Goal: Task Accomplishment & Management: Manage account settings

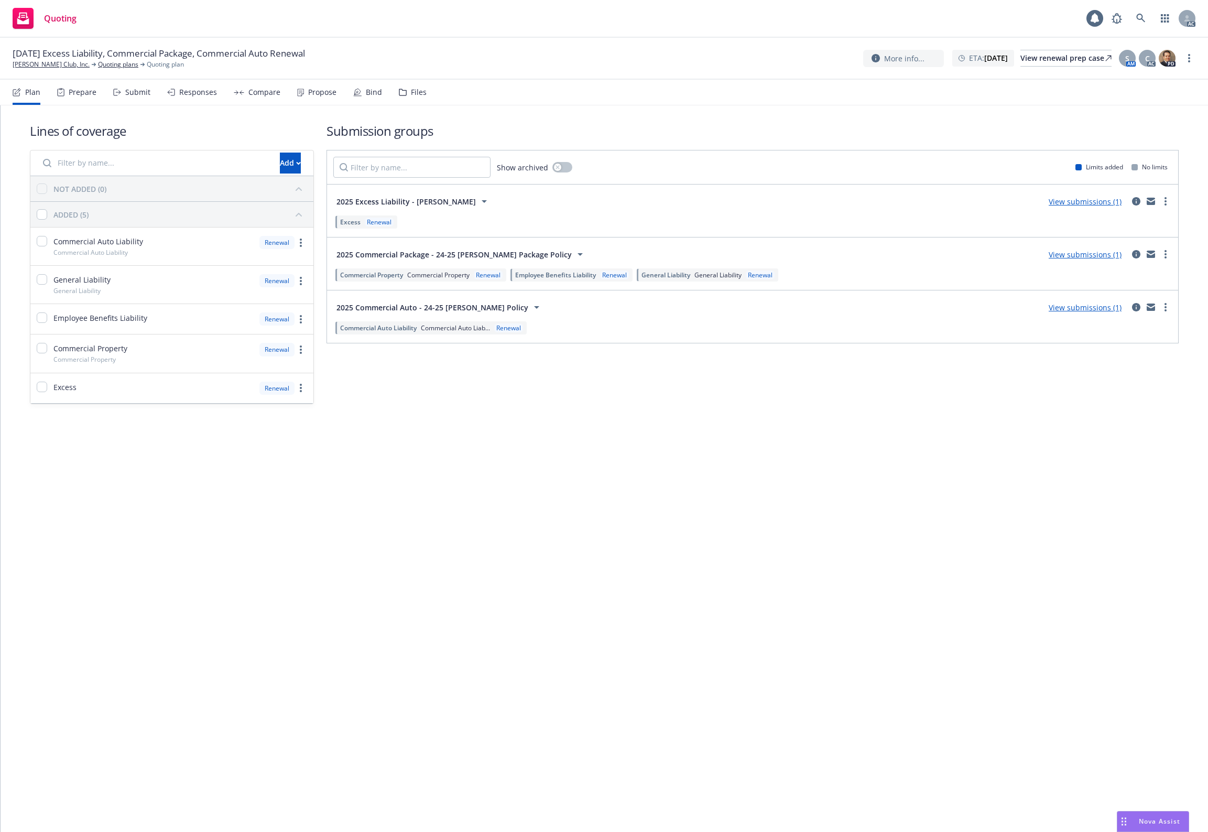
click at [410, 99] on div "Files" at bounding box center [413, 92] width 28 height 25
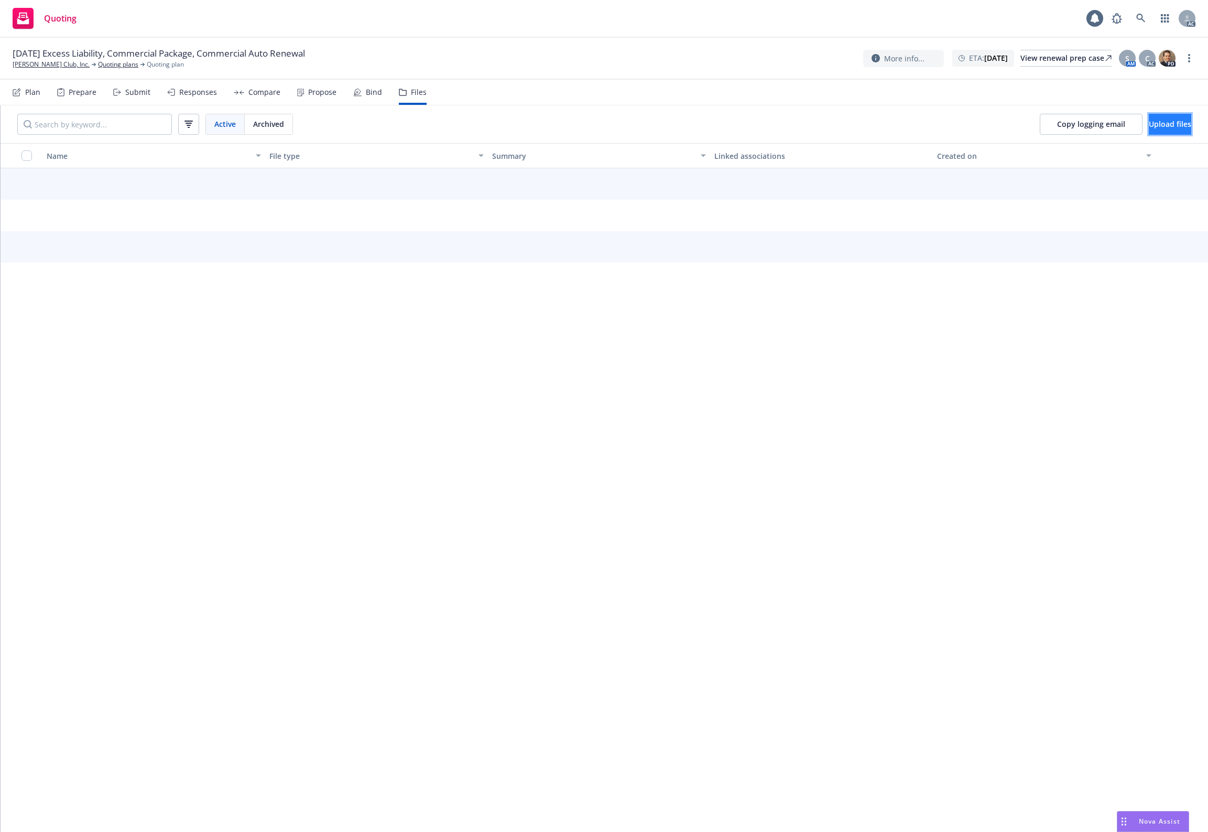
click at [1158, 132] on button "Upload files" at bounding box center [1170, 124] width 42 height 21
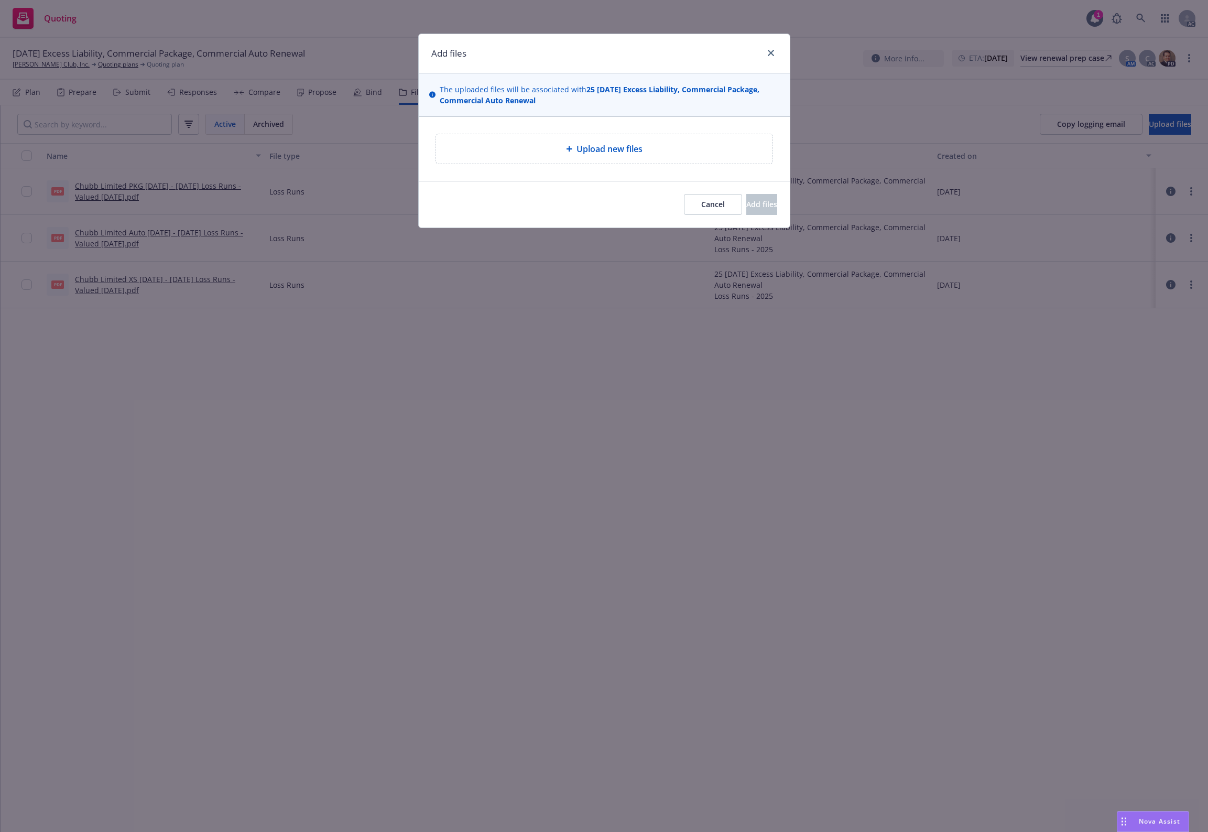
drag, startPoint x: 582, startPoint y: 122, endPoint x: 593, endPoint y: 153, distance: 32.8
click at [584, 130] on div "Upload new files" at bounding box center [604, 149] width 371 height 64
click at [593, 153] on span "Upload new files" at bounding box center [609, 149] width 66 height 13
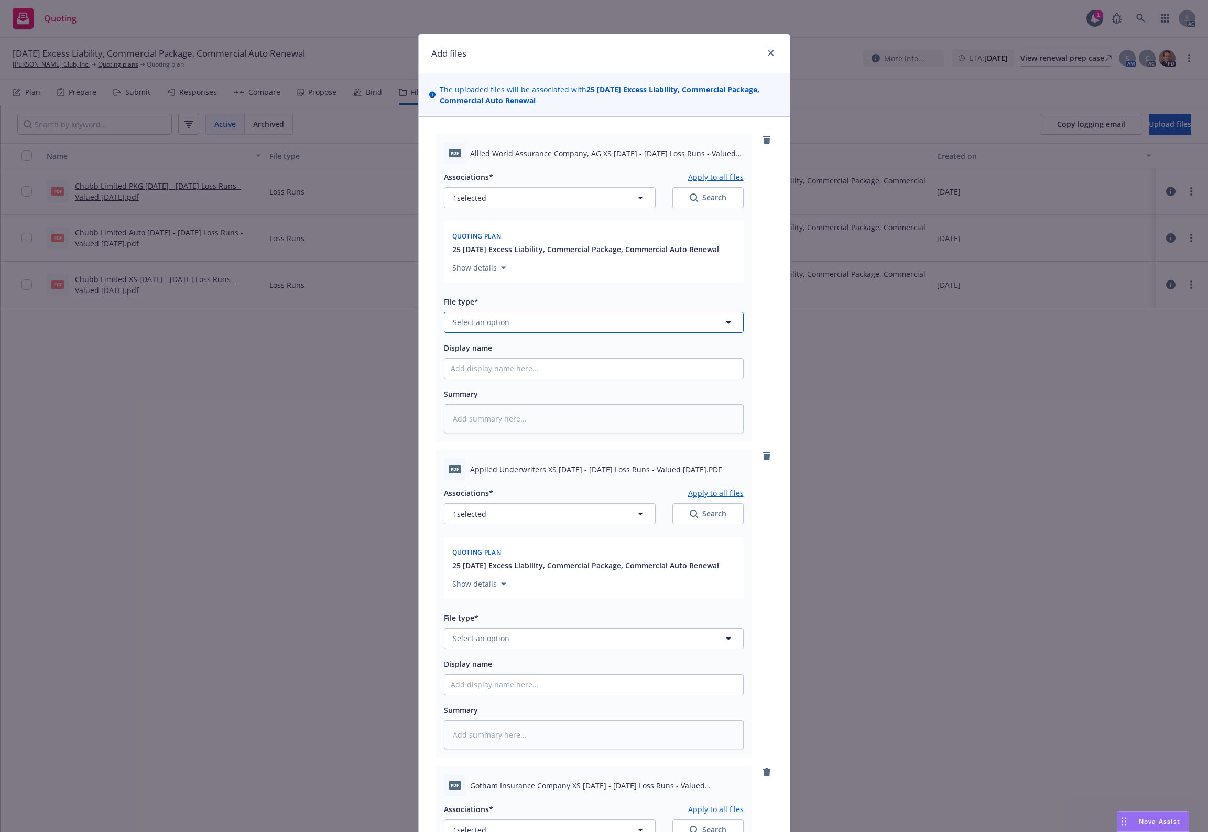
click at [515, 330] on button "Select an option" at bounding box center [594, 322] width 300 height 21
type input "`"
type textarea "x"
paste input "Loss Runs"
type input "Loss Runs"
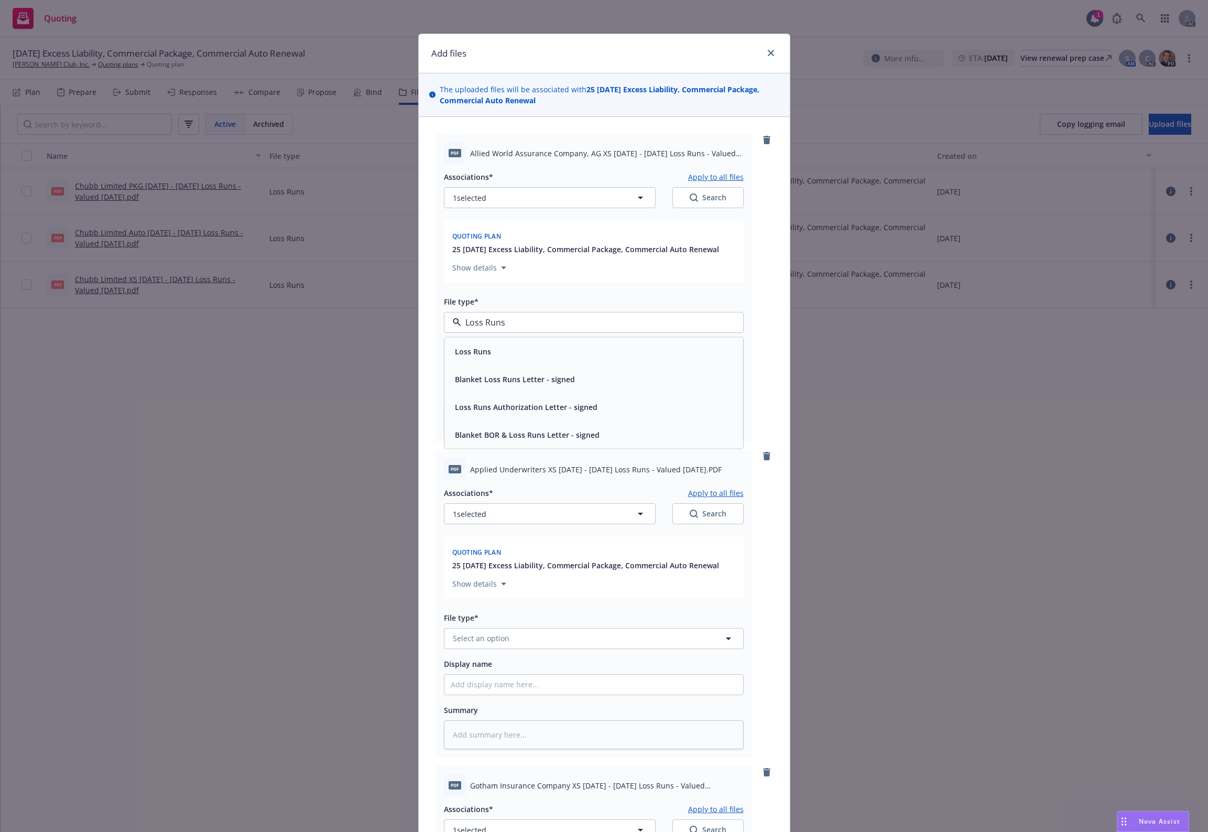
click at [480, 342] on div "Loss Runs" at bounding box center [593, 351] width 299 height 28
type textarea "x"
click at [470, 635] on span "Select an option" at bounding box center [481, 637] width 57 height 11
paste input "Loss Runs"
type input "Loss Runs"
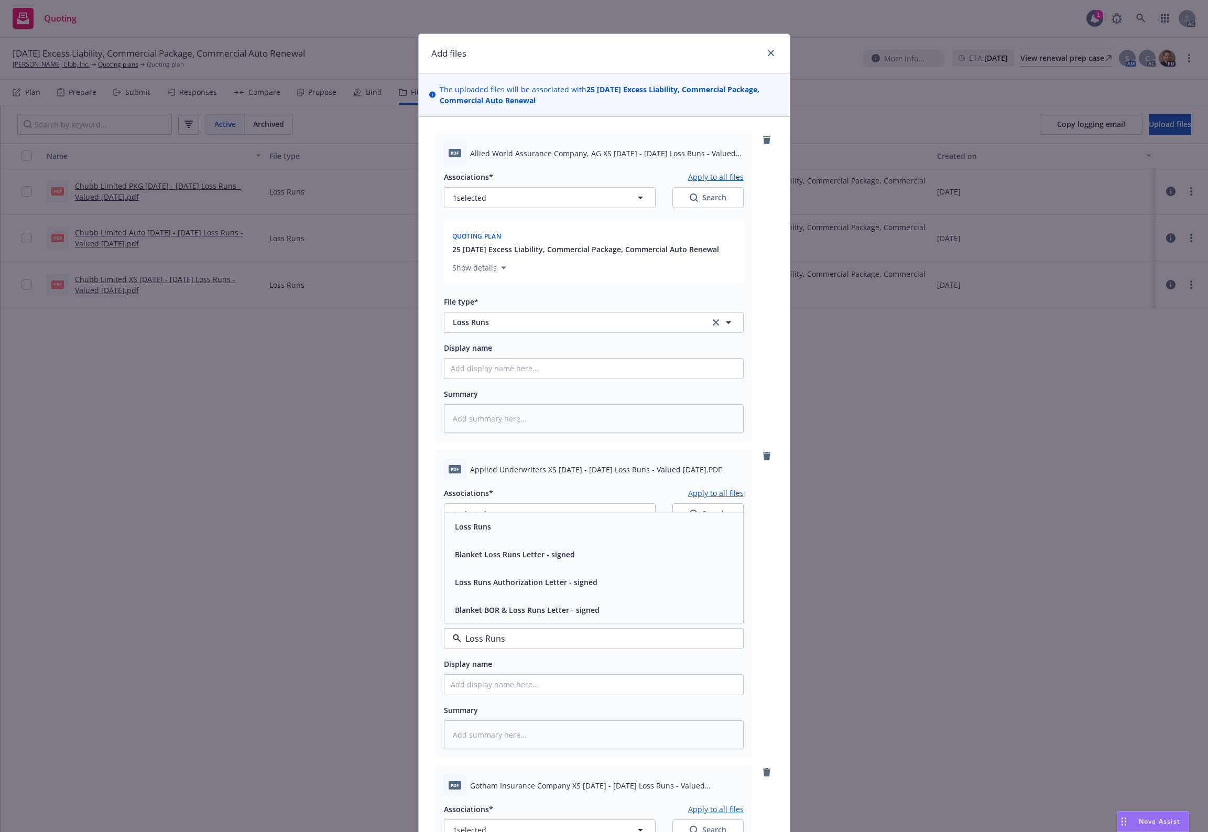
drag, startPoint x: 484, startPoint y: 533, endPoint x: 476, endPoint y: 536, distance: 8.5
click at [484, 533] on div "Loss Runs" at bounding box center [472, 525] width 42 height 15
type textarea "x"
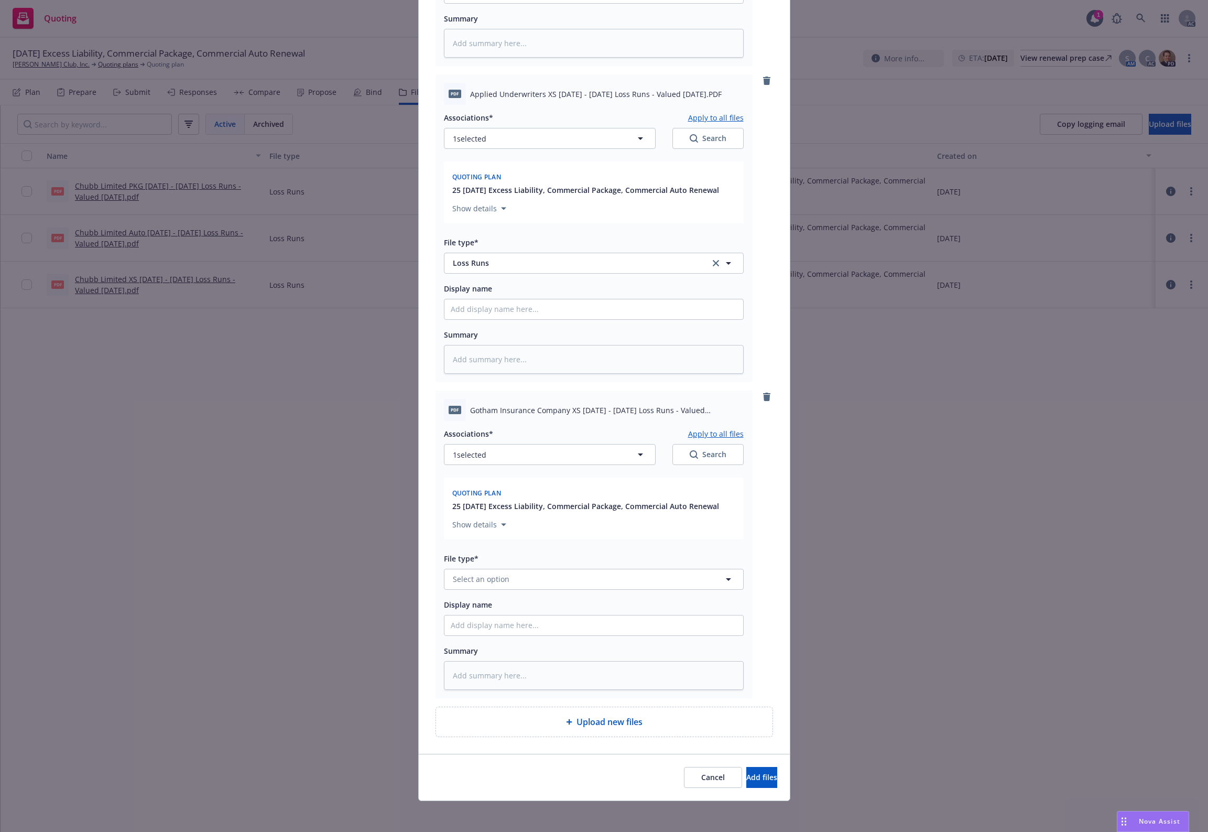
scroll to position [378, 0]
click at [484, 570] on button "Select an option" at bounding box center [594, 576] width 300 height 21
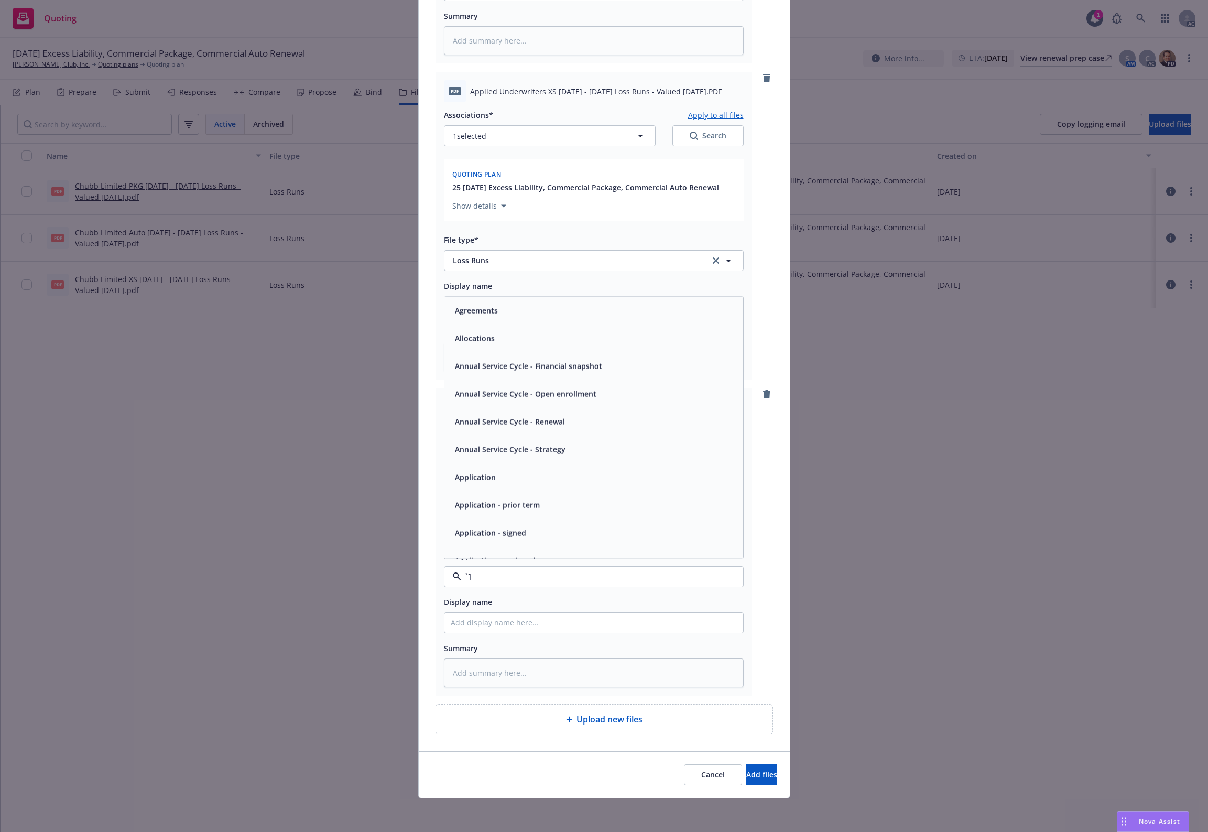
paste input "Loss Runs"
type input "Loss Runs"
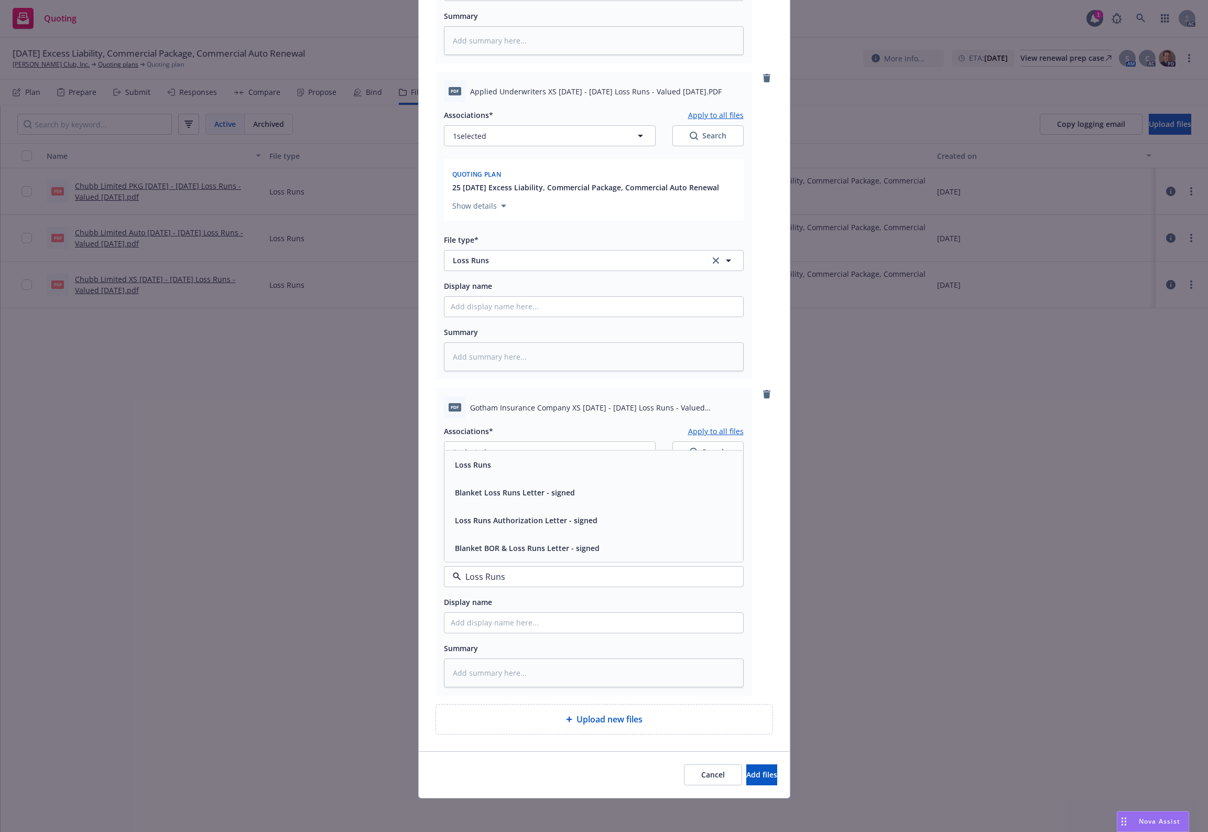
click at [482, 454] on div "Loss Runs" at bounding box center [593, 464] width 299 height 28
click at [491, 444] on button "1 selected" at bounding box center [550, 451] width 212 height 21
type textarea "x"
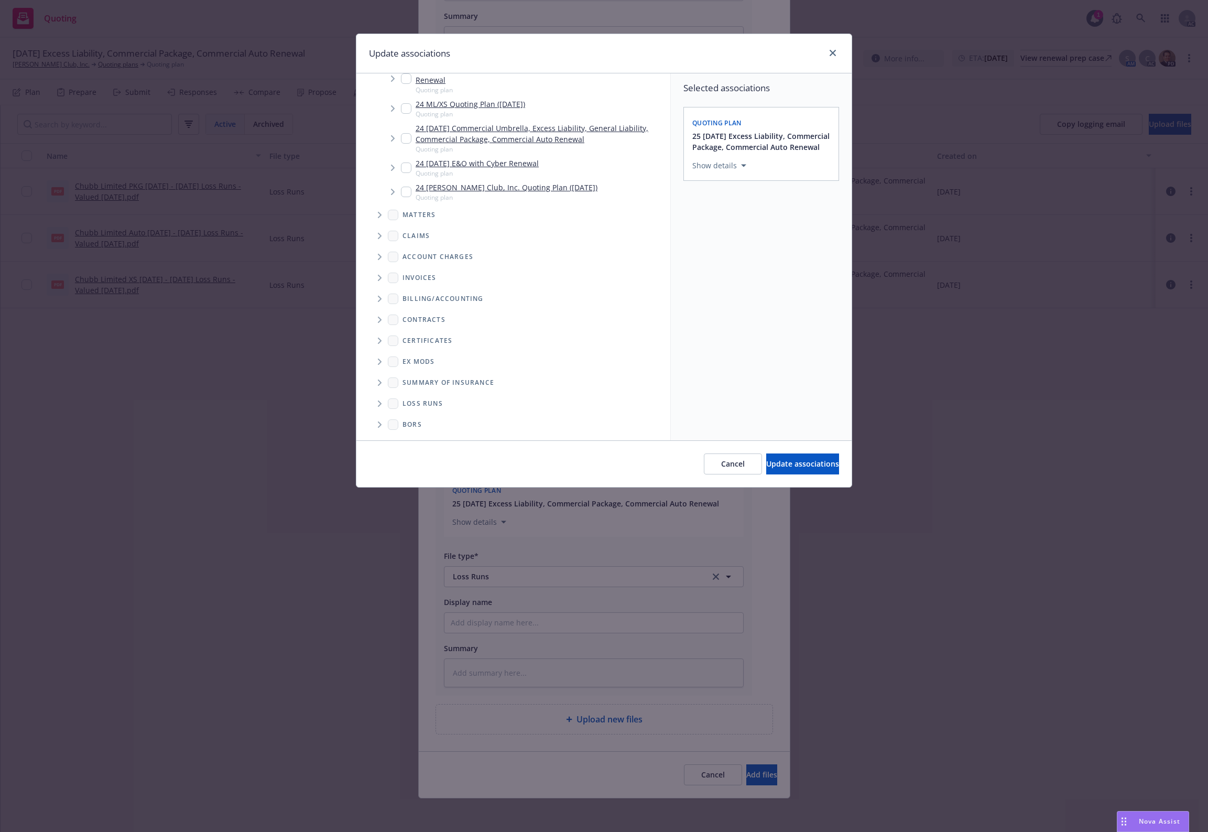
click at [379, 395] on span "Folder Tree Example" at bounding box center [379, 403] width 17 height 17
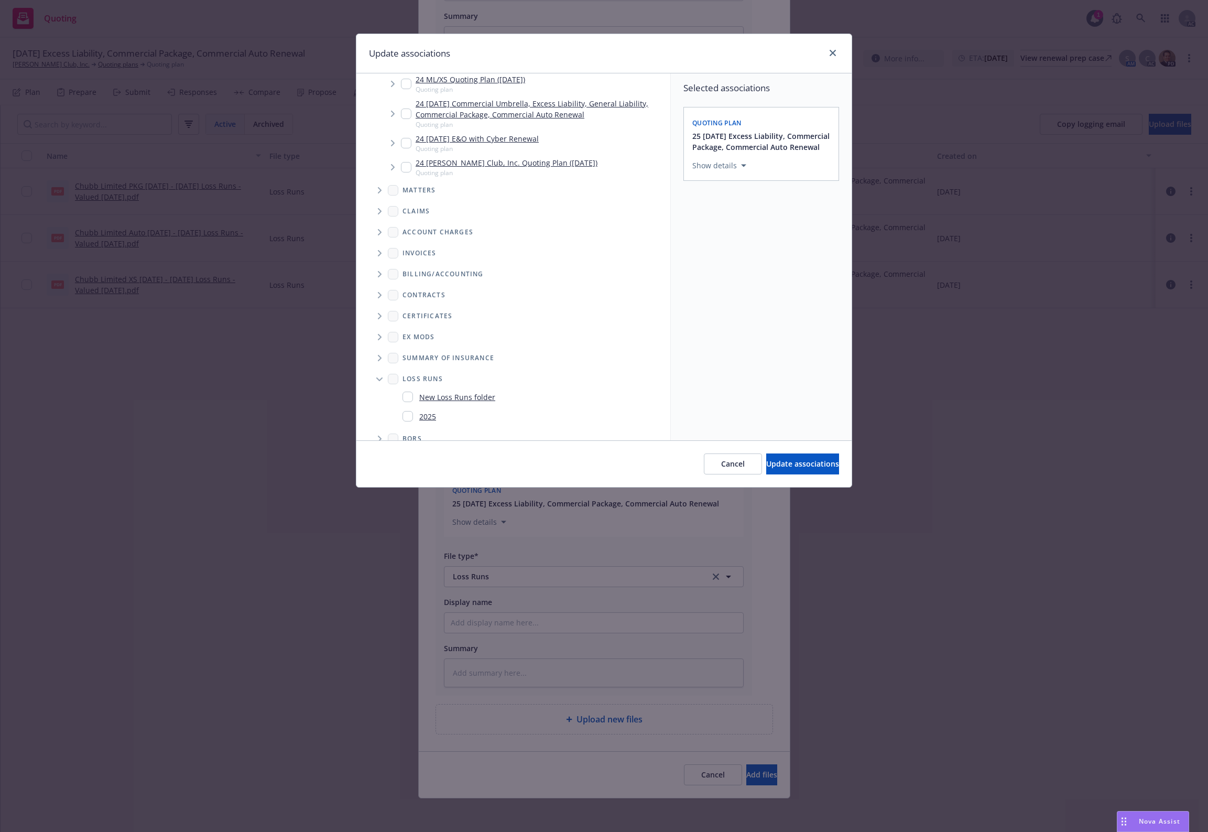
scroll to position [257, 0]
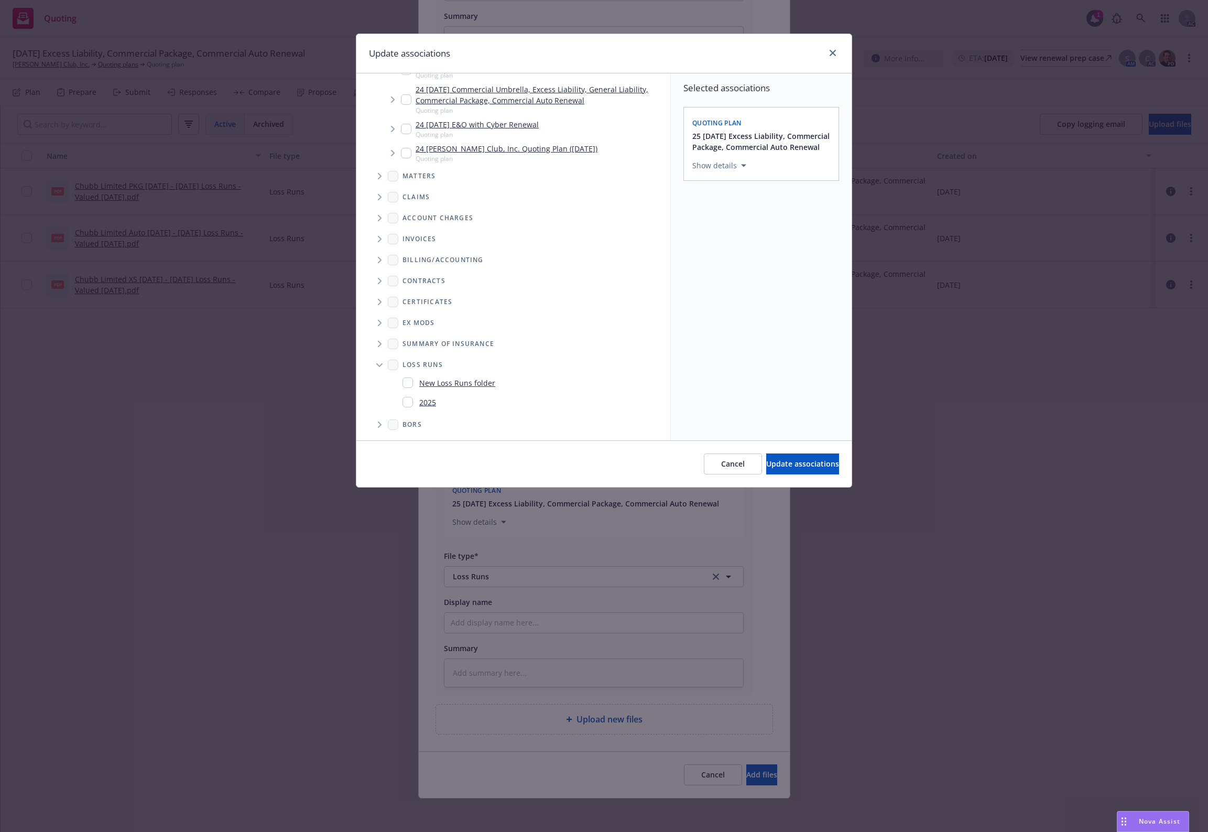
drag, startPoint x: 423, startPoint y: 402, endPoint x: 601, endPoint y: 373, distance: 180.6
click at [429, 402] on link "2025" at bounding box center [427, 402] width 17 height 11
checkbox input "true"
click at [766, 470] on button "Update associations" at bounding box center [802, 463] width 73 height 21
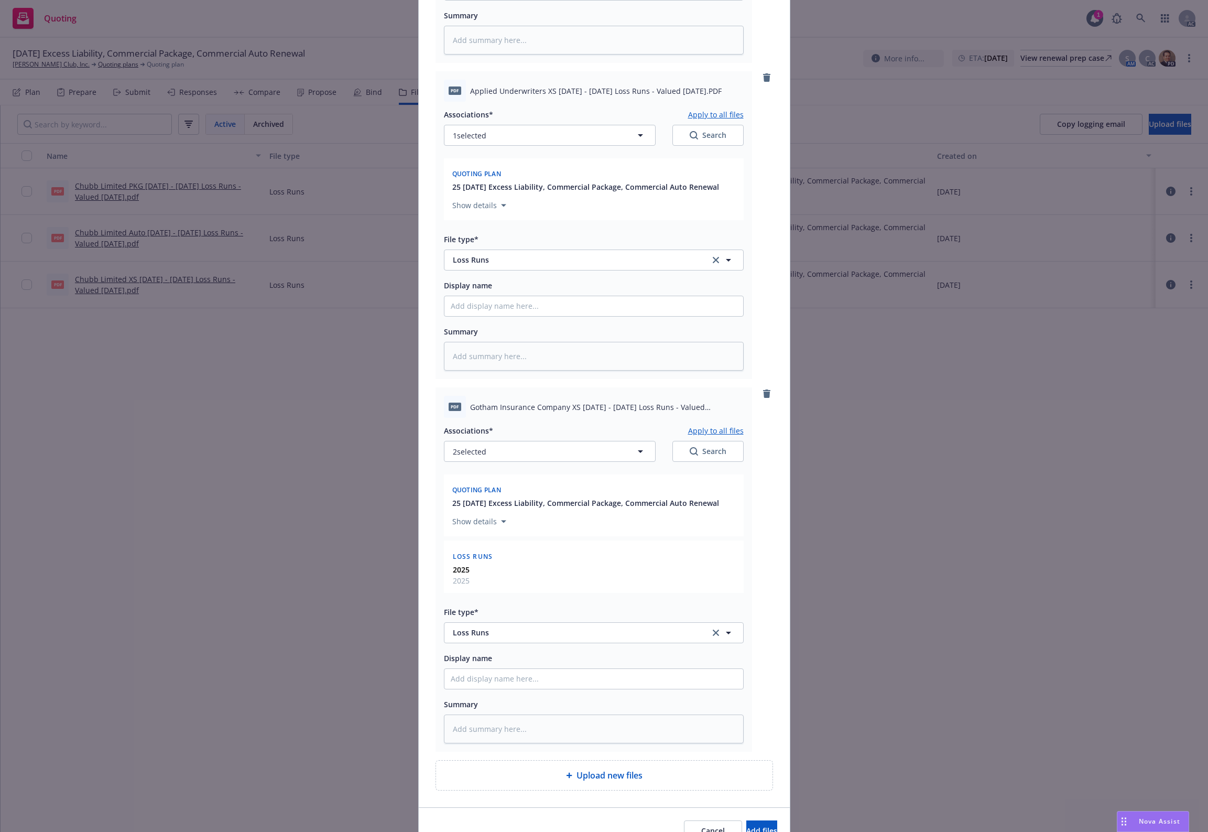
click at [719, 431] on button "Apply to all files" at bounding box center [716, 430] width 56 height 13
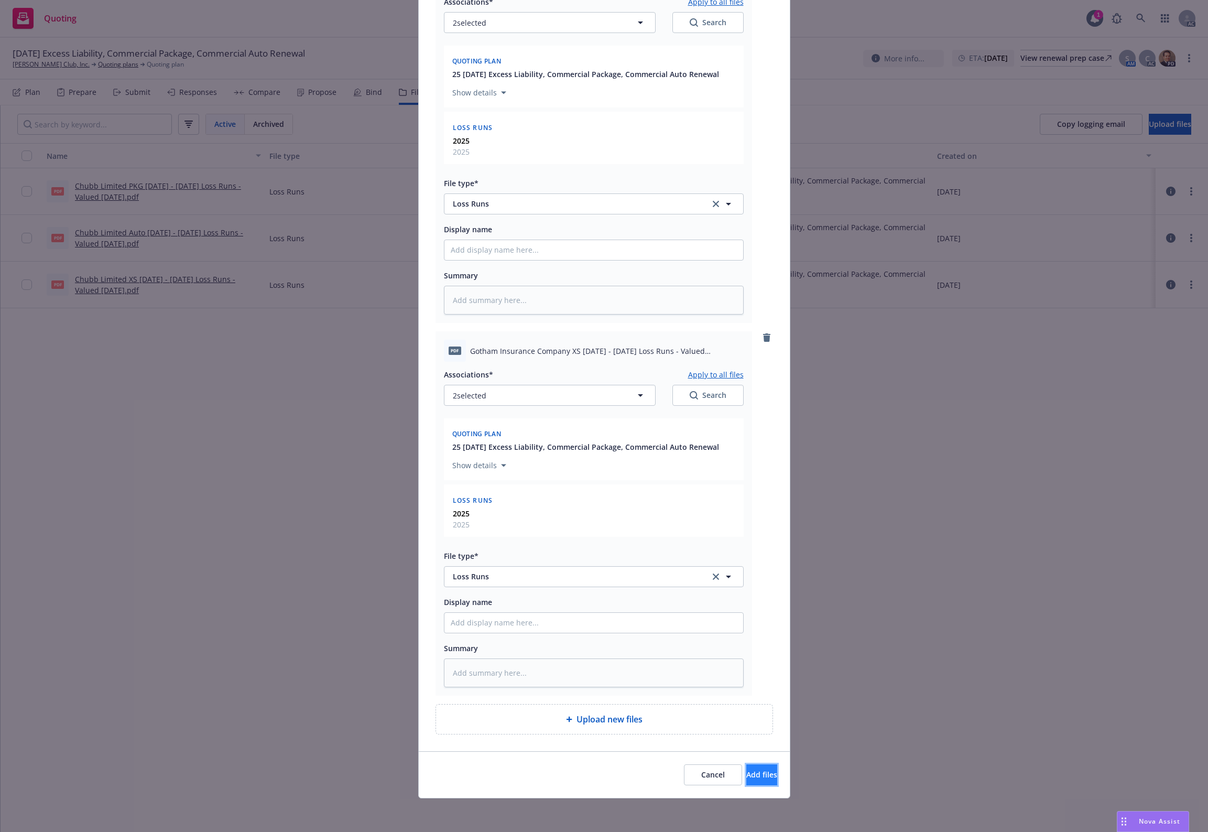
click at [747, 770] on span "Add files" at bounding box center [761, 774] width 31 height 10
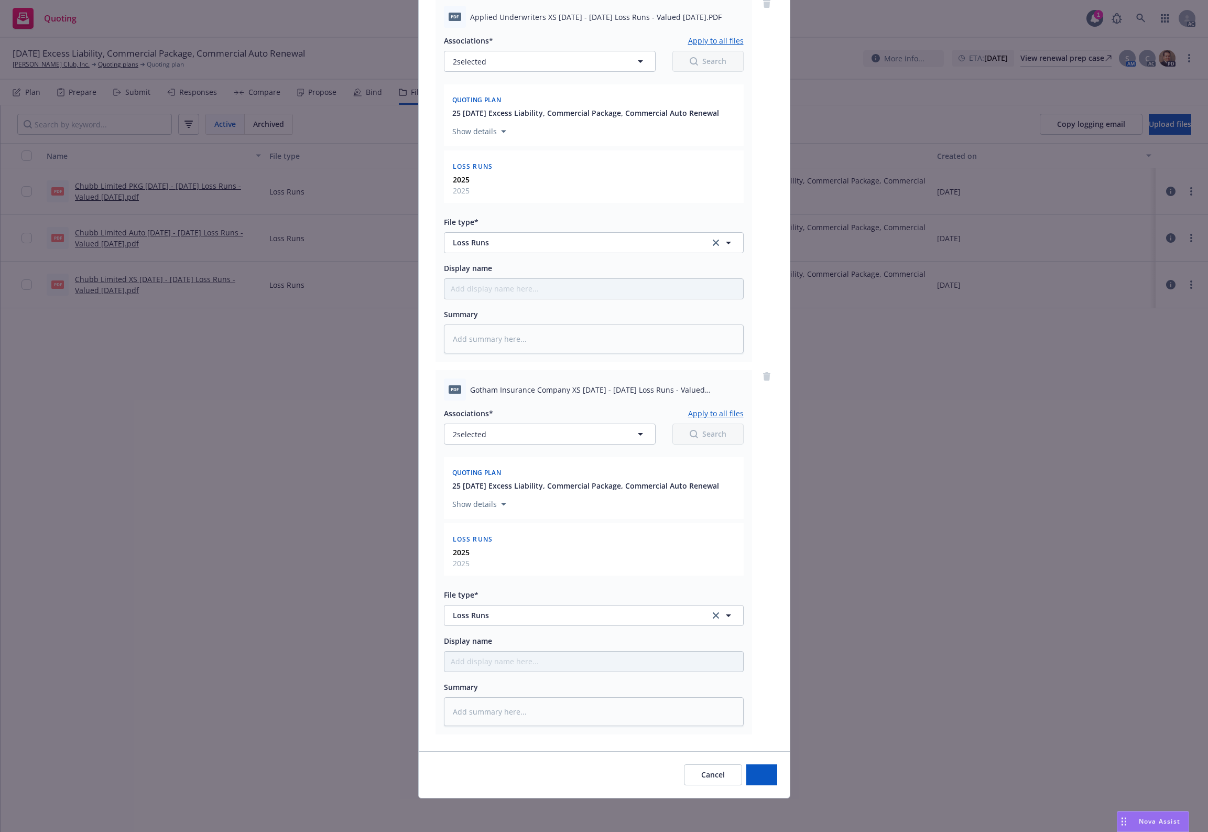
scroll to position [510, 0]
type textarea "x"
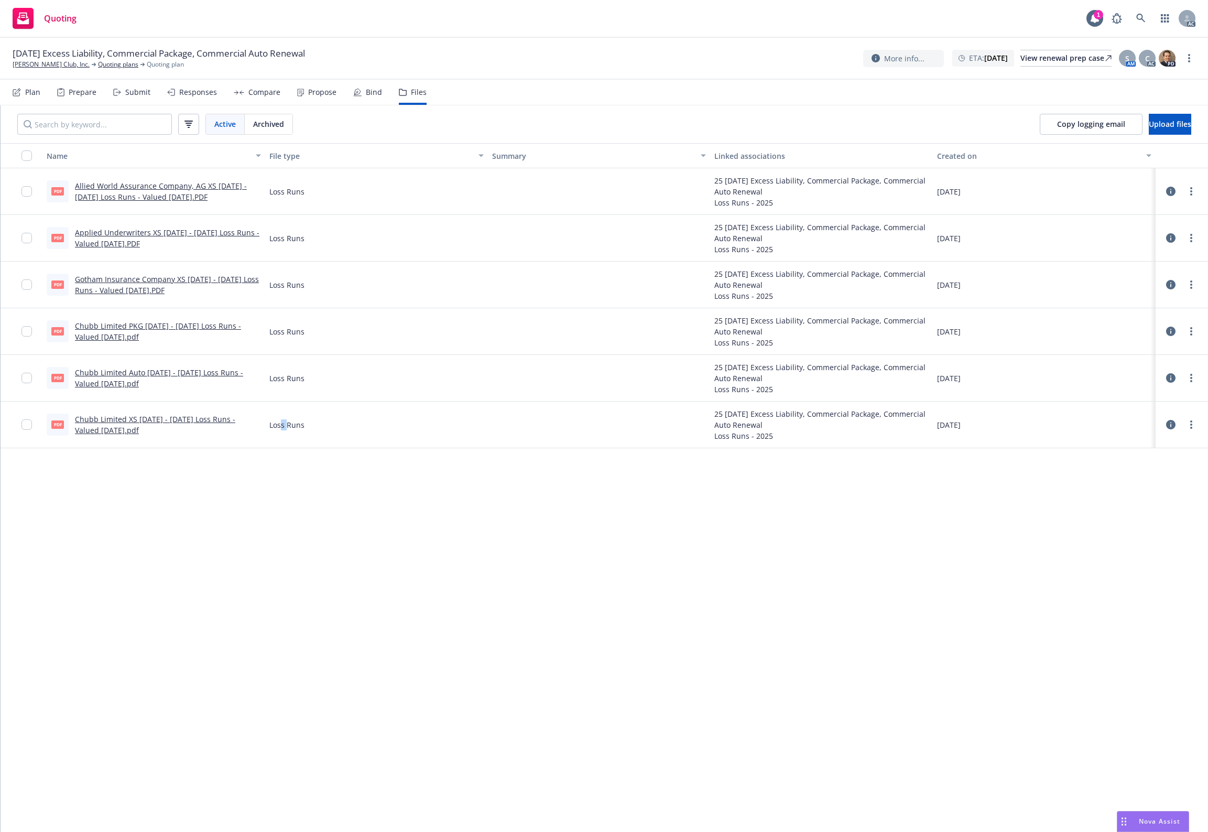
click at [286, 551] on div "Name File type Summary Linked associations Created on PDF Allied World Assuranc…" at bounding box center [604, 487] width 1207 height 689
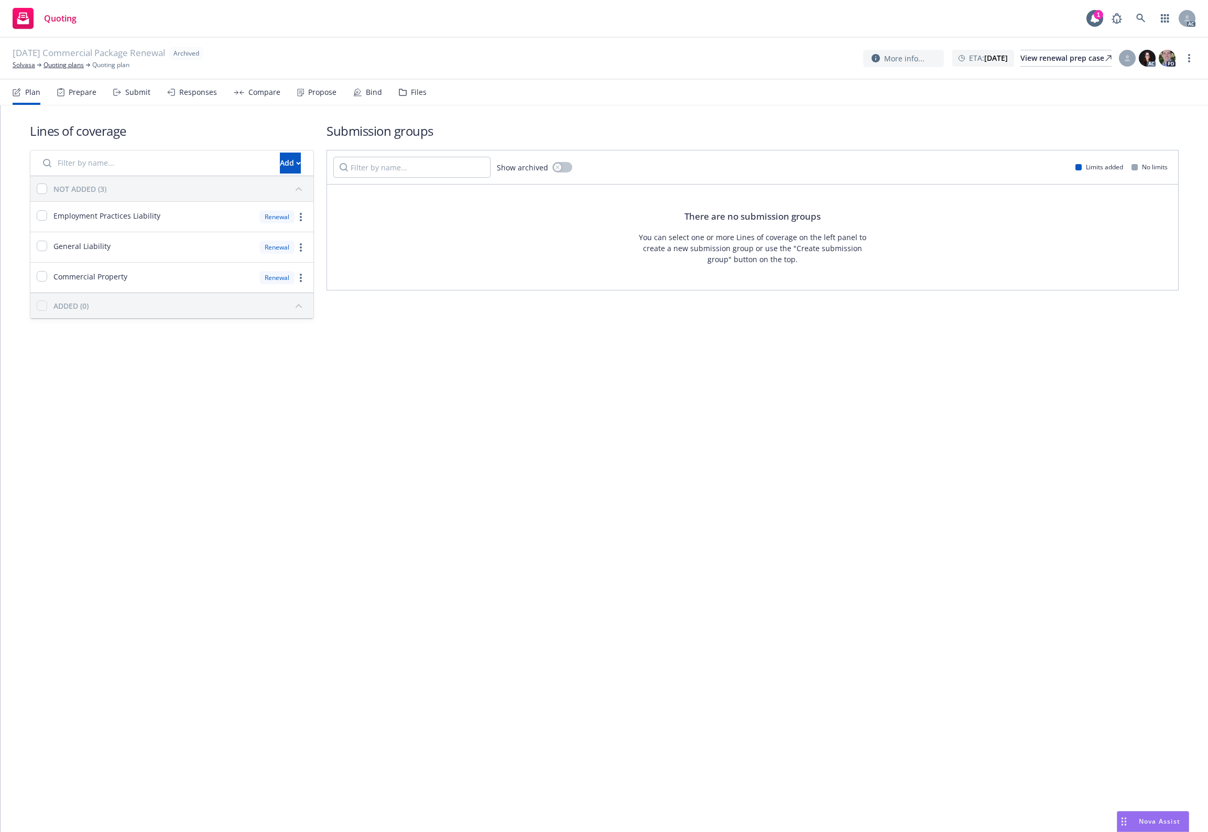
drag, startPoint x: 428, startPoint y: 85, endPoint x: 416, endPoint y: 92, distance: 14.1
click at [423, 88] on nav "Plan Prepare Submit Responses Compare Propose Bind Files" at bounding box center [604, 92] width 1183 height 25
click at [411, 95] on div "Files" at bounding box center [419, 92] width 16 height 8
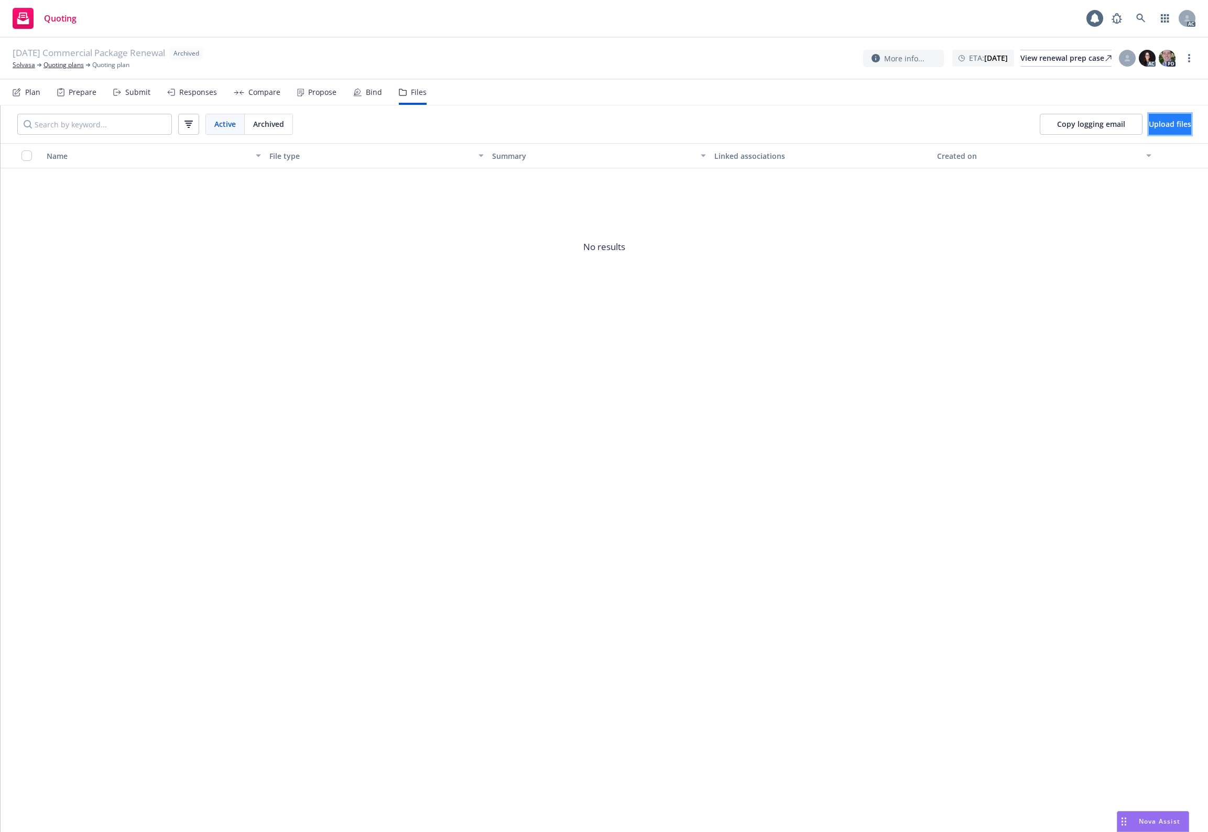
click at [1164, 129] on button "Upload files" at bounding box center [1170, 124] width 42 height 21
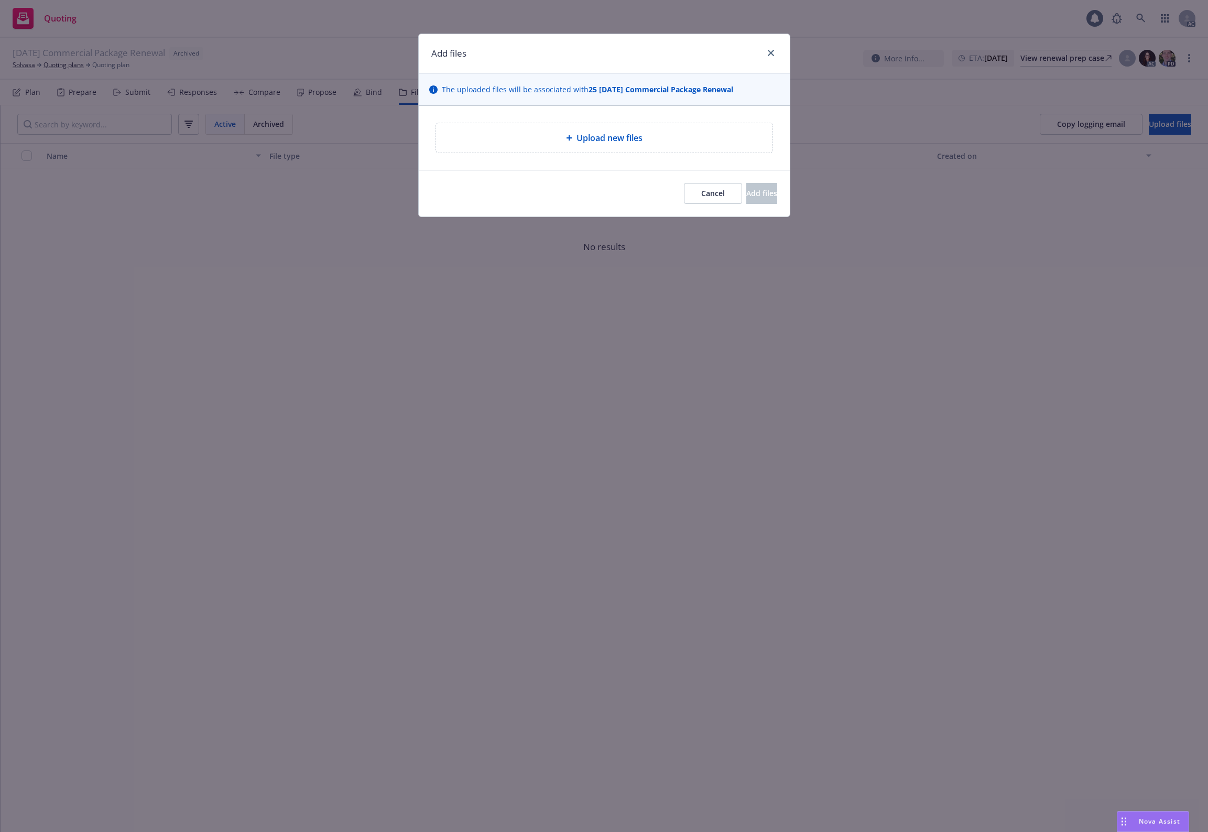
drag, startPoint x: 570, startPoint y: 152, endPoint x: 575, endPoint y: 140, distance: 13.4
click at [575, 140] on div "Upload new files" at bounding box center [604, 137] width 336 height 29
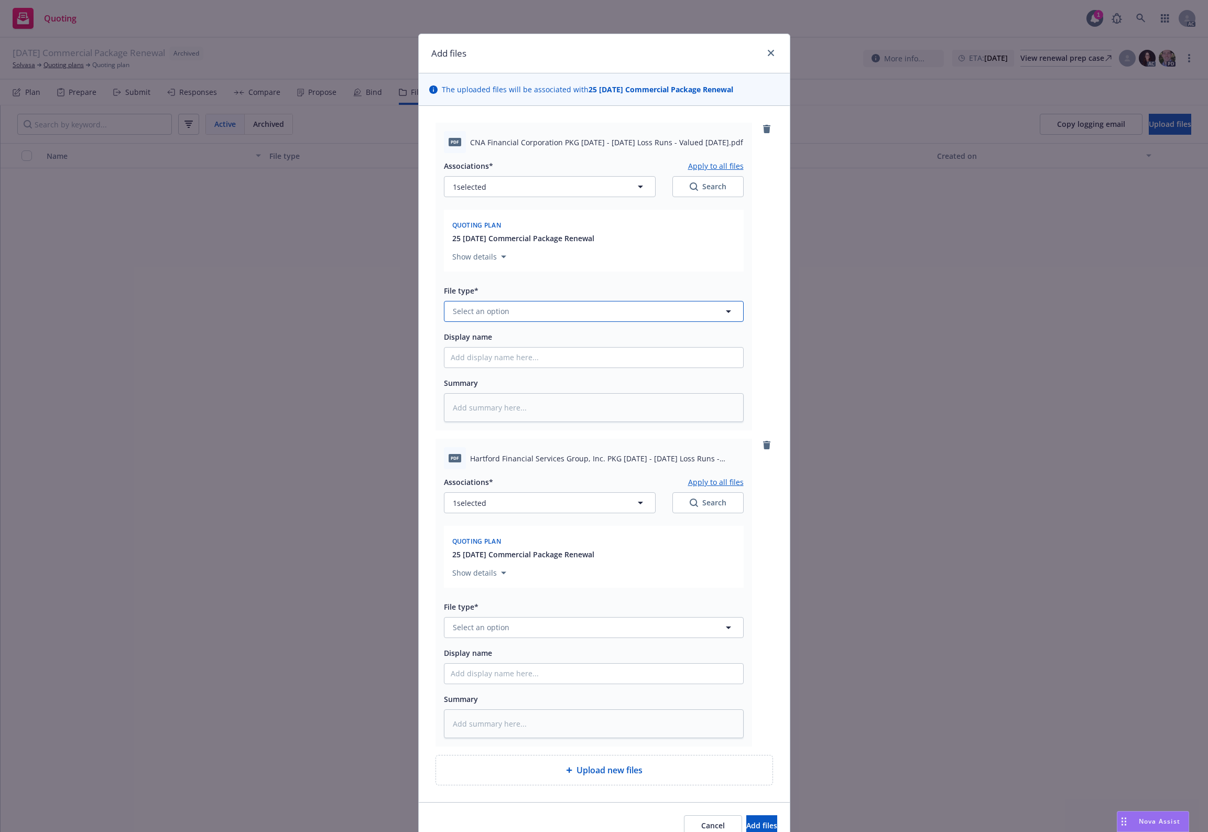
click at [512, 314] on button "Select an option" at bounding box center [594, 311] width 300 height 21
paste input "Loss Runs"
type input "Loss Runs"
drag, startPoint x: 492, startPoint y: 333, endPoint x: 485, endPoint y: 476, distance: 142.7
click at [492, 334] on div "Loss Runs" at bounding box center [594, 339] width 286 height 15
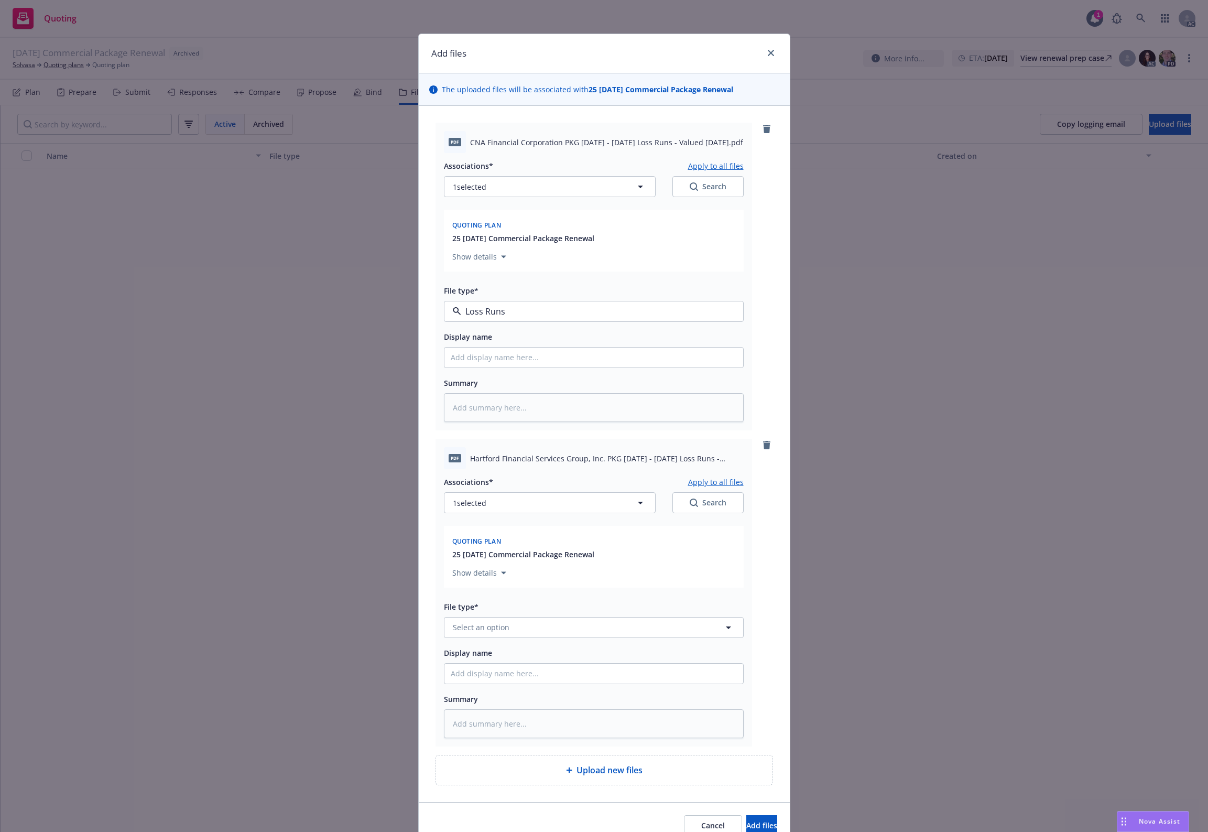
type textarea "x"
click at [498, 619] on button "Select an option" at bounding box center [594, 627] width 300 height 21
paste input "Loss Runs"
type input "Loss Runs"
click at [493, 521] on div "Loss Runs" at bounding box center [594, 514] width 286 height 15
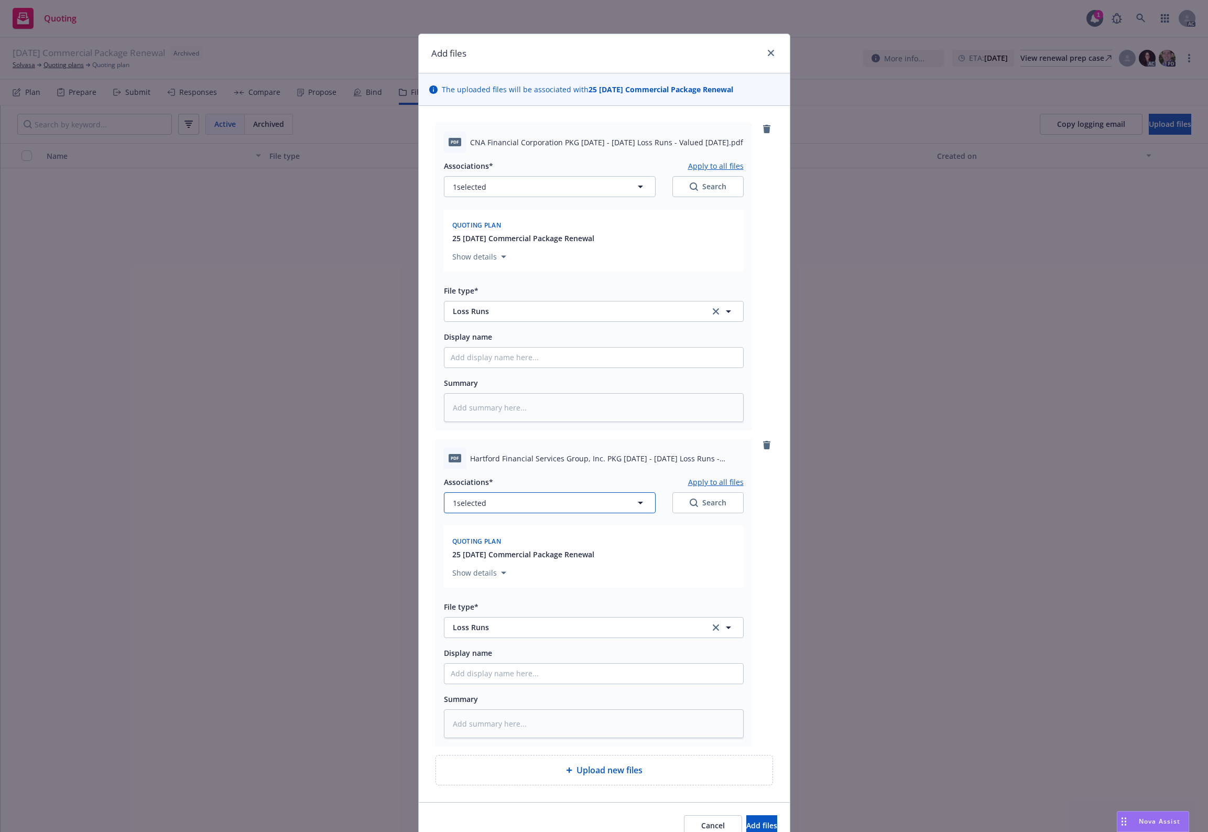
click at [496, 509] on button "1 selected" at bounding box center [550, 502] width 212 height 21
type textarea "x"
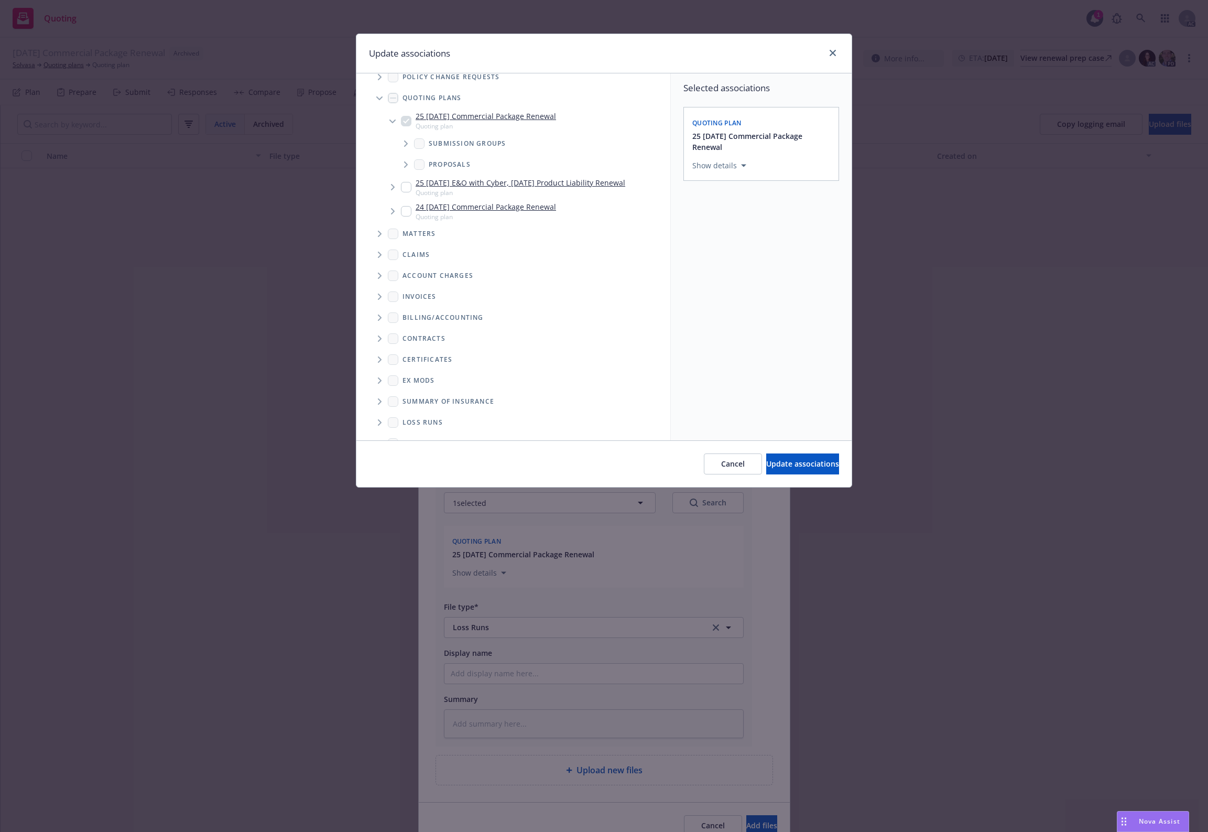
scroll to position [53, 0]
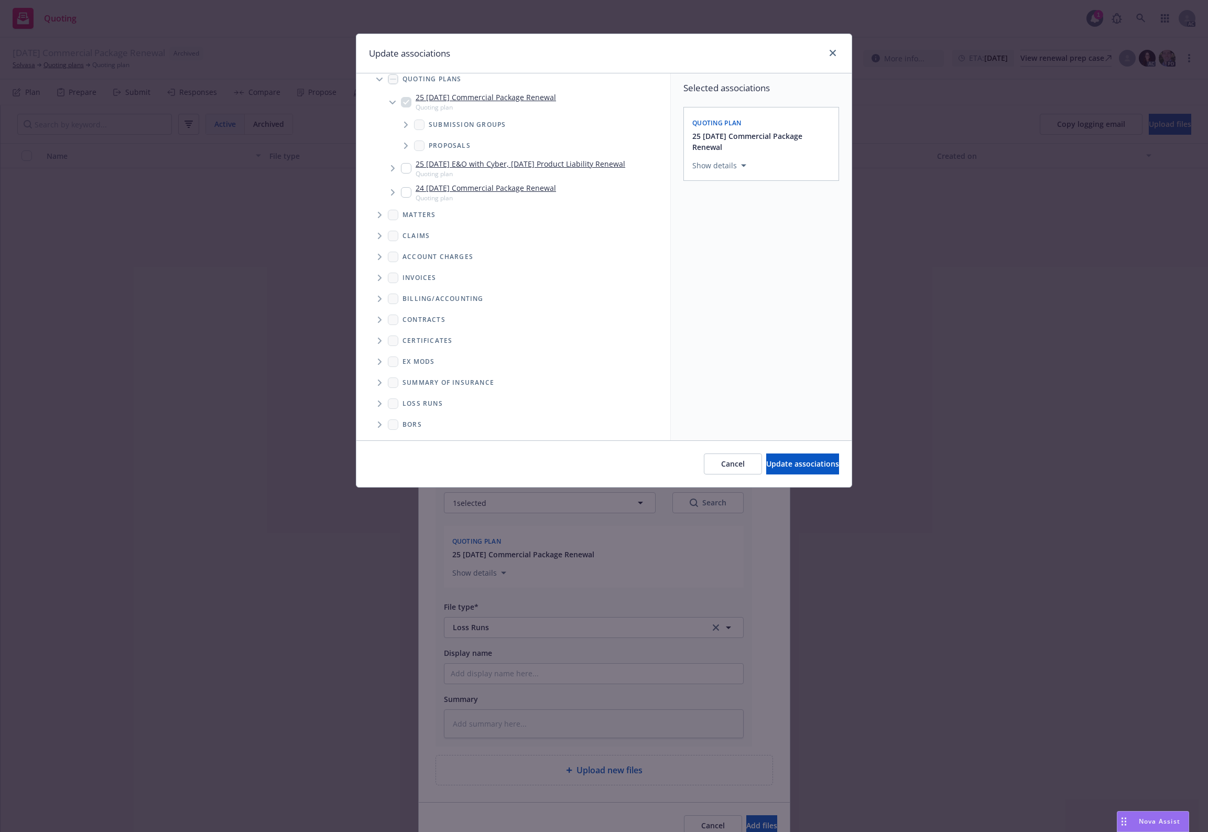
click at [377, 403] on span "Folder Tree Example" at bounding box center [379, 403] width 17 height 17
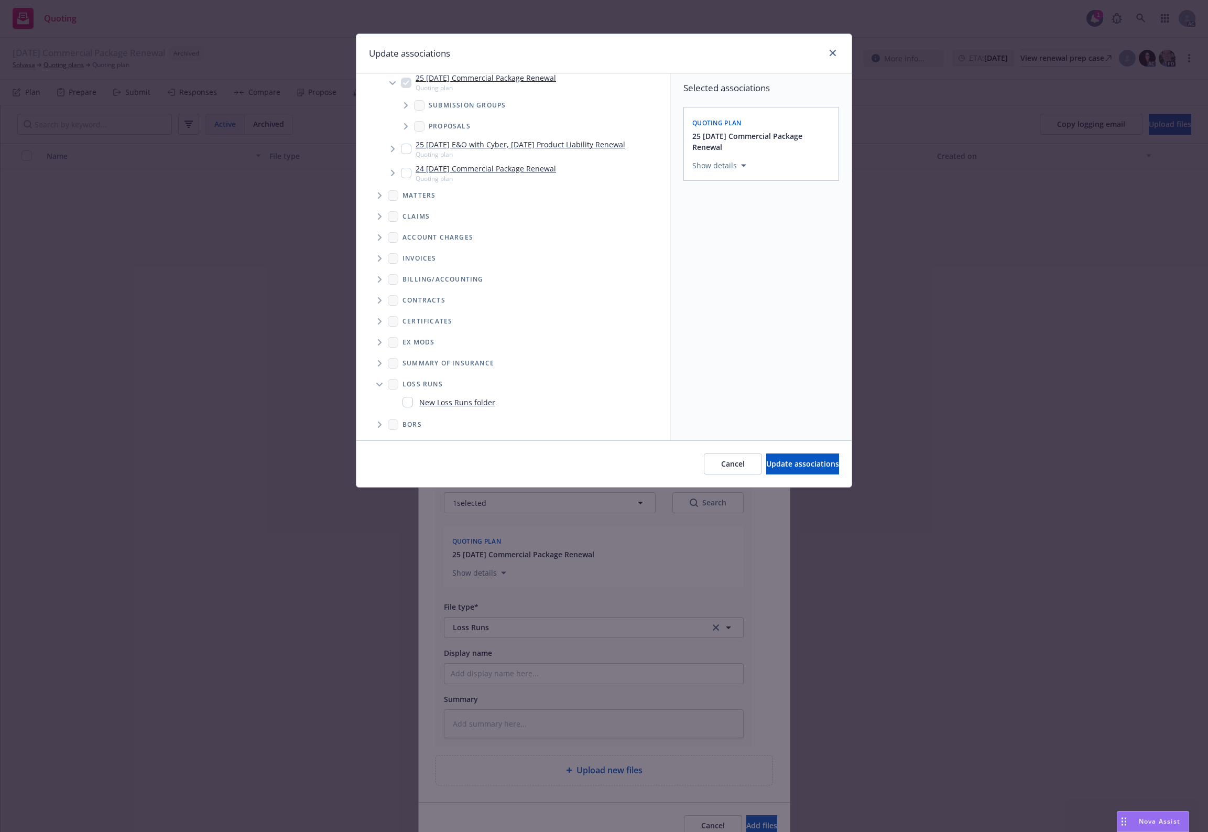
click at [446, 399] on link "New Loss Runs folder" at bounding box center [457, 402] width 76 height 11
checkbox input "true"
click at [724, 244] on button "Select an option" at bounding box center [761, 237] width 138 height 21
click at [722, 346] on div "2025" at bounding box center [789, 345] width 193 height 28
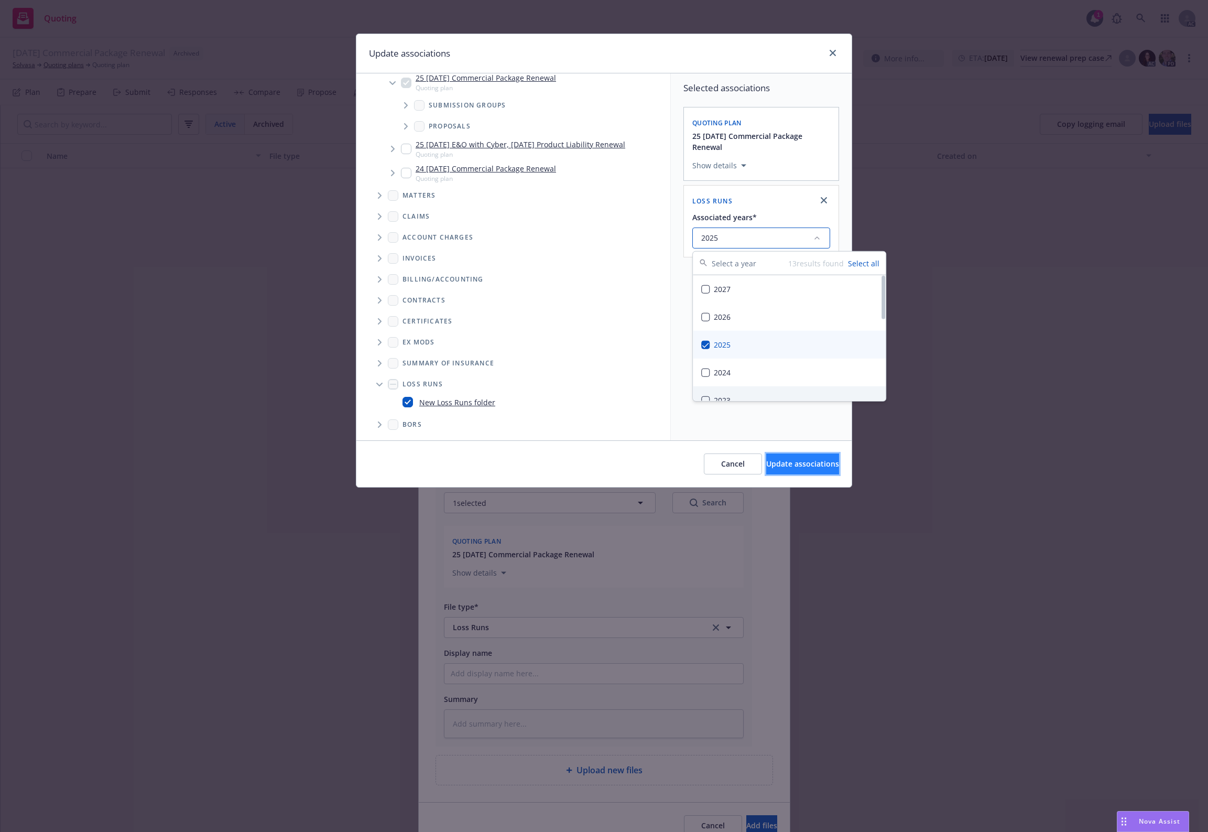
click at [784, 462] on span "Update associations" at bounding box center [802, 464] width 73 height 10
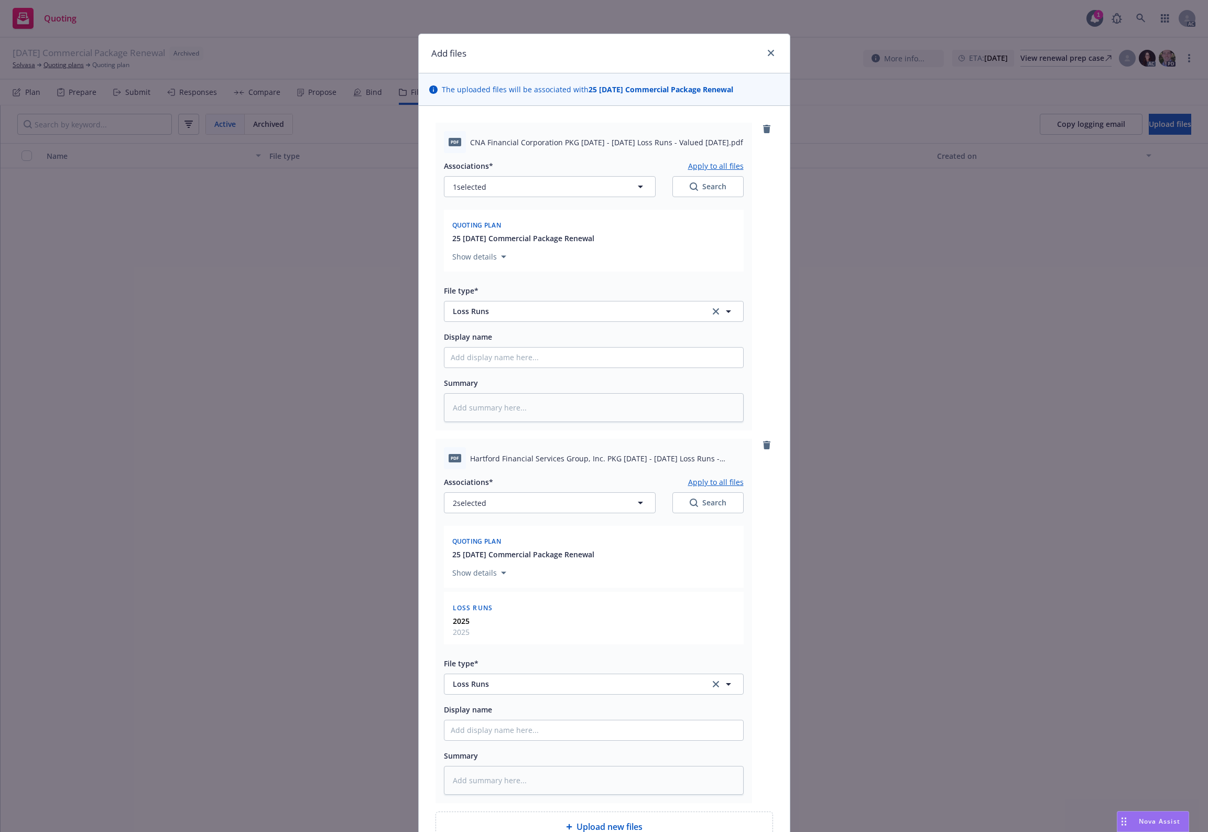
click at [718, 483] on button "Apply to all files" at bounding box center [716, 481] width 56 height 13
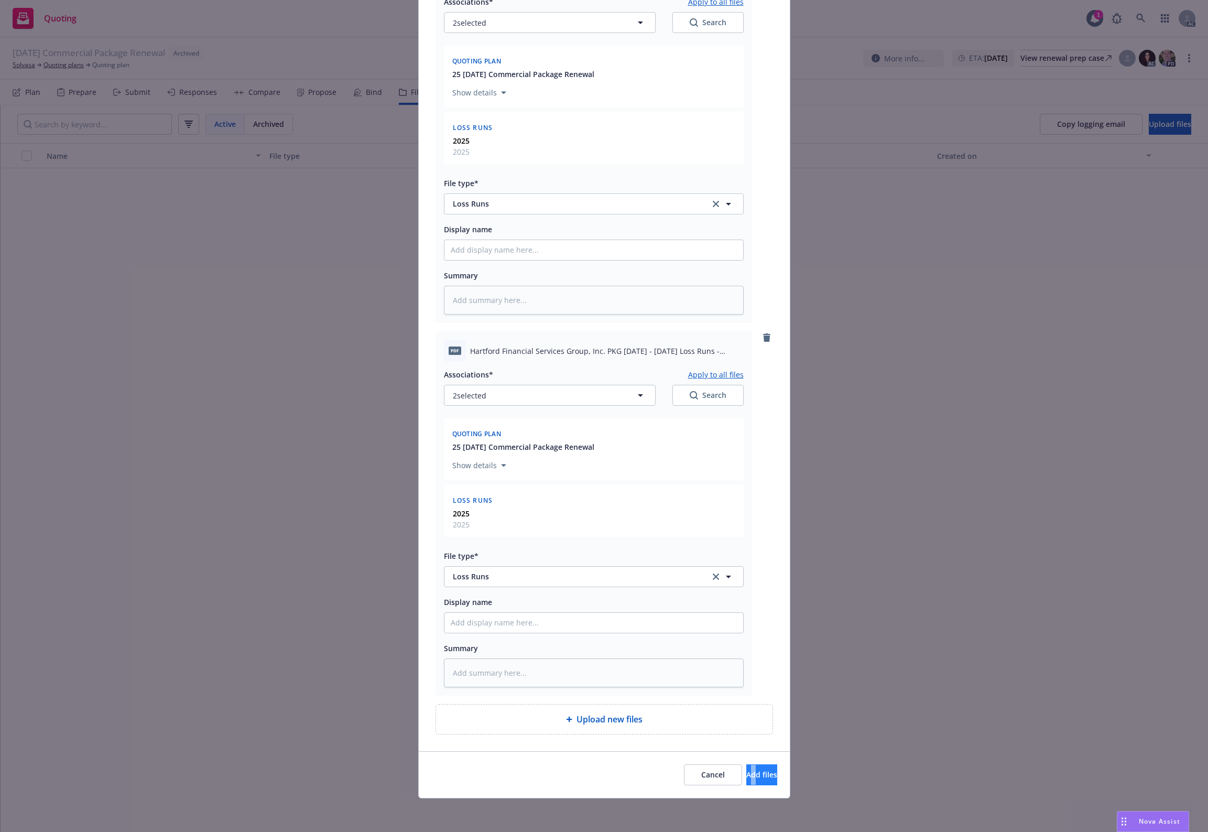
click at [733, 762] on div "Cancel Add files" at bounding box center [604, 774] width 371 height 47
click at [746, 765] on button "Add files" at bounding box center [761, 774] width 31 height 21
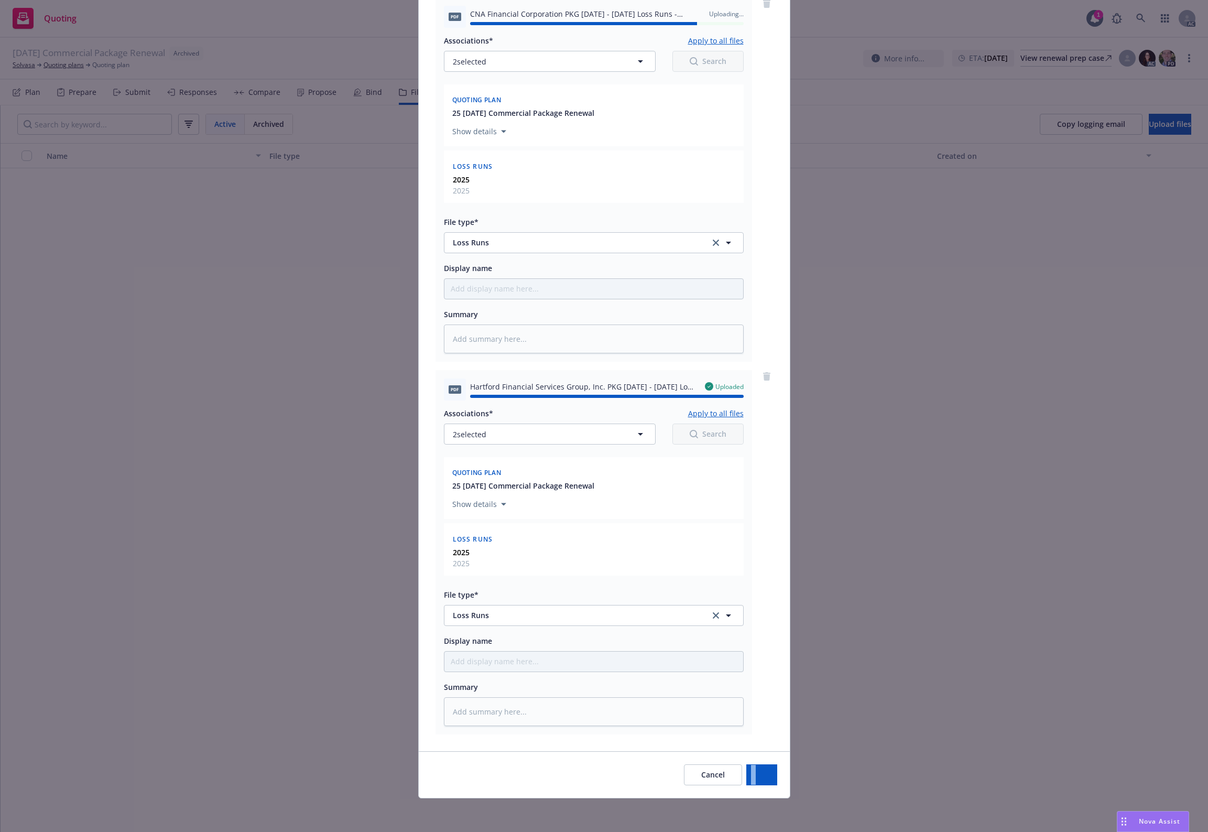
type textarea "x"
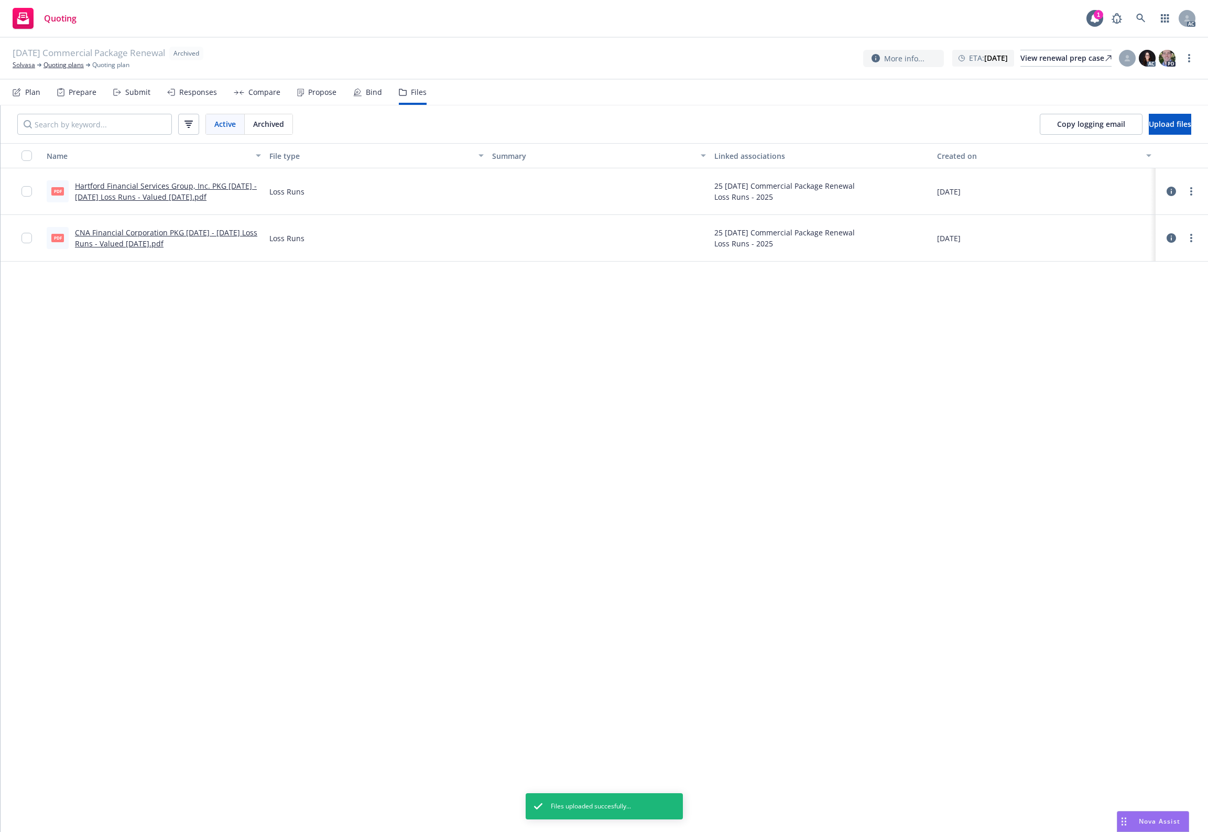
drag, startPoint x: 356, startPoint y: 339, endPoint x: 342, endPoint y: 312, distance: 30.2
click at [355, 335] on div "Name File type Summary Linked associations Created on pdf Hartford Financial Se…" at bounding box center [604, 487] width 1207 height 689
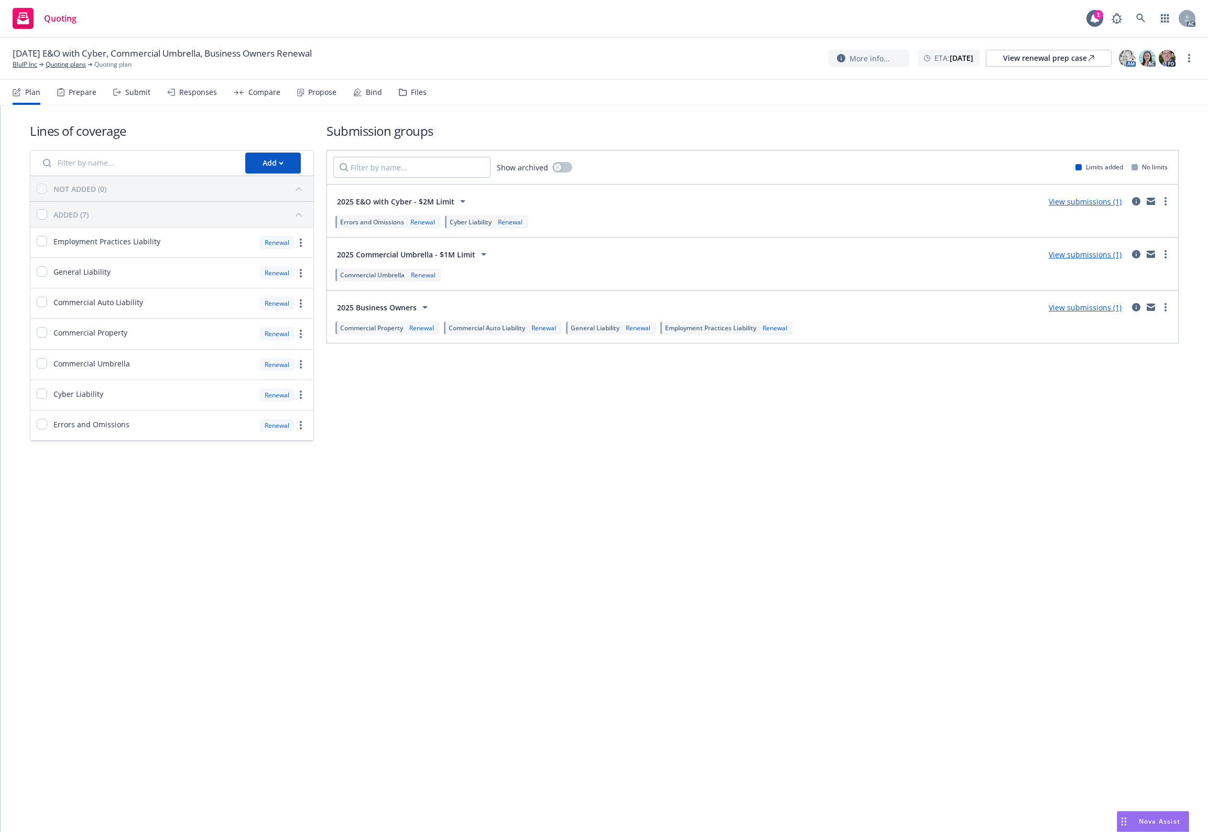
drag, startPoint x: 422, startPoint y: 93, endPoint x: 417, endPoint y: 93, distance: 5.8
click at [422, 93] on nav "Plan Prepare Submit Responses Compare Propose Bind Files" at bounding box center [604, 92] width 1183 height 25
click at [417, 94] on div "Files" at bounding box center [419, 92] width 16 height 8
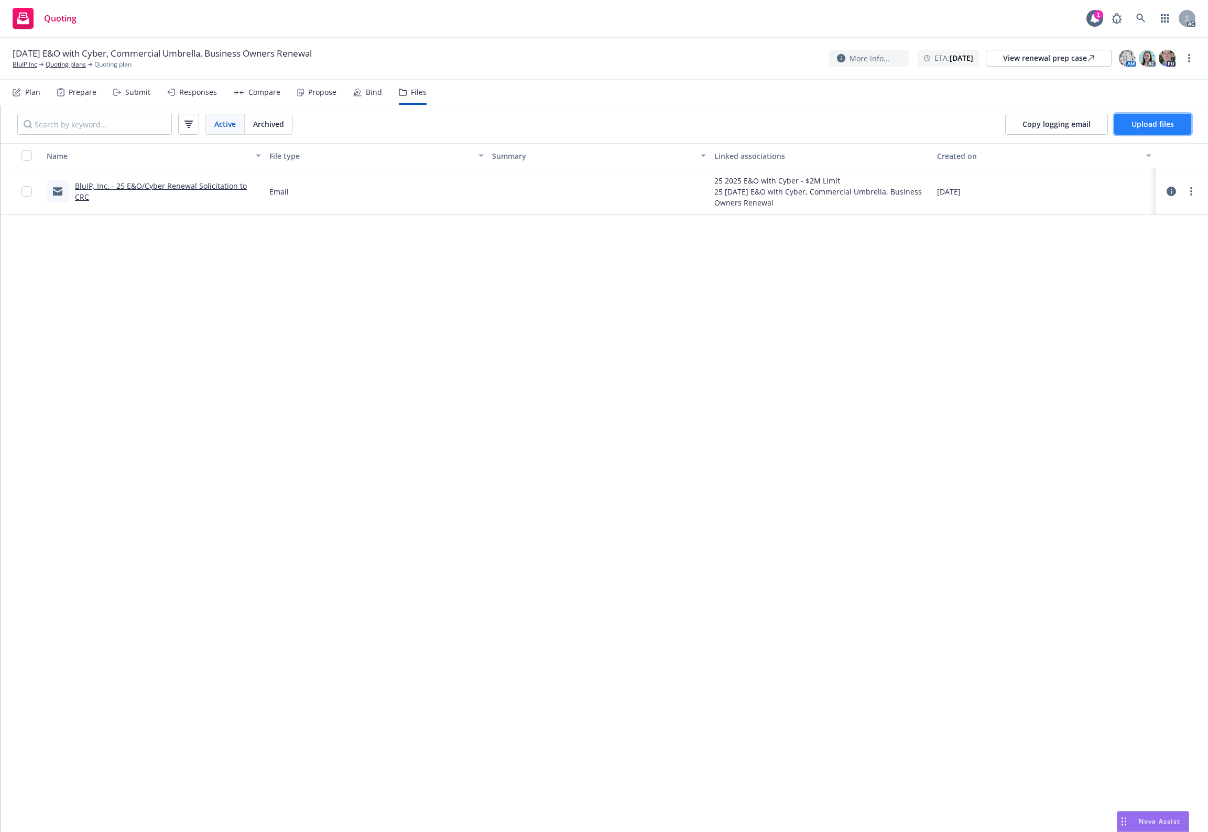
click at [1151, 132] on button "Upload files" at bounding box center [1152, 124] width 77 height 21
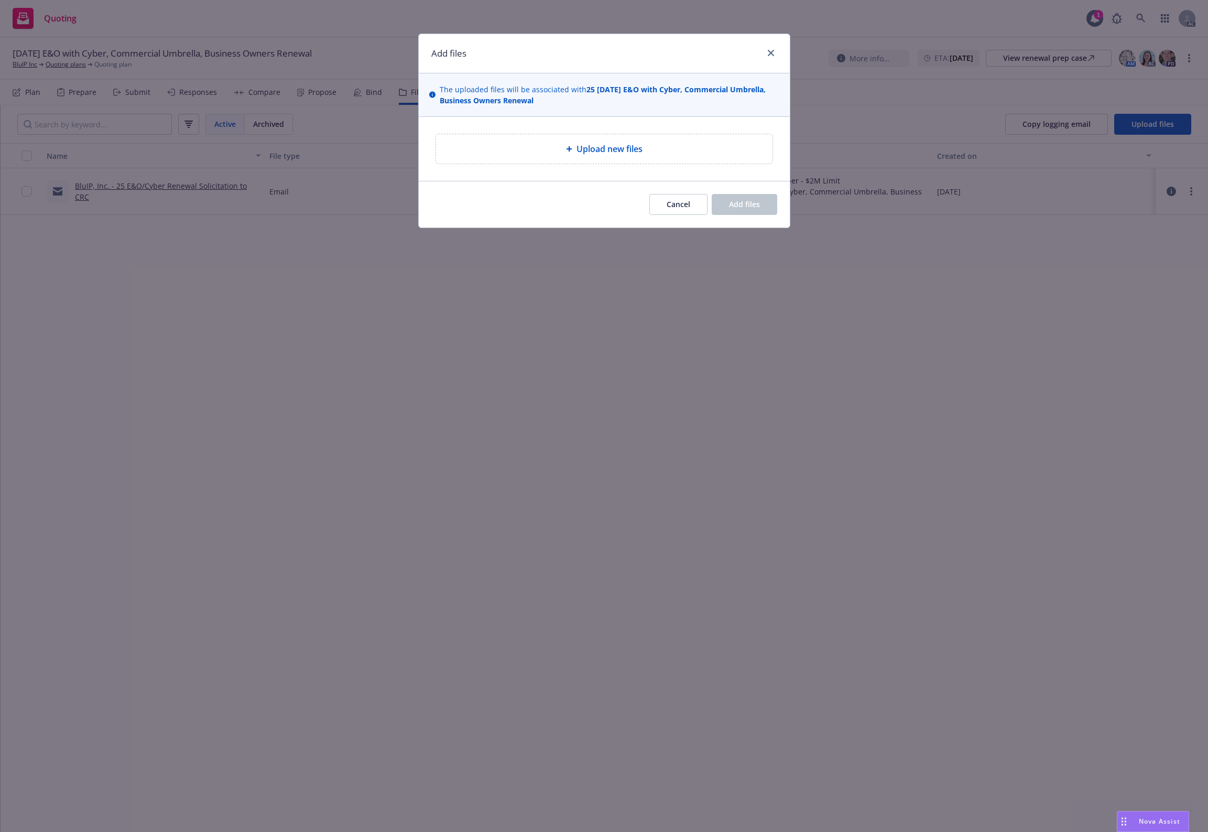
click at [562, 137] on div "Upload new files" at bounding box center [604, 148] width 336 height 29
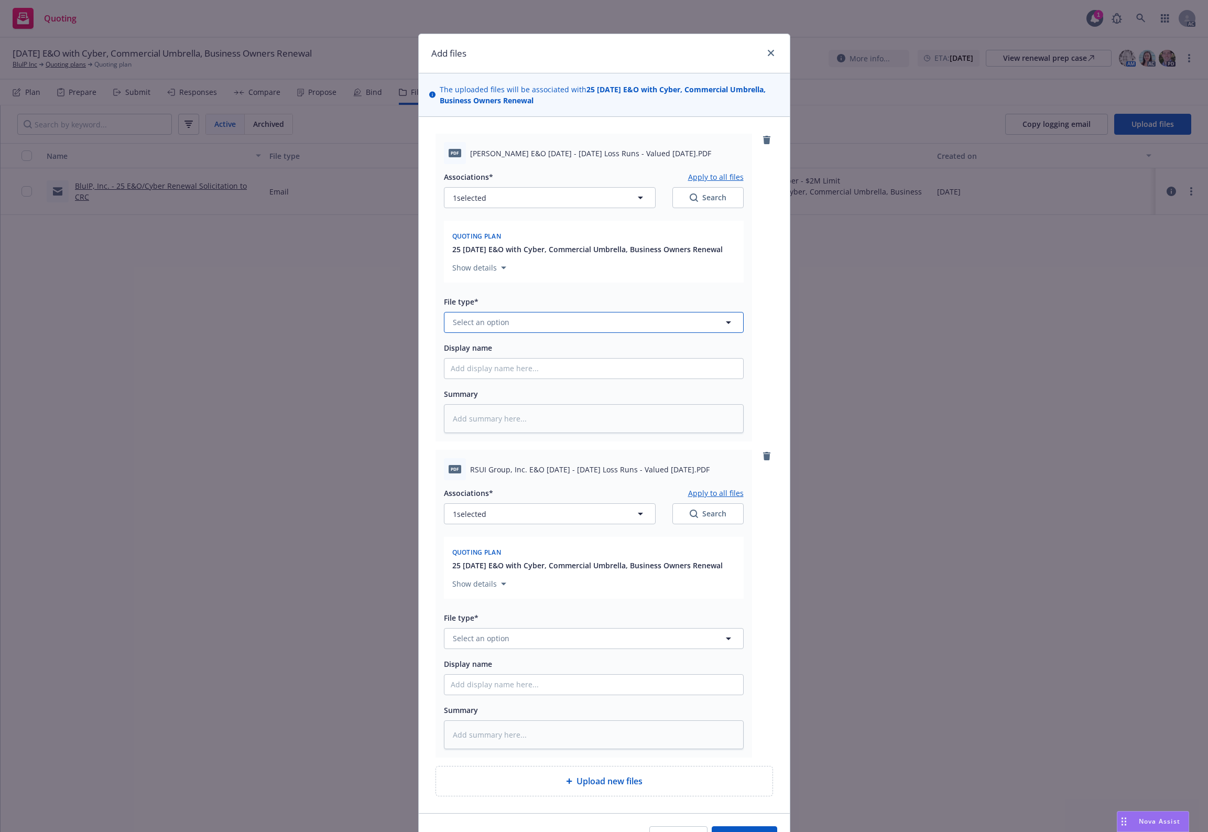
click at [486, 328] on span "Select an option" at bounding box center [481, 322] width 57 height 11
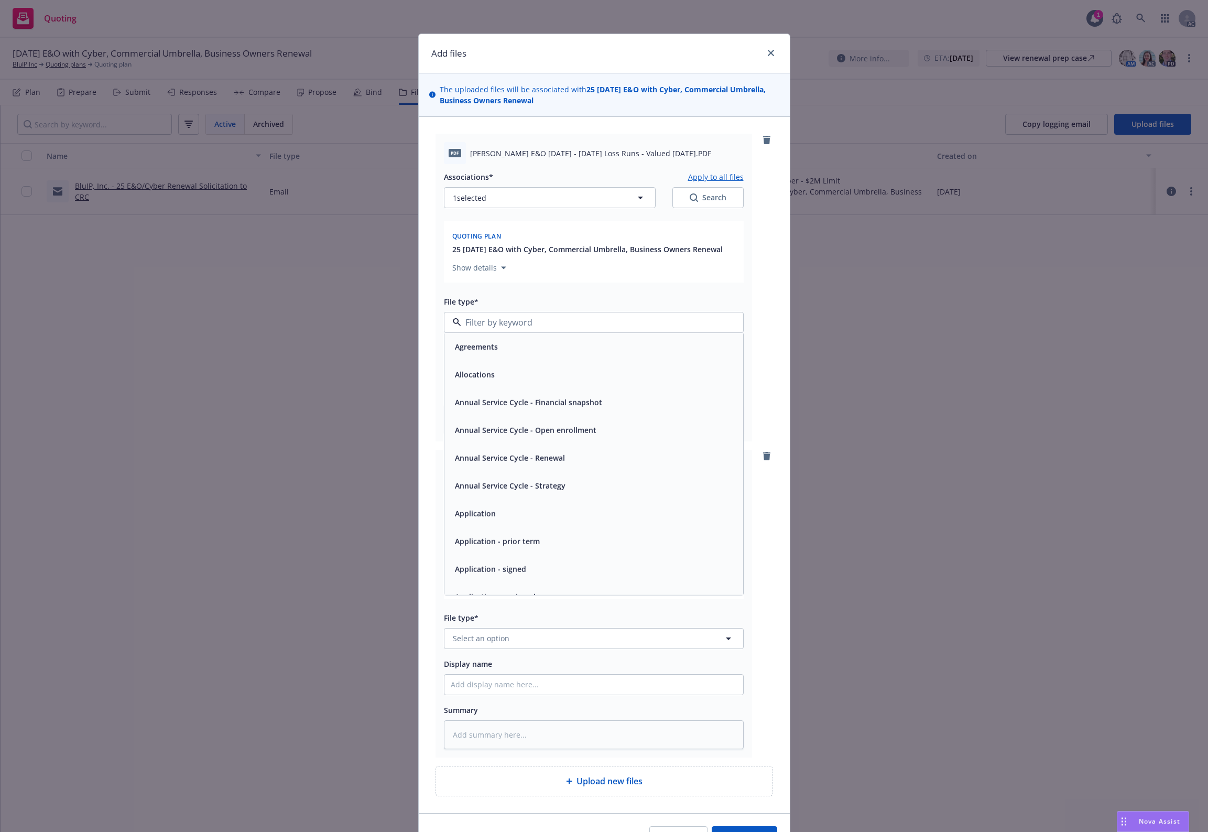
type input "1"
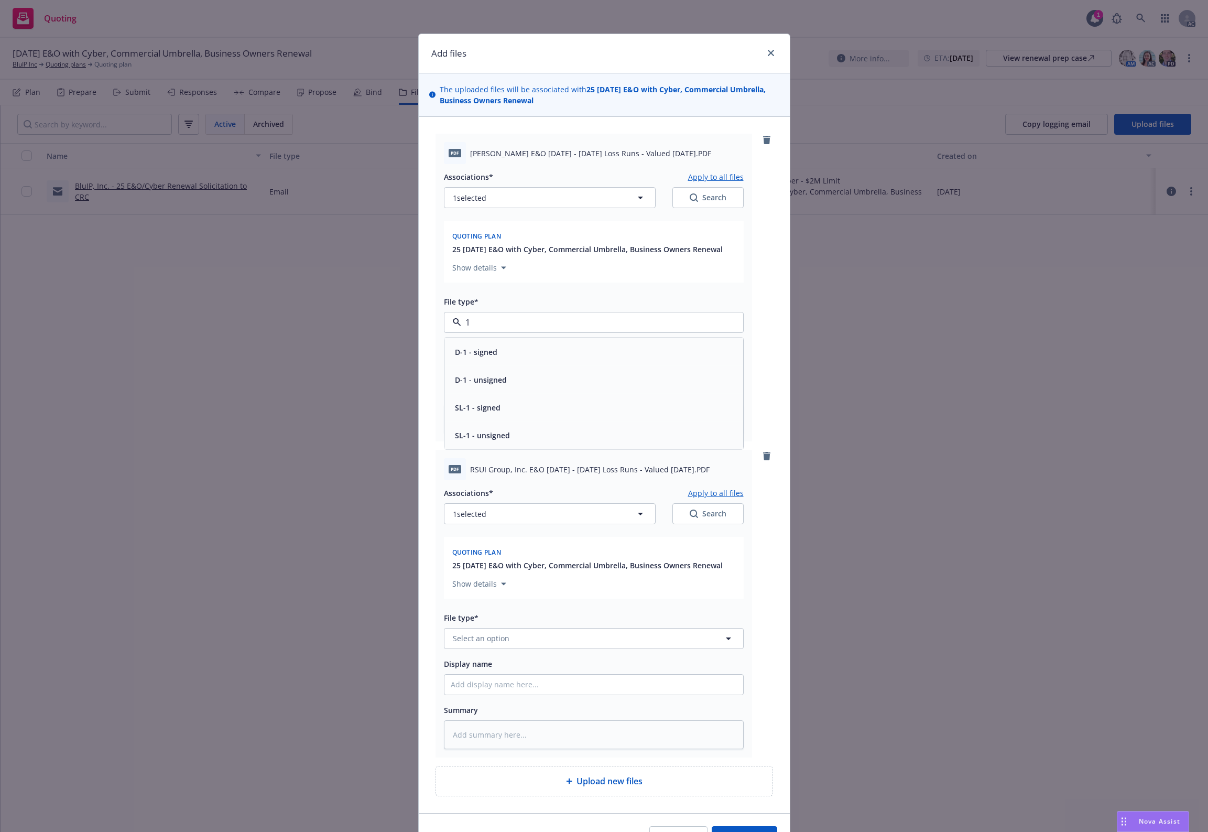
click at [472, 342] on div "D-1 - signed" at bounding box center [593, 351] width 299 height 28
type textarea "x"
click at [482, 329] on button "D-1 - signed" at bounding box center [594, 322] width 300 height 21
type input "`"
type textarea "x"
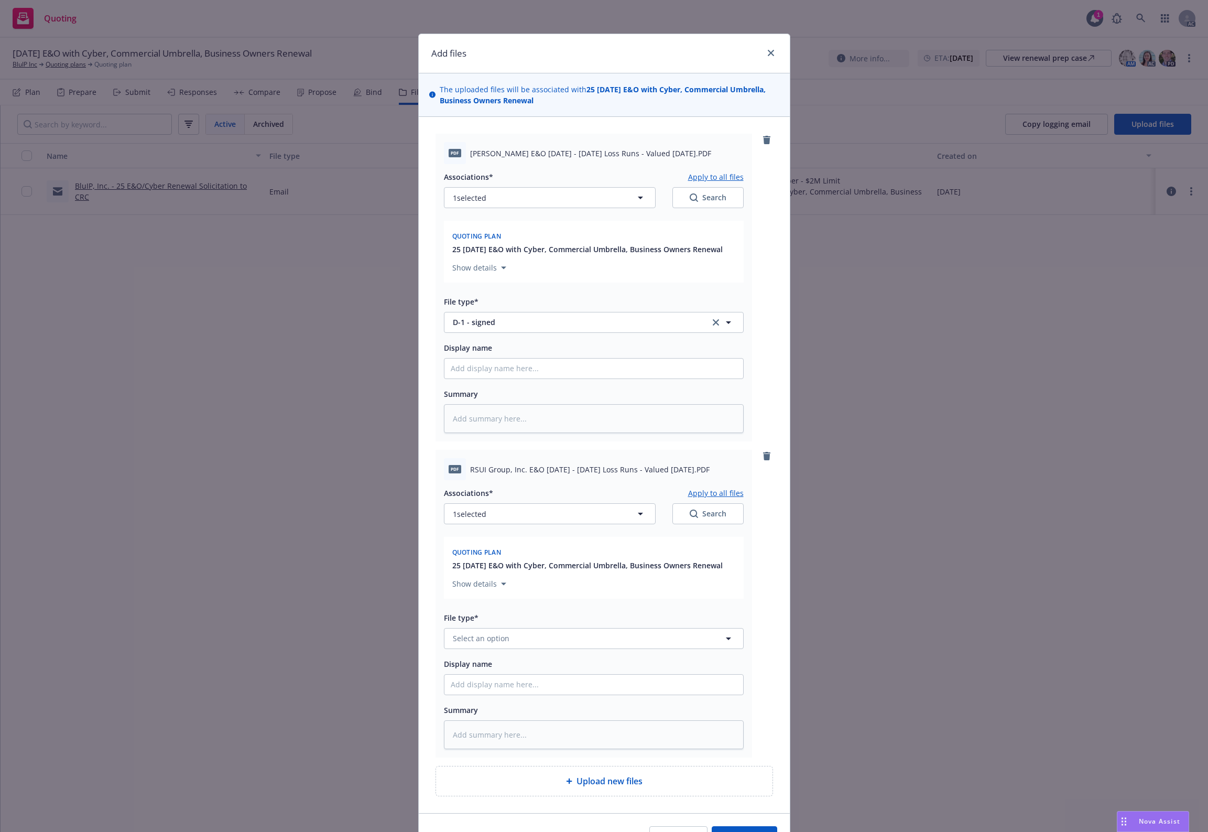
paste input "renewal"
type input "renewal"
click at [467, 344] on div "Non-Renewal" at bounding box center [478, 350] width 54 height 15
type textarea "x"
click at [505, 316] on button "Non-Renewal" at bounding box center [594, 322] width 300 height 21
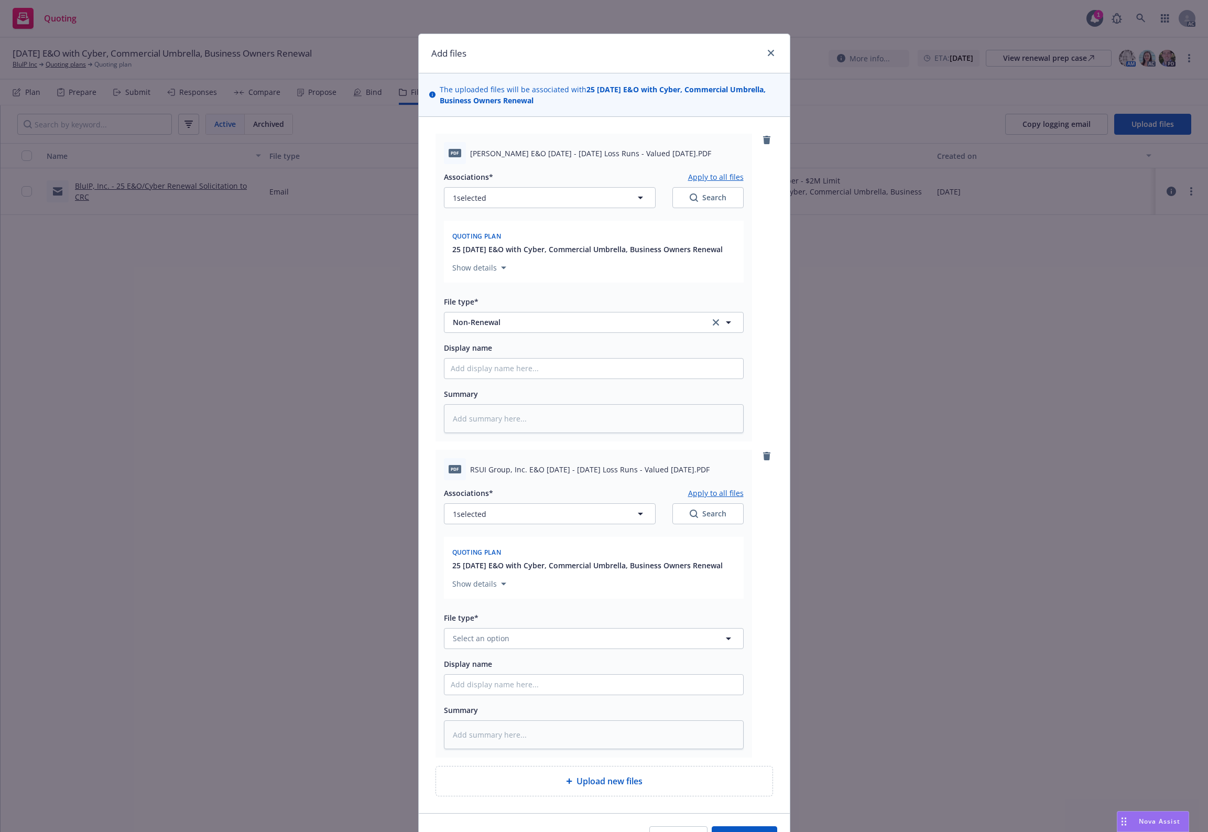
paste input "renewal"
type input "renewal1"
click at [517, 316] on input "renewal1" at bounding box center [591, 322] width 261 height 13
paste input "Loss Runs"
type input "Loss Runs"
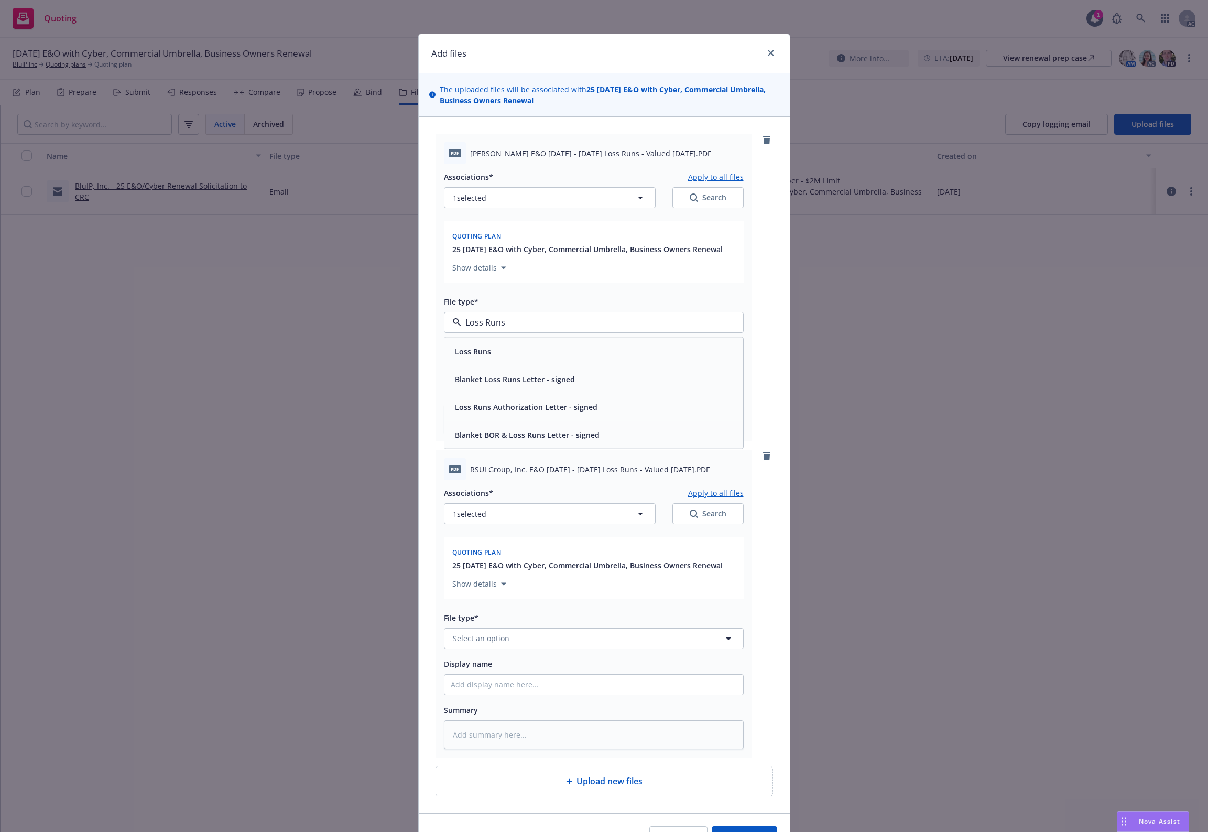
click at [479, 340] on div "Loss Runs" at bounding box center [593, 351] width 299 height 28
type textarea "x"
click at [494, 645] on button "Select an option" at bounding box center [594, 638] width 300 height 21
paste input "Loss Runs"
type input "Loss Runs"
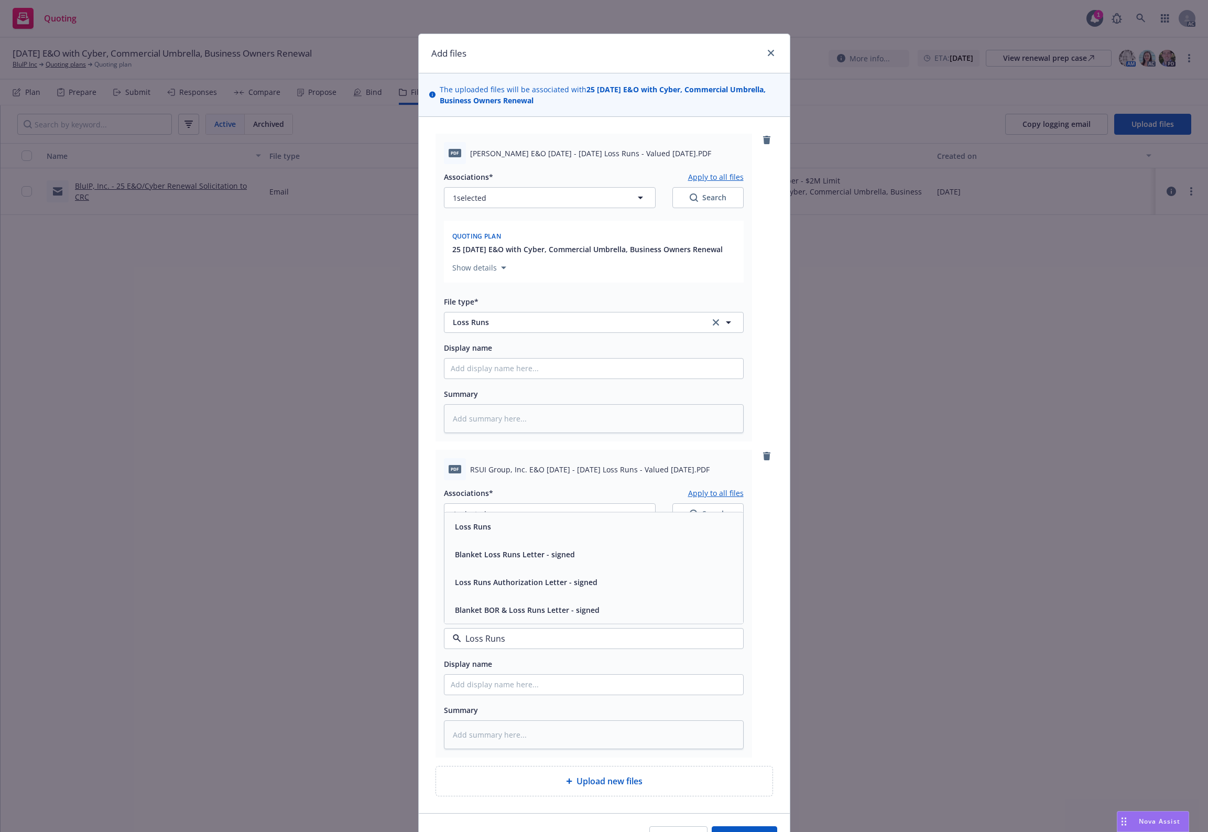
click at [476, 518] on div "Loss Runs" at bounding box center [593, 526] width 299 height 28
click at [476, 518] on span "1 selected" at bounding box center [470, 513] width 34 height 11
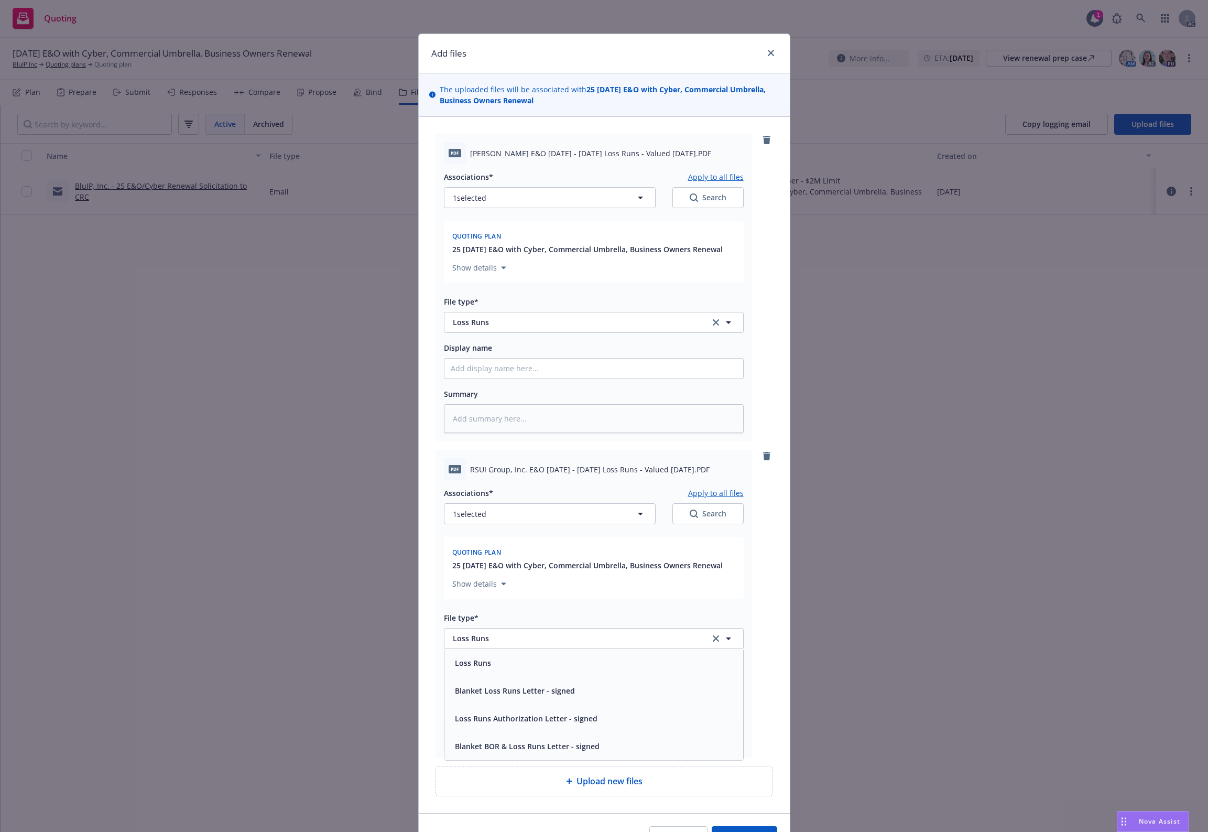
type textarea "x"
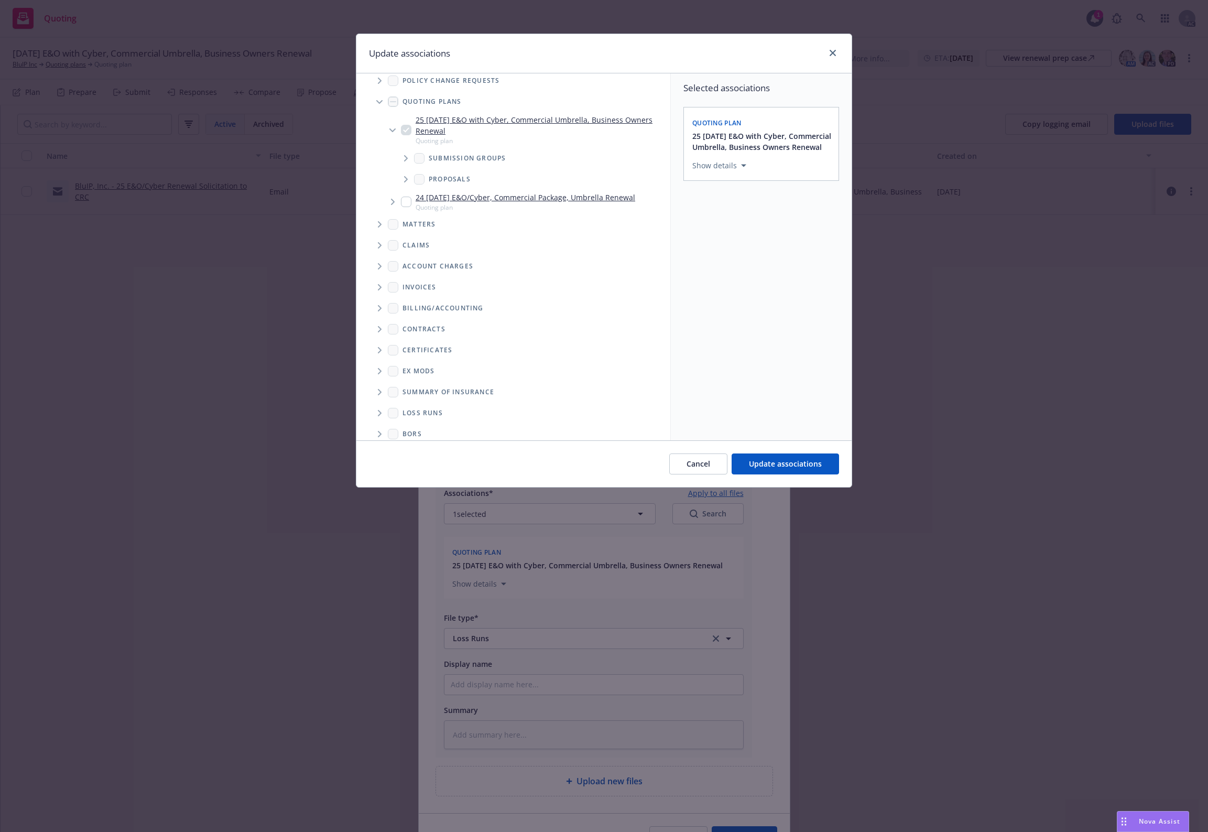
scroll to position [40, 0]
click at [383, 397] on span "Folder Tree Example" at bounding box center [379, 403] width 17 height 17
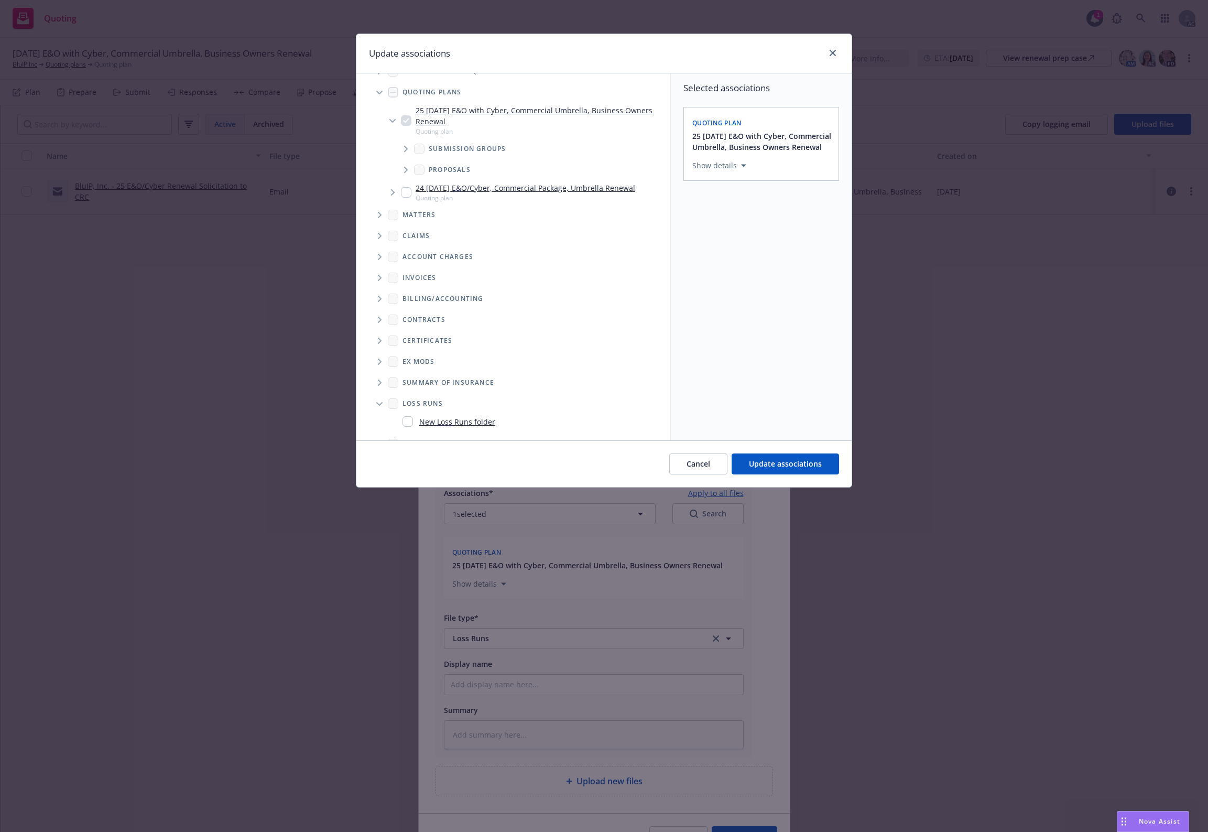
scroll to position [59, 0]
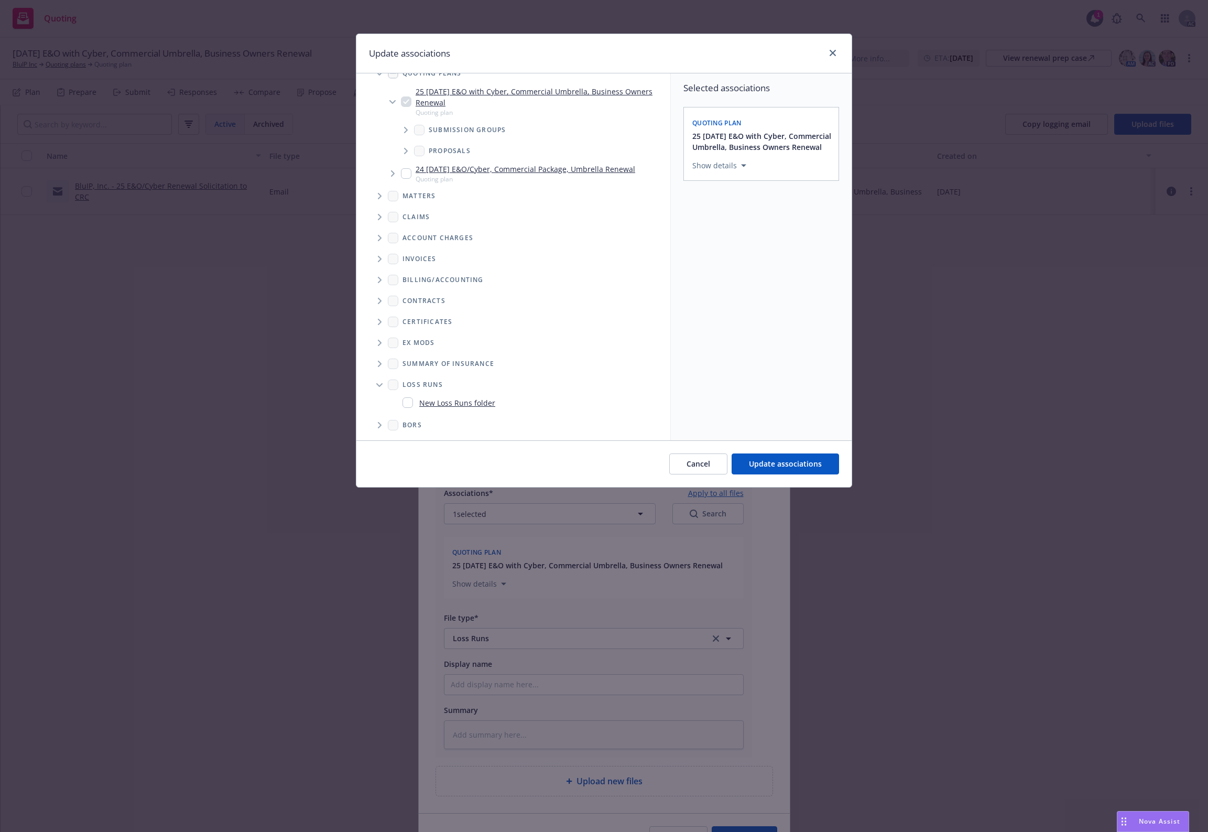
click at [448, 401] on link "New Loss Runs folder" at bounding box center [457, 402] width 76 height 11
checkbox input "true"
click at [735, 243] on div "Select an option" at bounding box center [757, 238] width 112 height 10
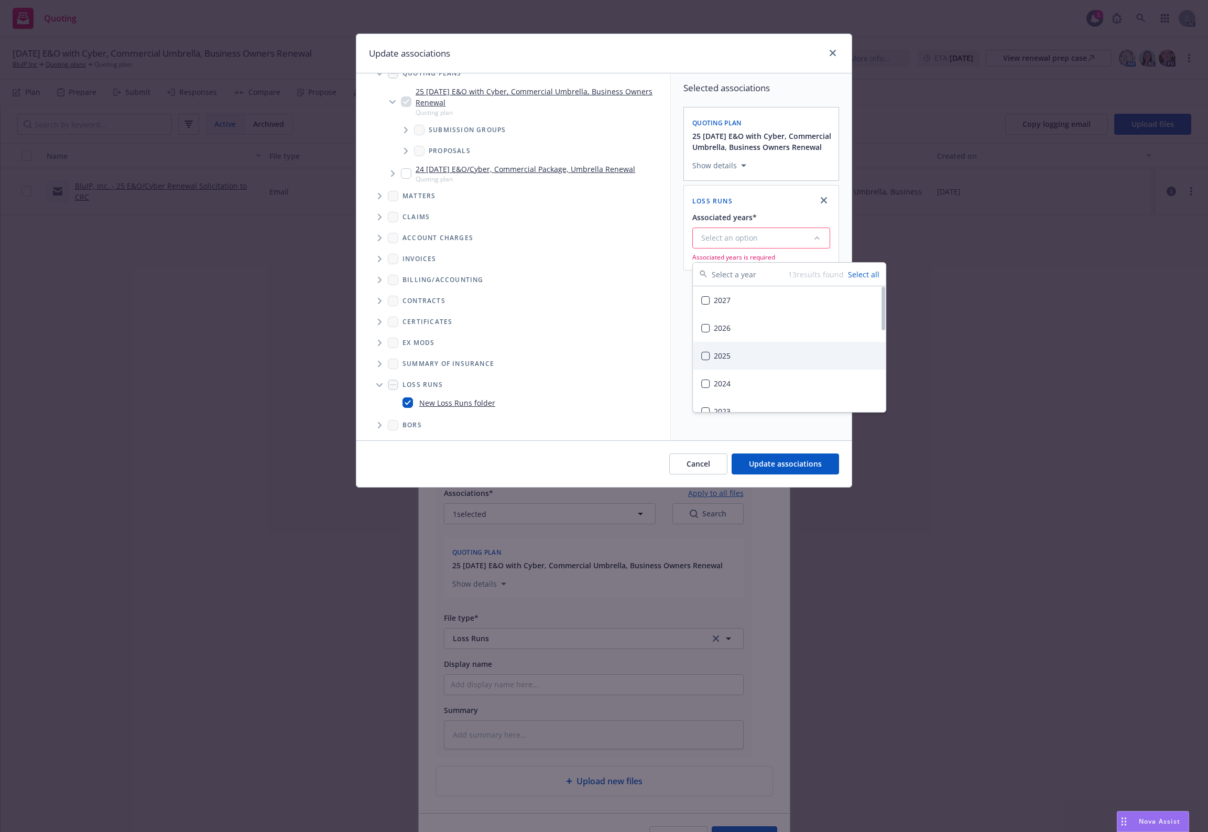
click at [748, 352] on div "2025" at bounding box center [789, 356] width 193 height 28
click at [780, 475] on div "Cancel Update associations" at bounding box center [603, 463] width 495 height 47
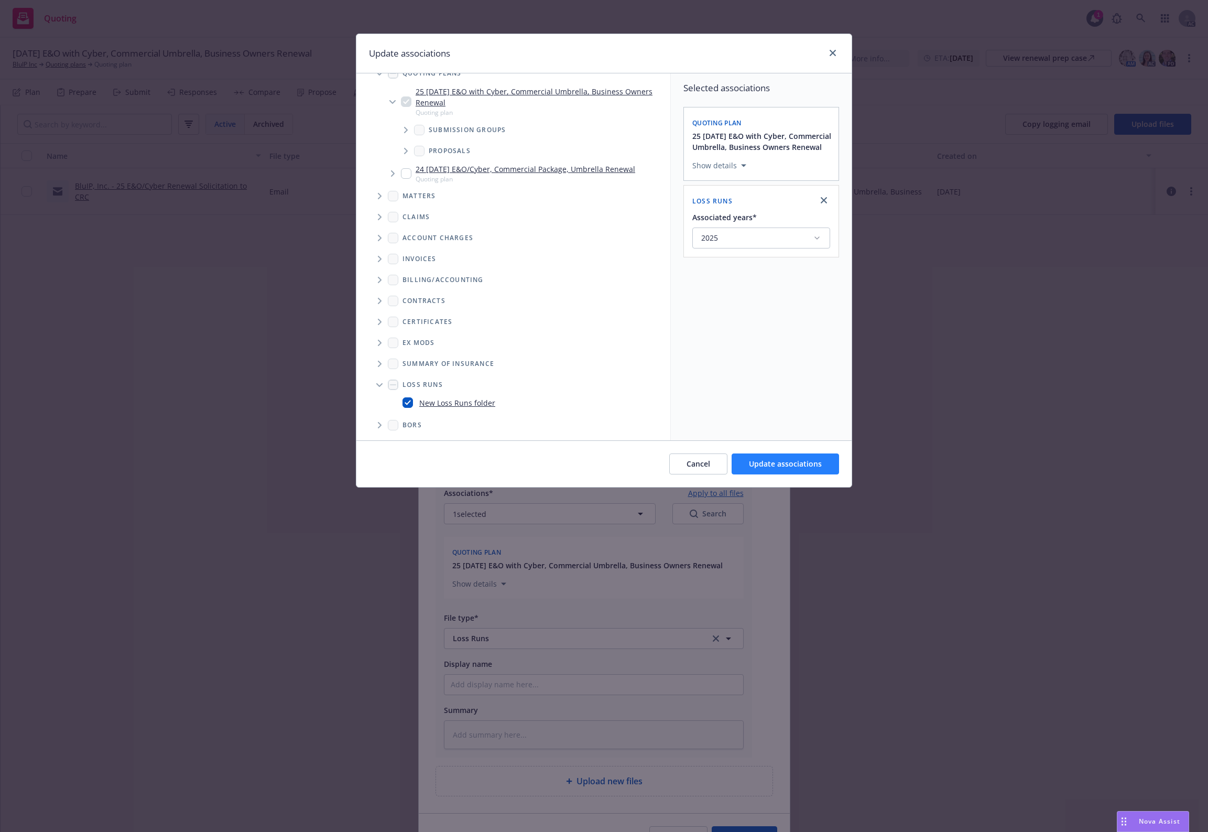
click at [777, 457] on div "Cancel Update associations" at bounding box center [603, 463] width 495 height 47
drag, startPoint x: 776, startPoint y: 457, endPoint x: 680, endPoint y: 498, distance: 104.7
click at [775, 457] on button "Update associations" at bounding box center [785, 463] width 107 height 21
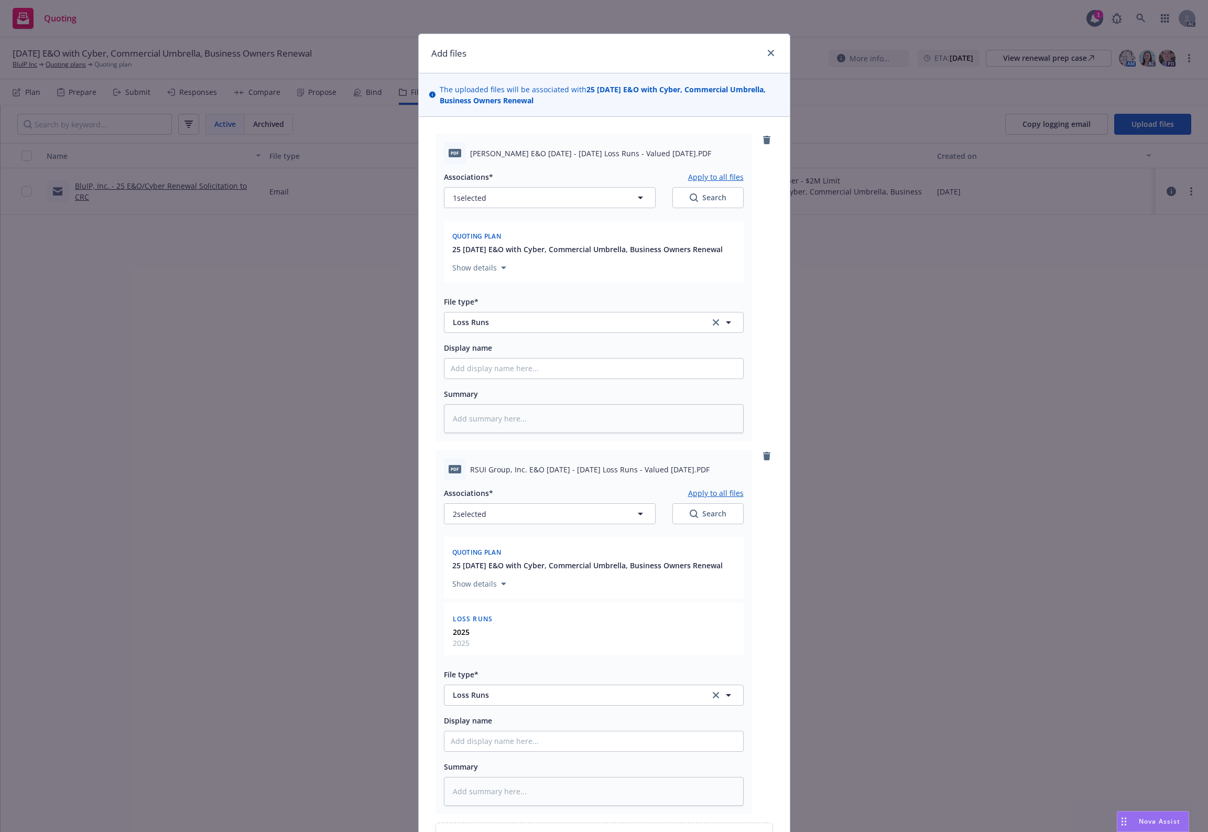
click at [726, 486] on div "Associations* Apply to all files 2 selected Search Quoting plan 25 11/07/25 E&O…" at bounding box center [594, 642] width 300 height 325
click at [715, 494] on button "Apply to all files" at bounding box center [716, 492] width 56 height 13
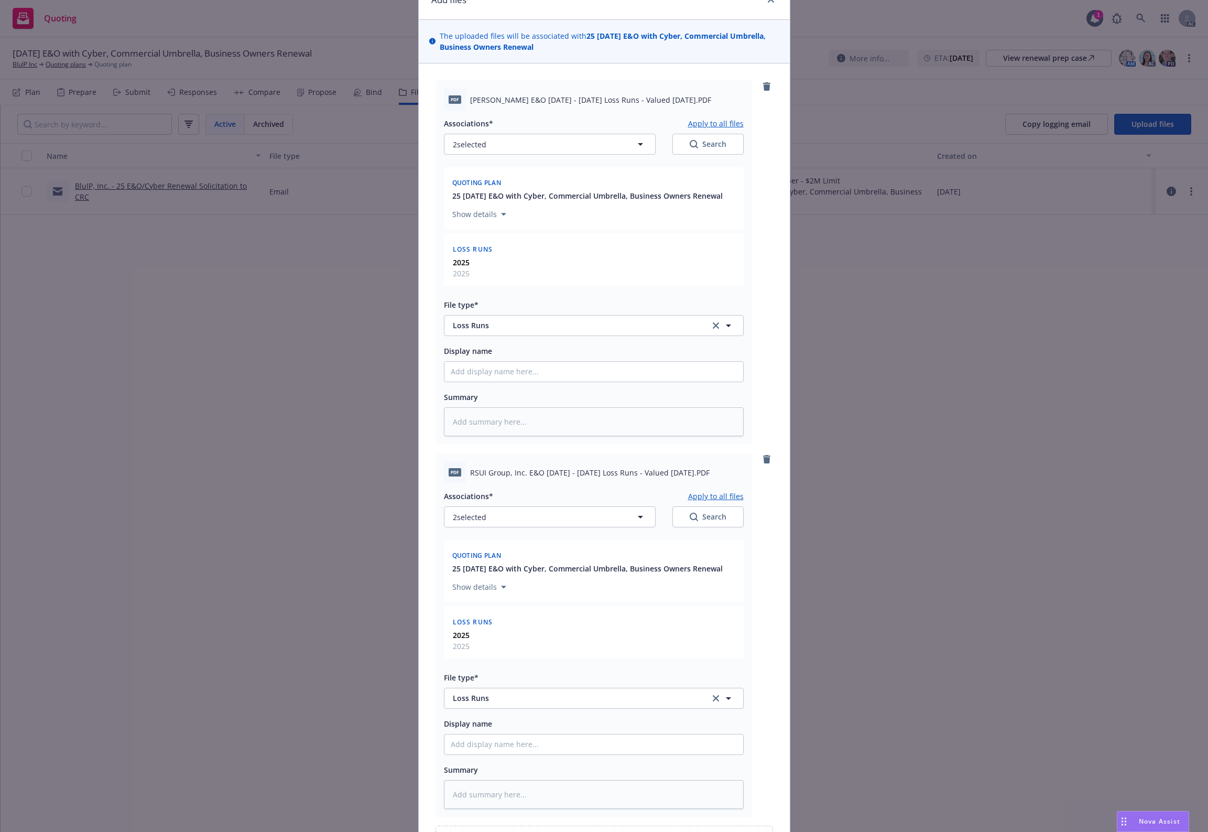
scroll to position [0, 0]
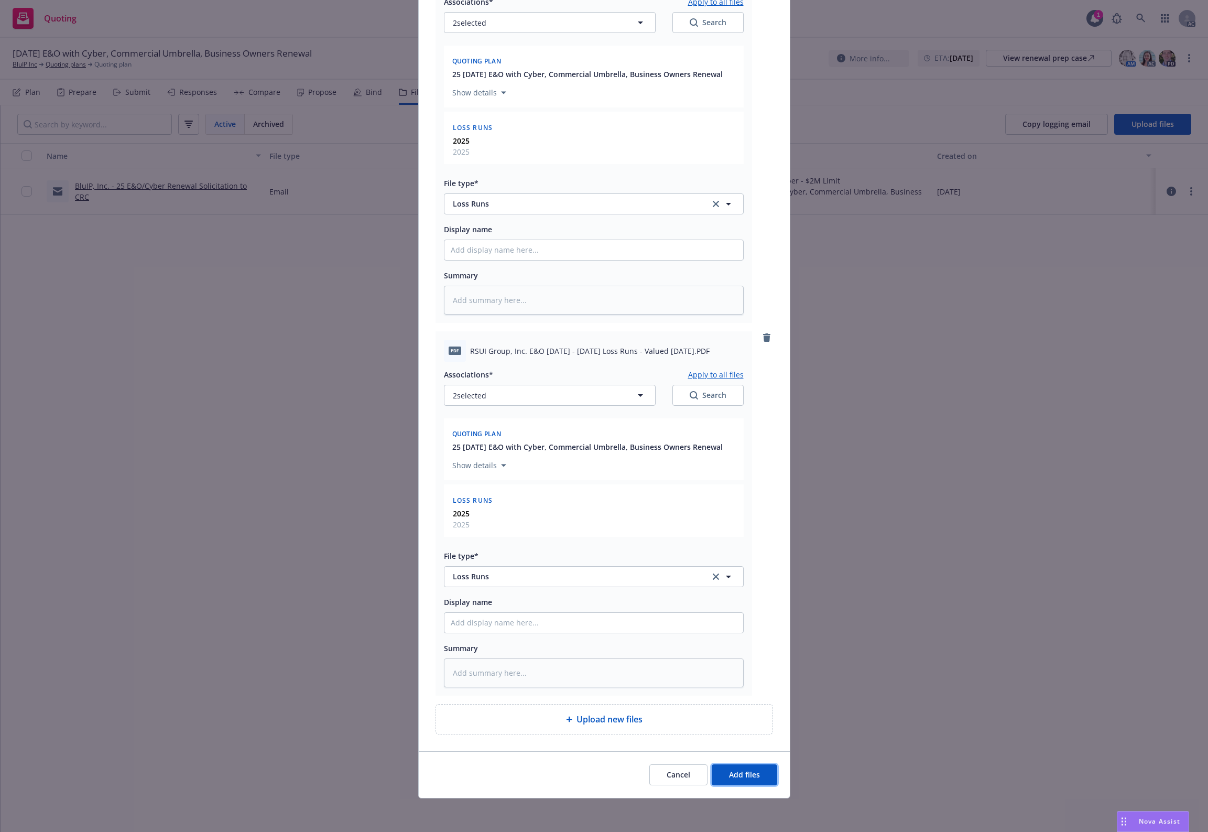
drag, startPoint x: 727, startPoint y: 775, endPoint x: 791, endPoint y: 763, distance: 65.5
click at [729, 773] on span "Add files" at bounding box center [744, 774] width 31 height 10
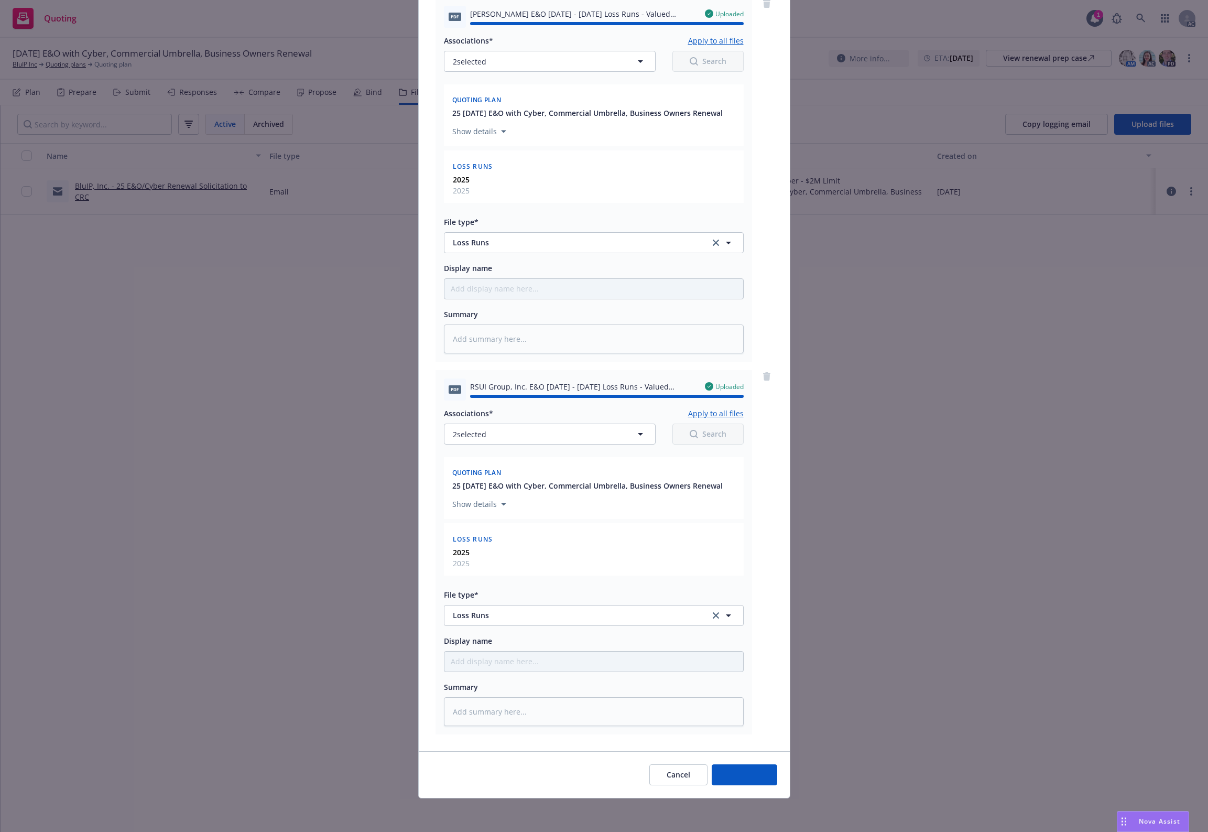
type textarea "x"
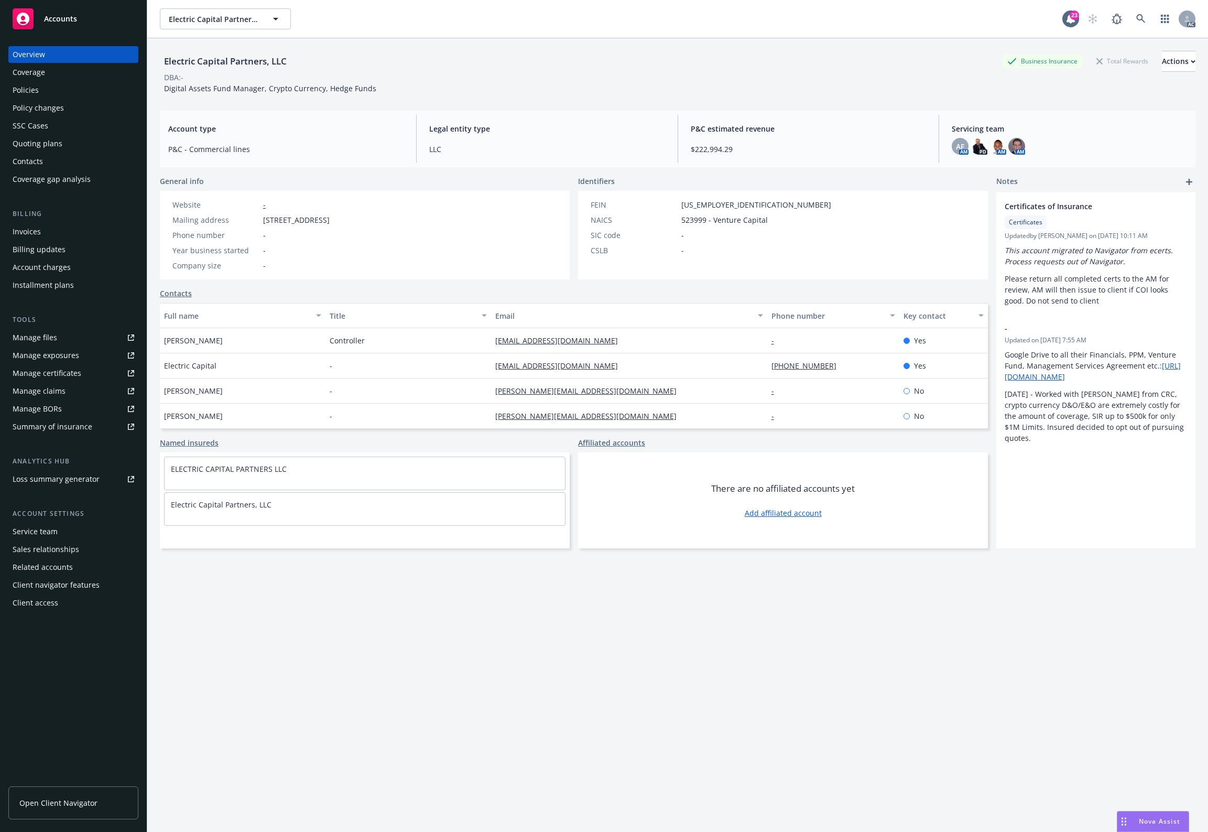
click at [64, 85] on div "Policies" at bounding box center [74, 90] width 122 height 17
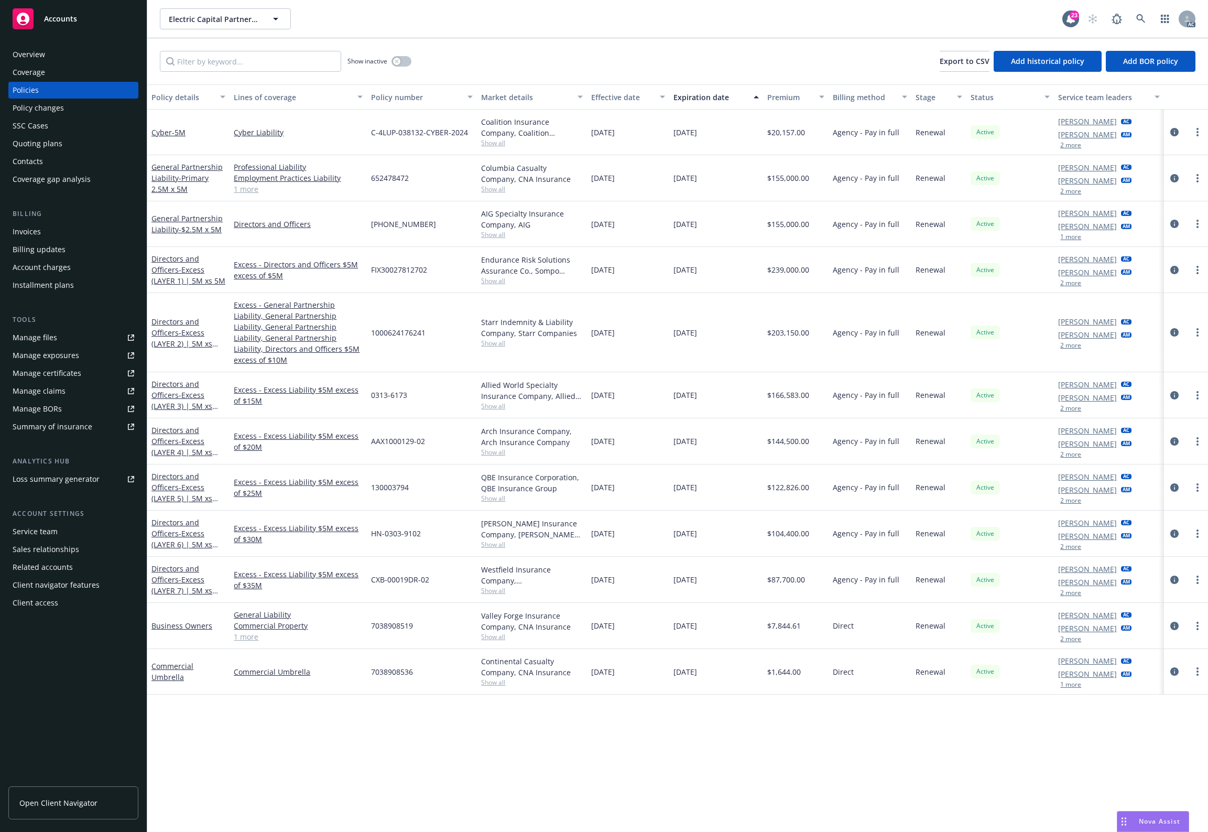
click at [61, 329] on link "Manage files" at bounding box center [73, 337] width 130 height 17
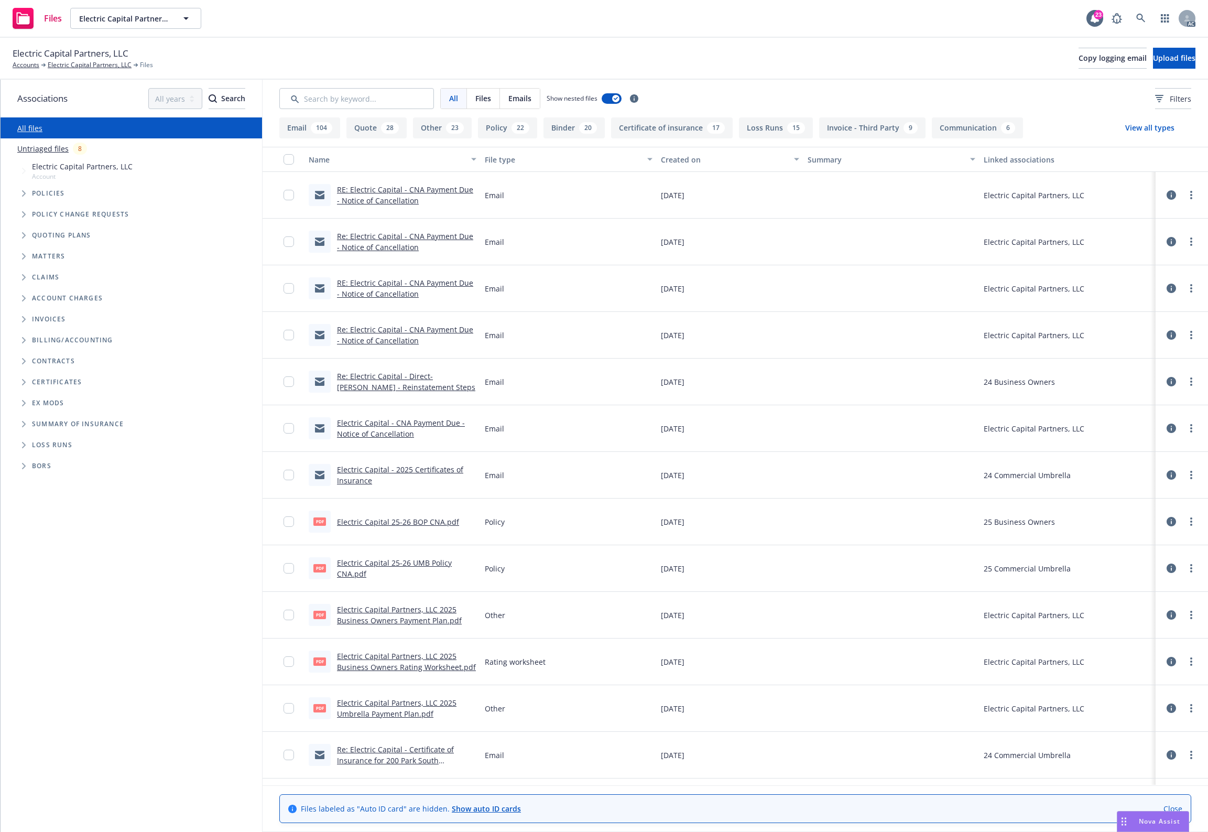
click at [40, 446] on span "Loss Runs" at bounding box center [52, 445] width 40 height 6
click at [23, 444] on icon "Folder Tree Example" at bounding box center [24, 445] width 4 height 6
click at [30, 483] on span "2025" at bounding box center [38, 484] width 21 height 19
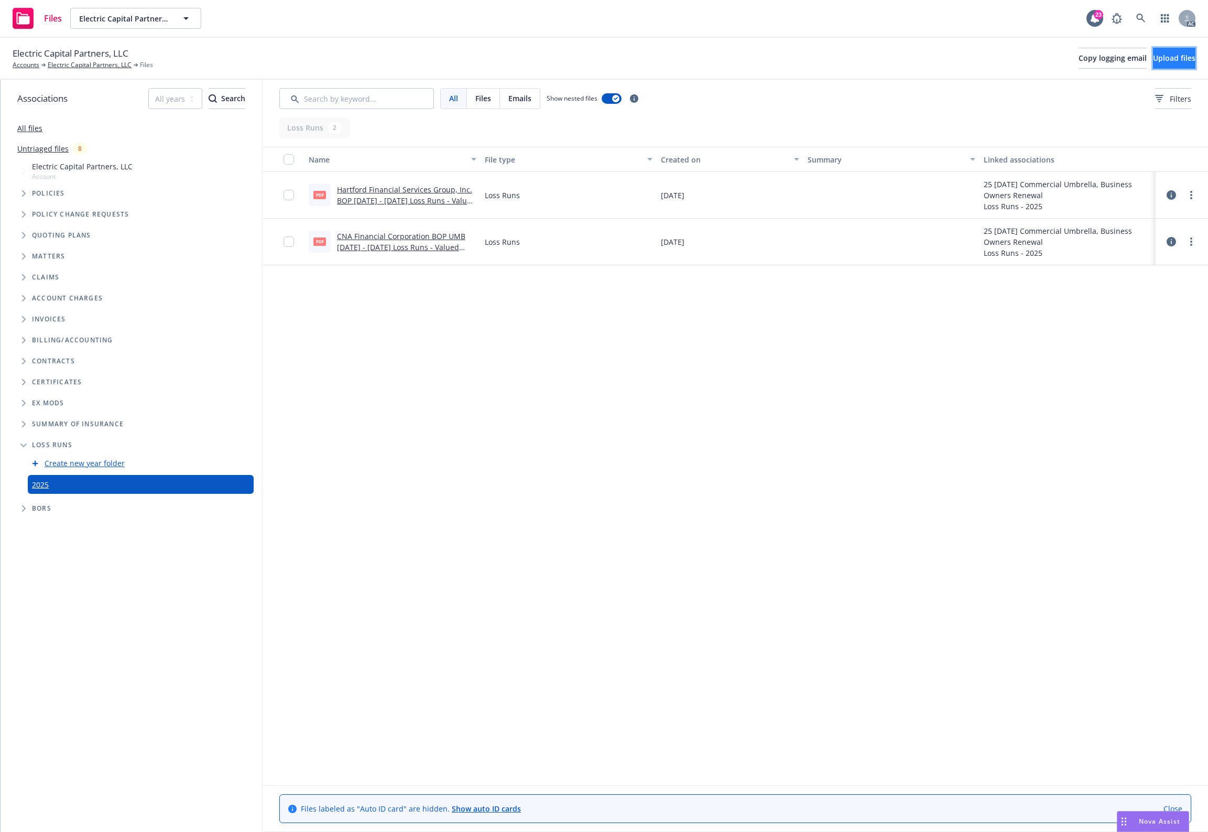
click at [1158, 60] on span "Upload files" at bounding box center [1174, 58] width 42 height 10
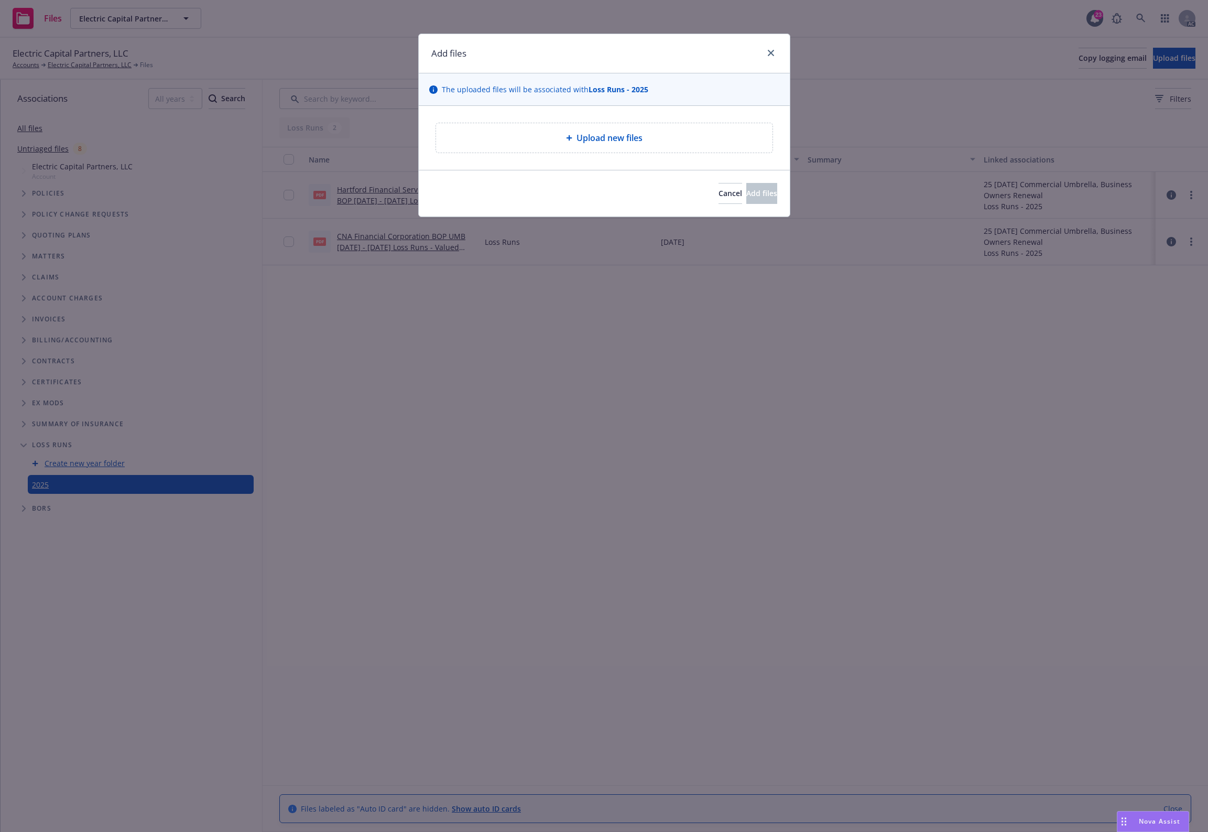
click at [567, 147] on div "Upload new files" at bounding box center [604, 137] width 336 height 29
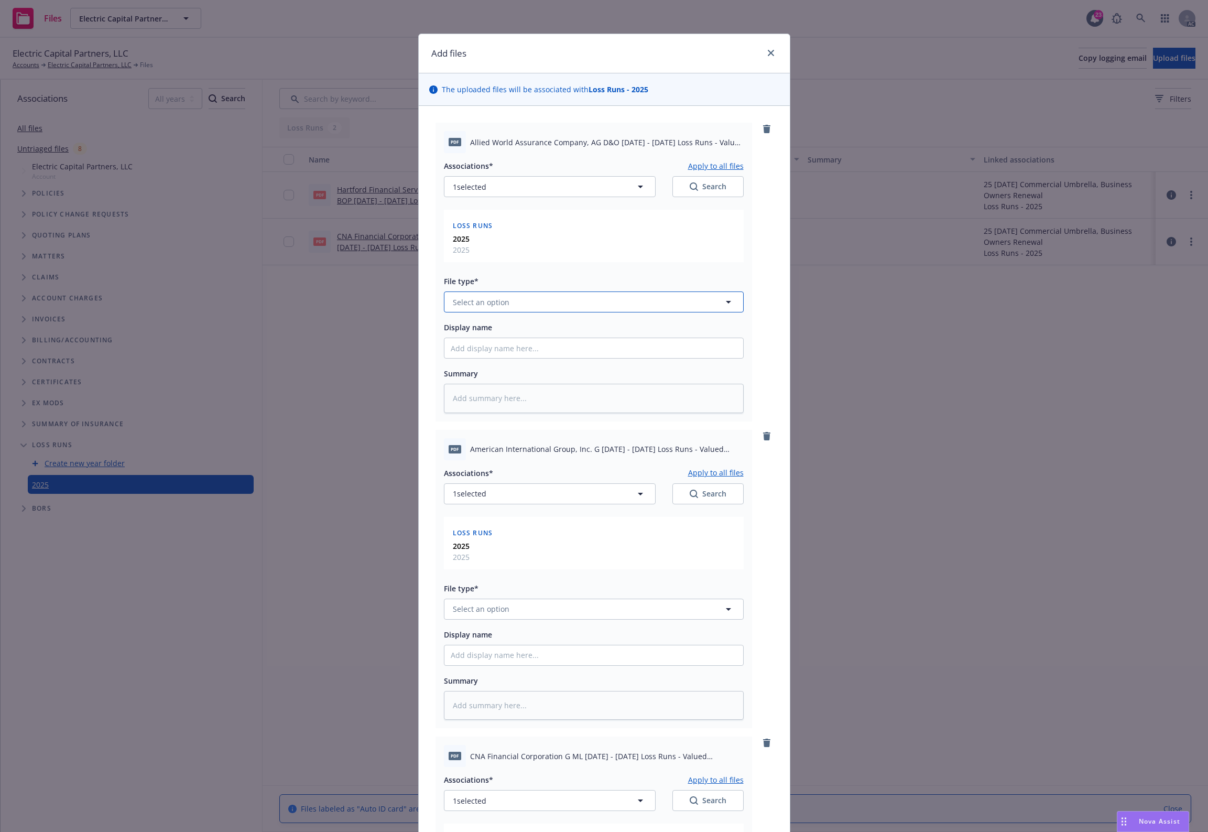
click at [486, 307] on span "Select an option" at bounding box center [481, 302] width 57 height 11
type input "`"
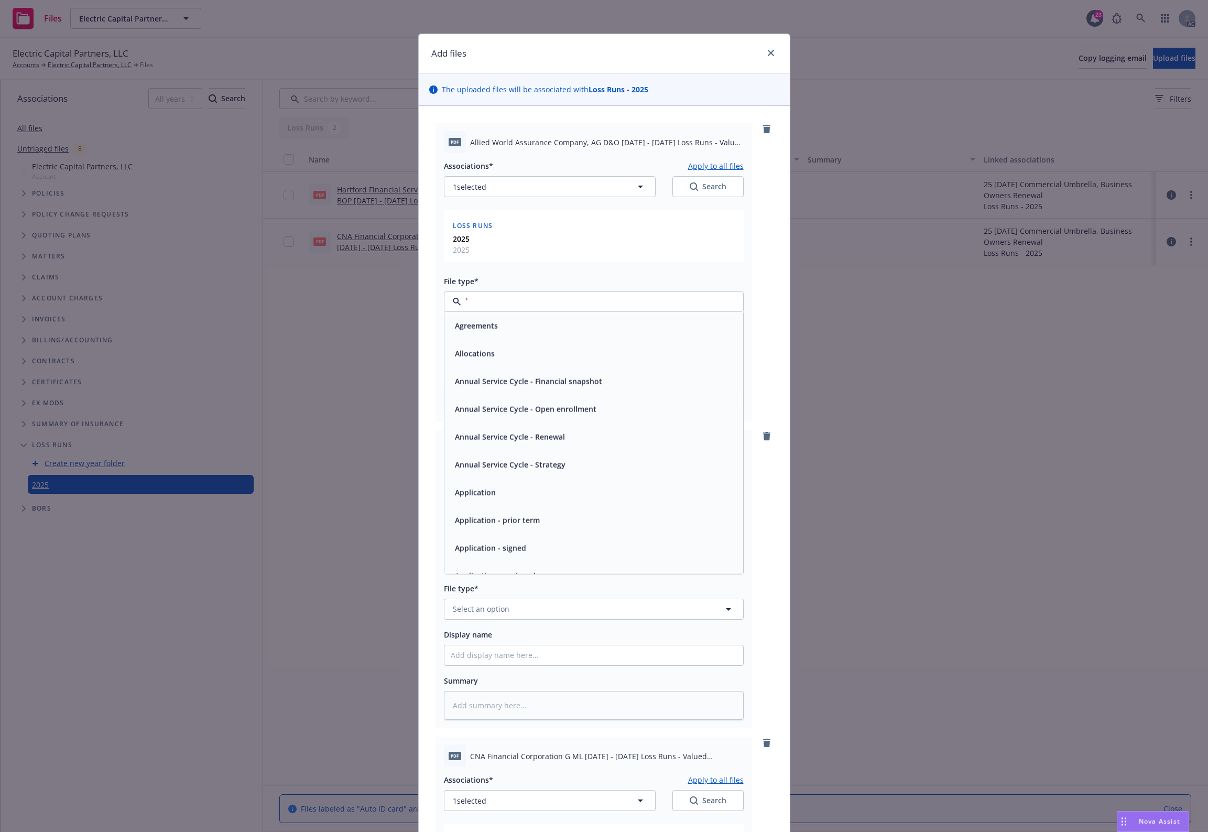
type textarea "x"
paste input "Loss Runs"
type input "Loss Runs"
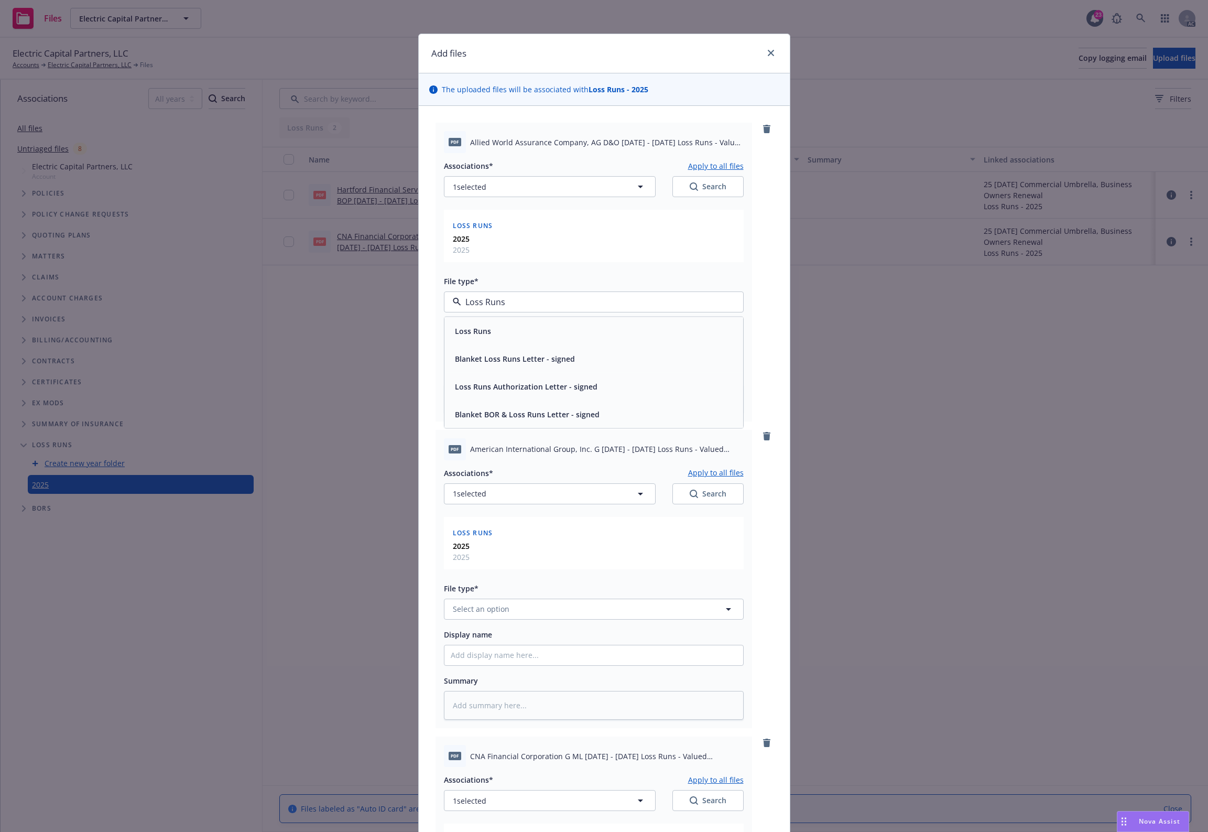
drag, startPoint x: 499, startPoint y: 306, endPoint x: 446, endPoint y: 307, distance: 52.4
click at [446, 307] on div "Loss Runs" at bounding box center [594, 301] width 300 height 21
click at [469, 329] on span "Loss Runs" at bounding box center [473, 330] width 36 height 11
type textarea "x"
click at [478, 615] on button "Select an option" at bounding box center [594, 608] width 300 height 21
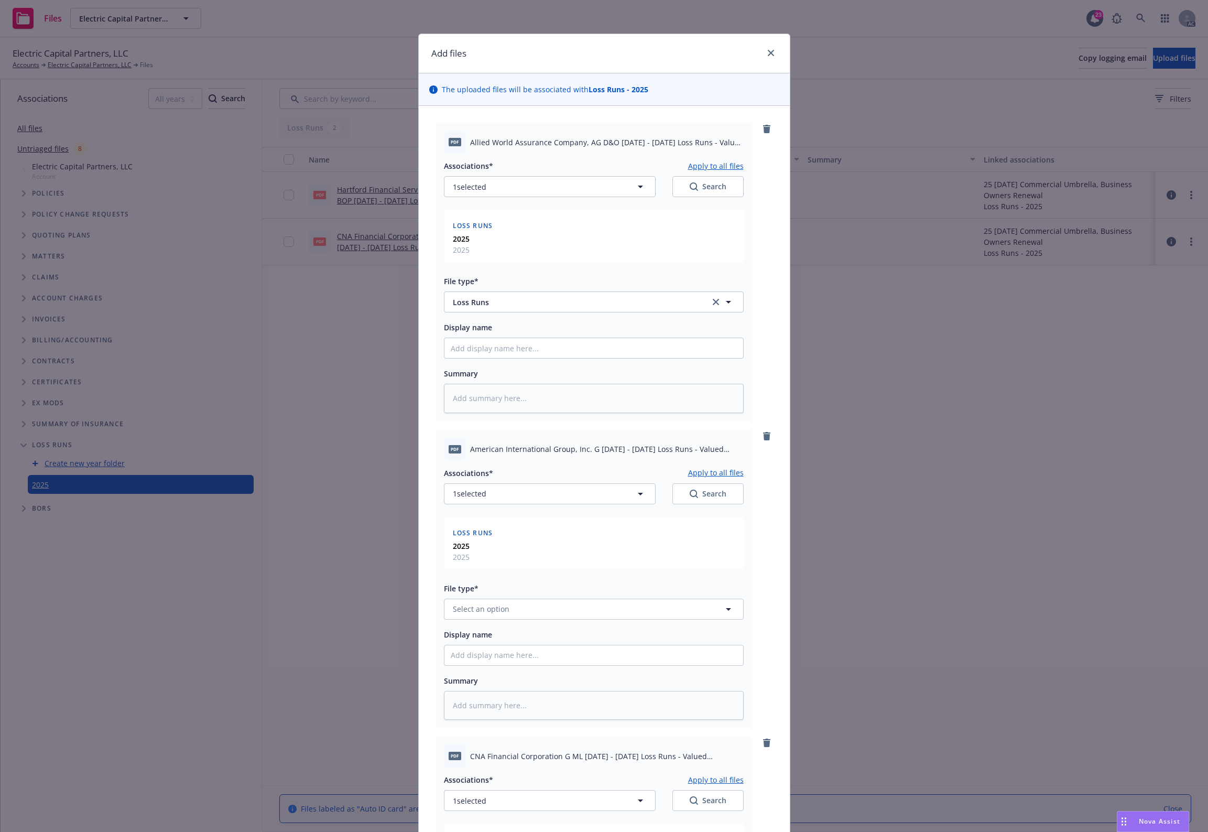
paste input "Loss Runs"
type input "Loss Runs"
click at [465, 509] on div "Loss Runs" at bounding box center [593, 497] width 299 height 28
type textarea "x"
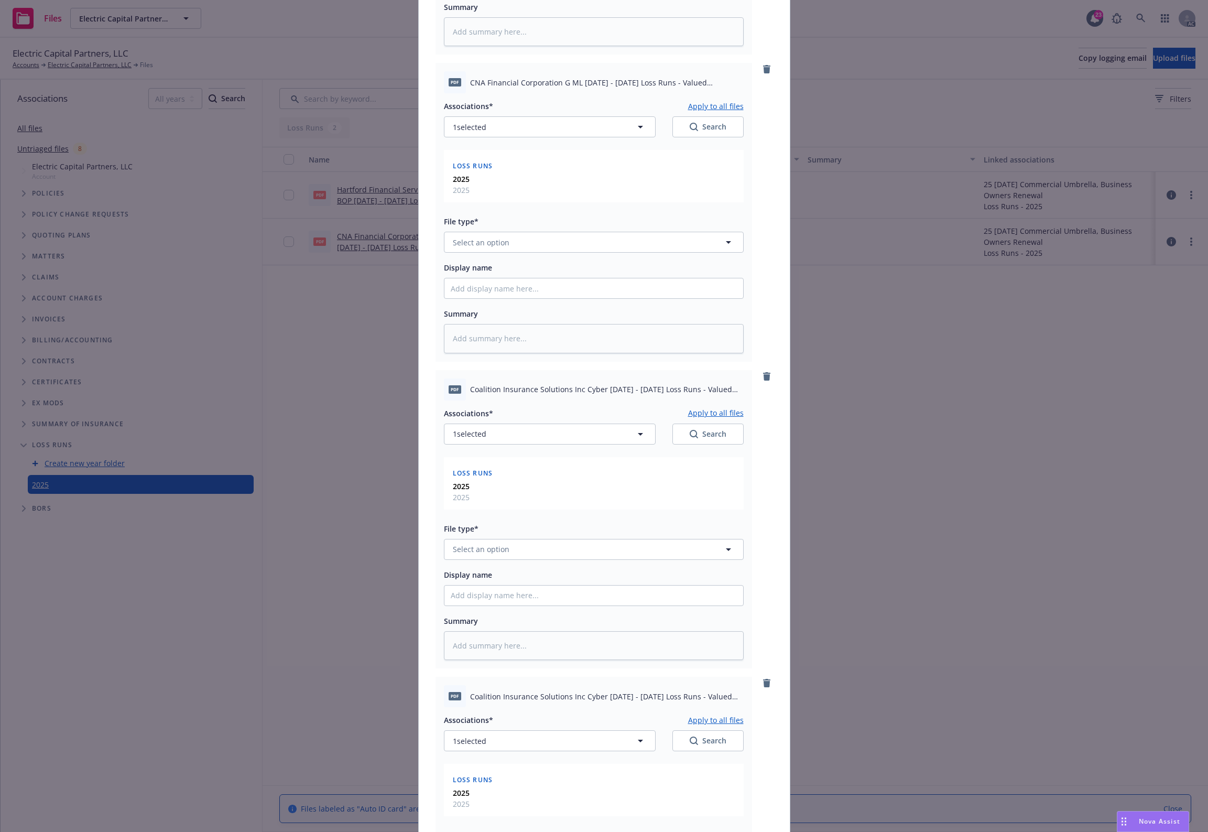
scroll to position [699, 0]
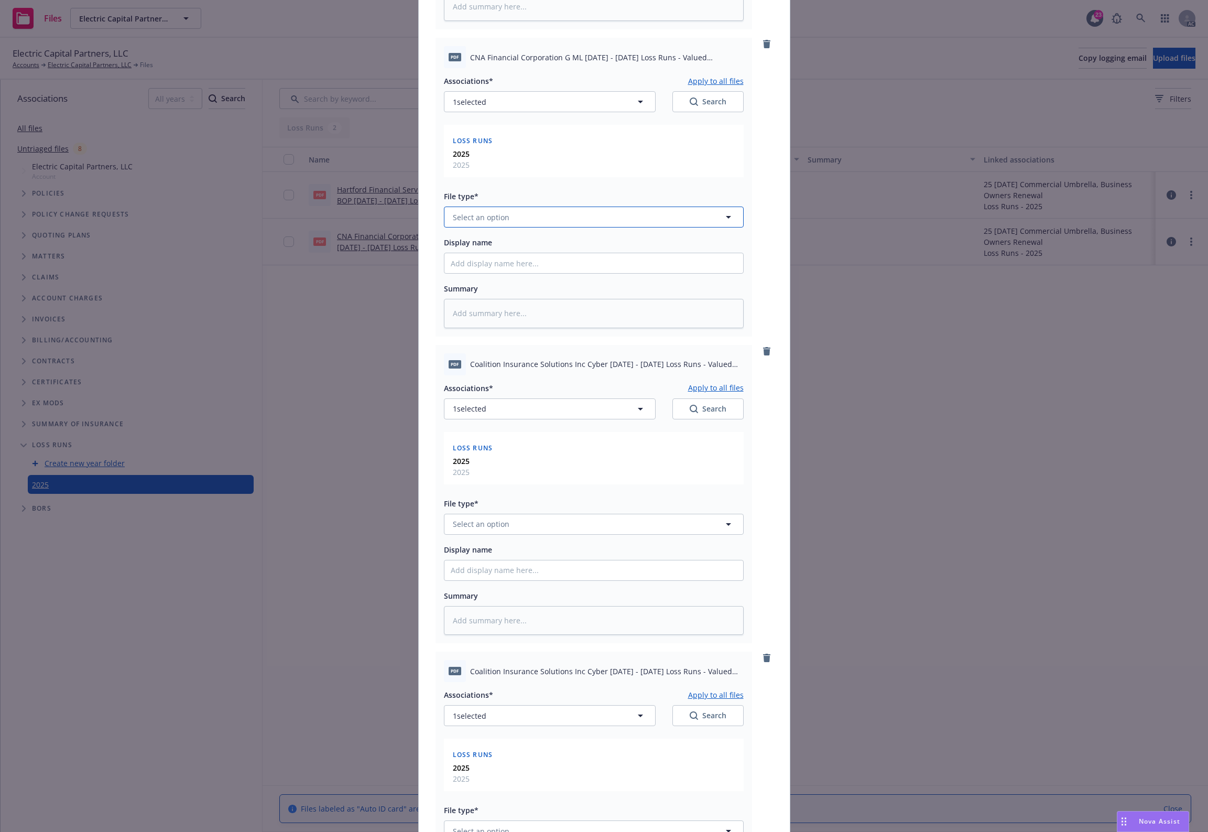
click at [483, 210] on button "Select an option" at bounding box center [594, 216] width 300 height 21
paste input "Loss Runs"
type input "Loss Runs"
click at [475, 246] on span "Loss Runs" at bounding box center [473, 246] width 36 height 11
type textarea "x"
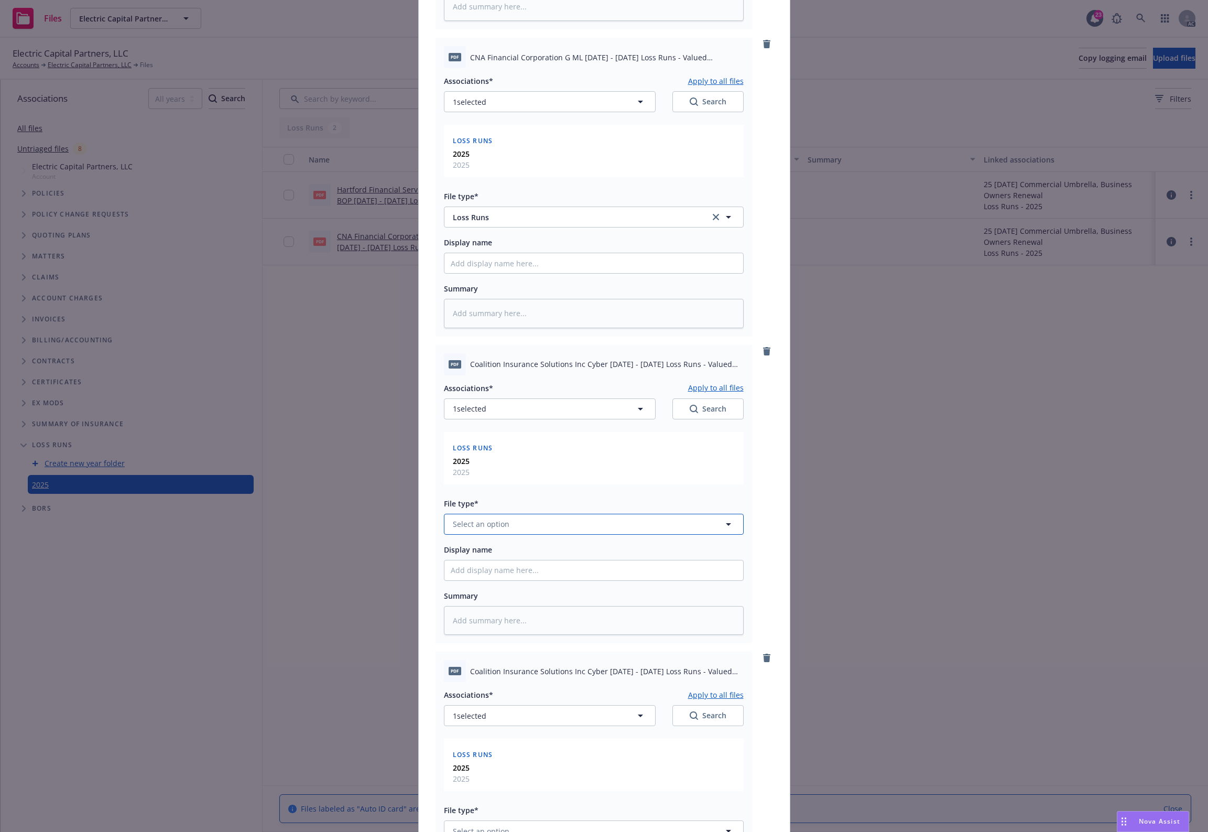
click at [474, 525] on span "Select an option" at bounding box center [481, 523] width 57 height 11
paste input "Loss Runs"
type input "Loss Runs"
click at [462, 548] on span "Loss Runs" at bounding box center [473, 553] width 36 height 11
type textarea "x"
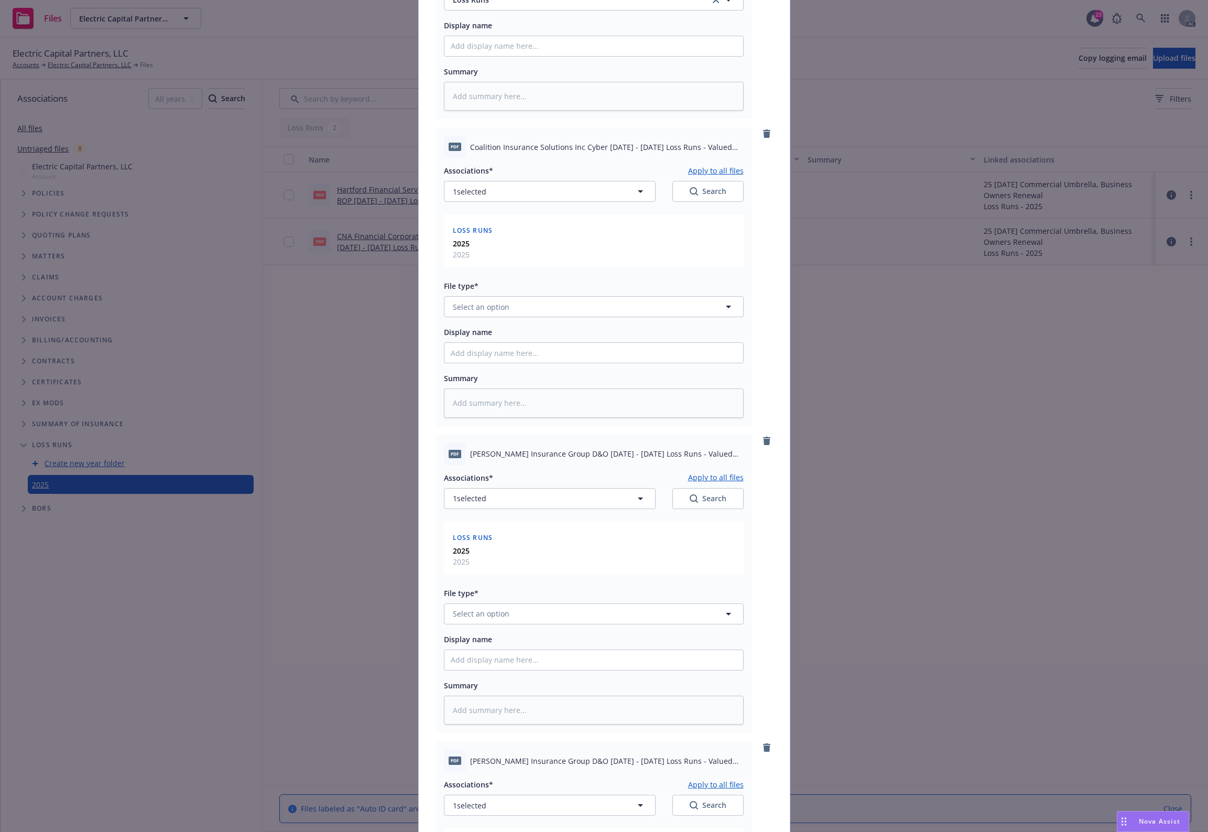
scroll to position [1397, 0]
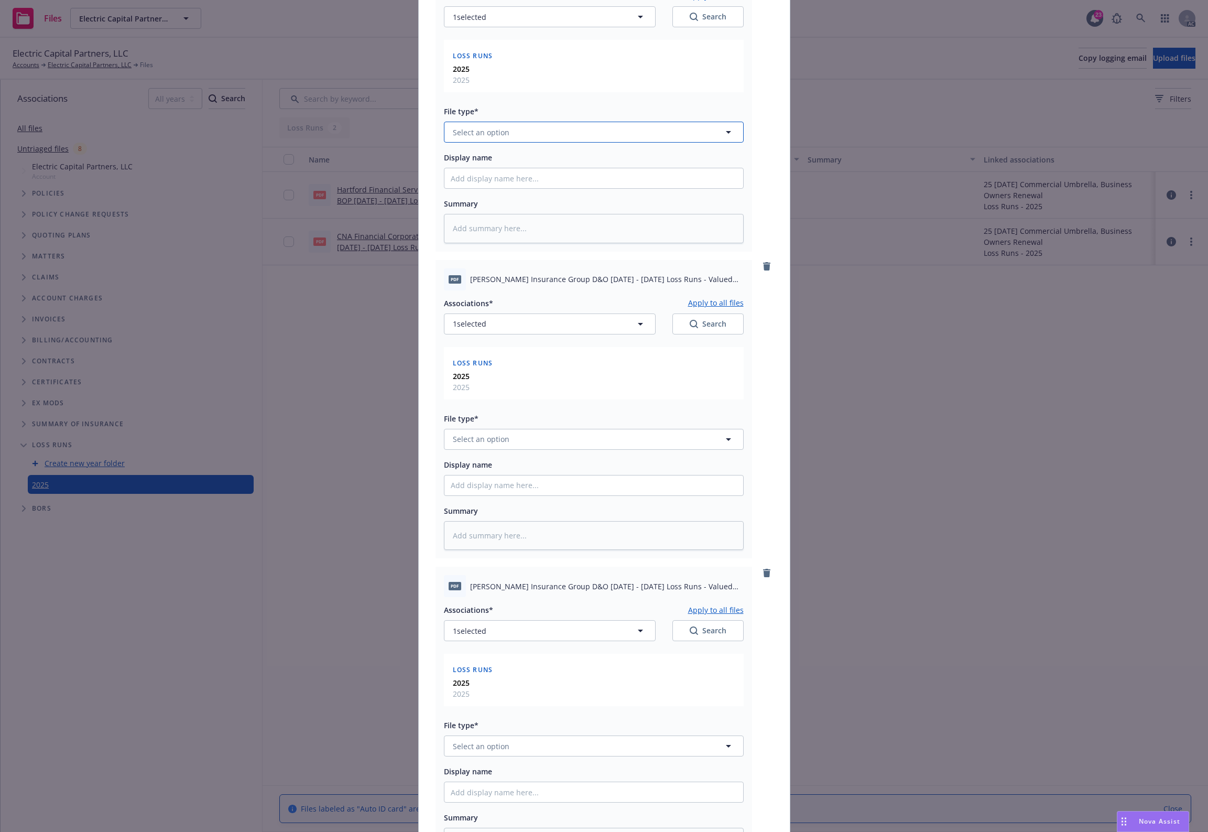
click at [495, 139] on button "Select an option" at bounding box center [594, 132] width 300 height 21
paste input "Loss Runs"
type input "Loss Runs"
click at [487, 160] on div "Loss Runs" at bounding box center [594, 161] width 286 height 15
type textarea "x"
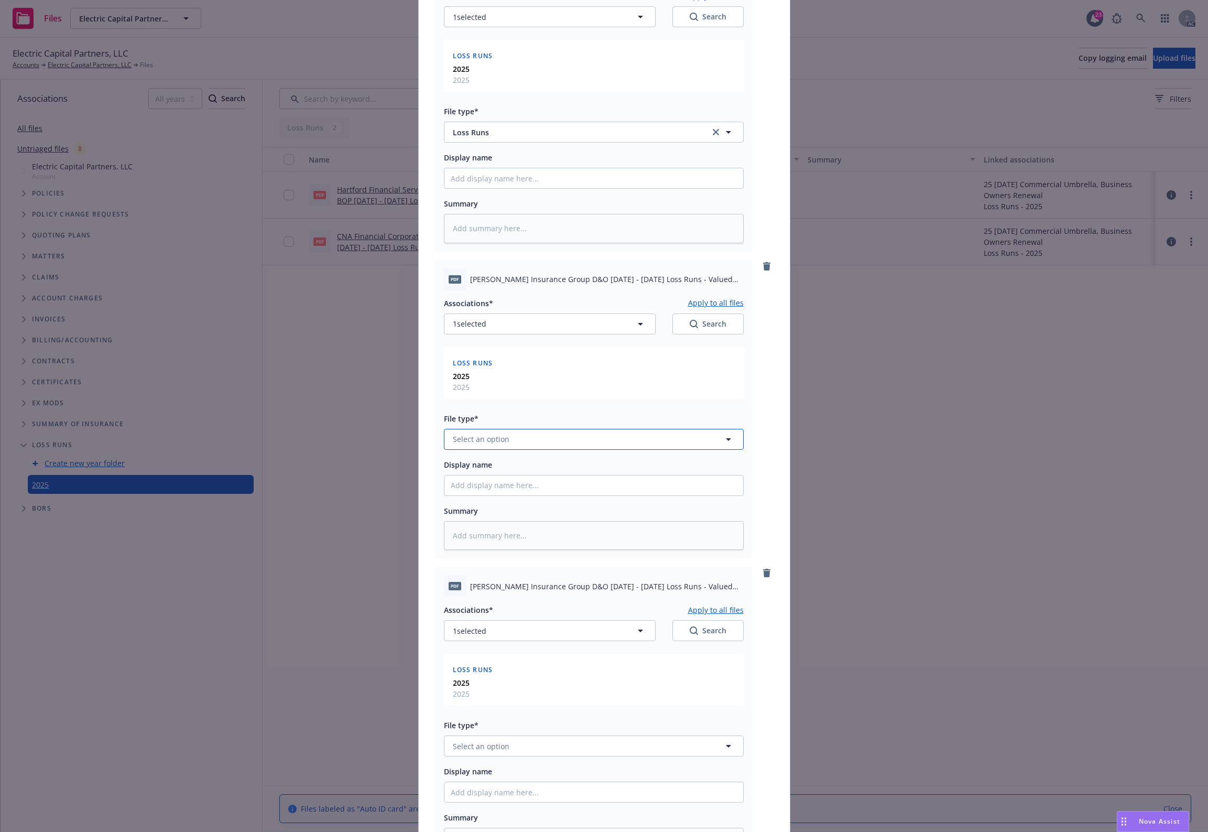
click at [501, 433] on button "Select an option" at bounding box center [594, 439] width 300 height 21
paste input "Loss Runs"
type input "Loss Runs"
click at [477, 467] on span "Loss Runs" at bounding box center [473, 467] width 36 height 11
type textarea "x"
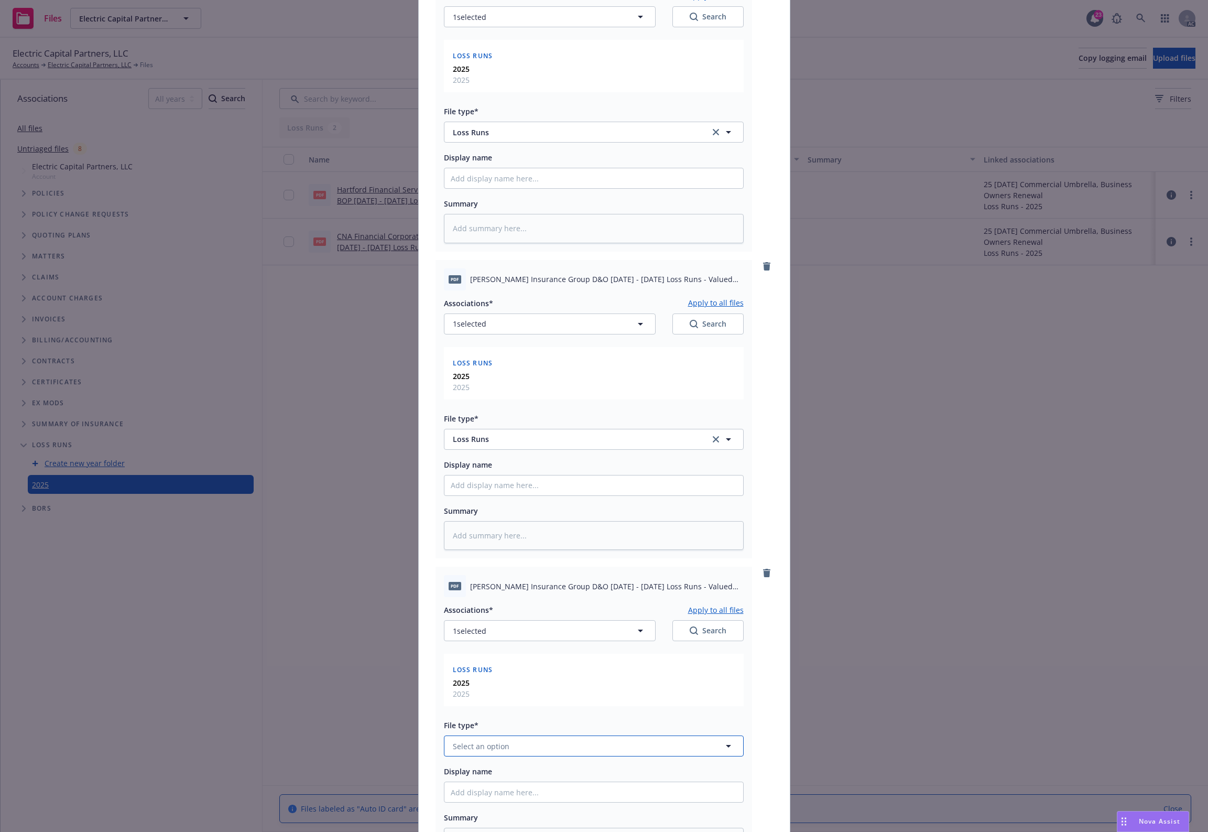
click at [532, 745] on button "Select an option" at bounding box center [594, 745] width 300 height 21
paste input "Loss Runs"
type input "Loss Runs"
drag, startPoint x: 488, startPoint y: 635, endPoint x: 474, endPoint y: 637, distance: 13.8
click at [488, 635] on div "Loss Runs" at bounding box center [594, 633] width 286 height 15
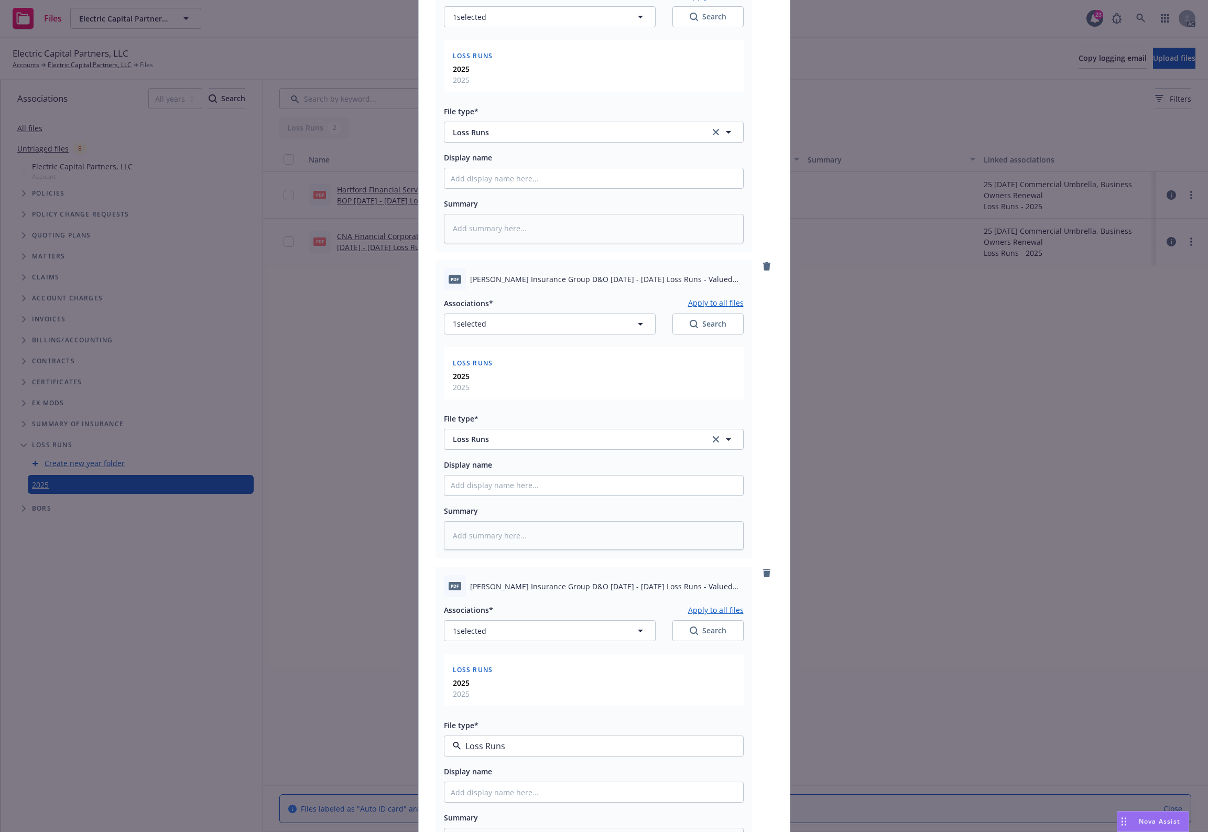
type textarea "x"
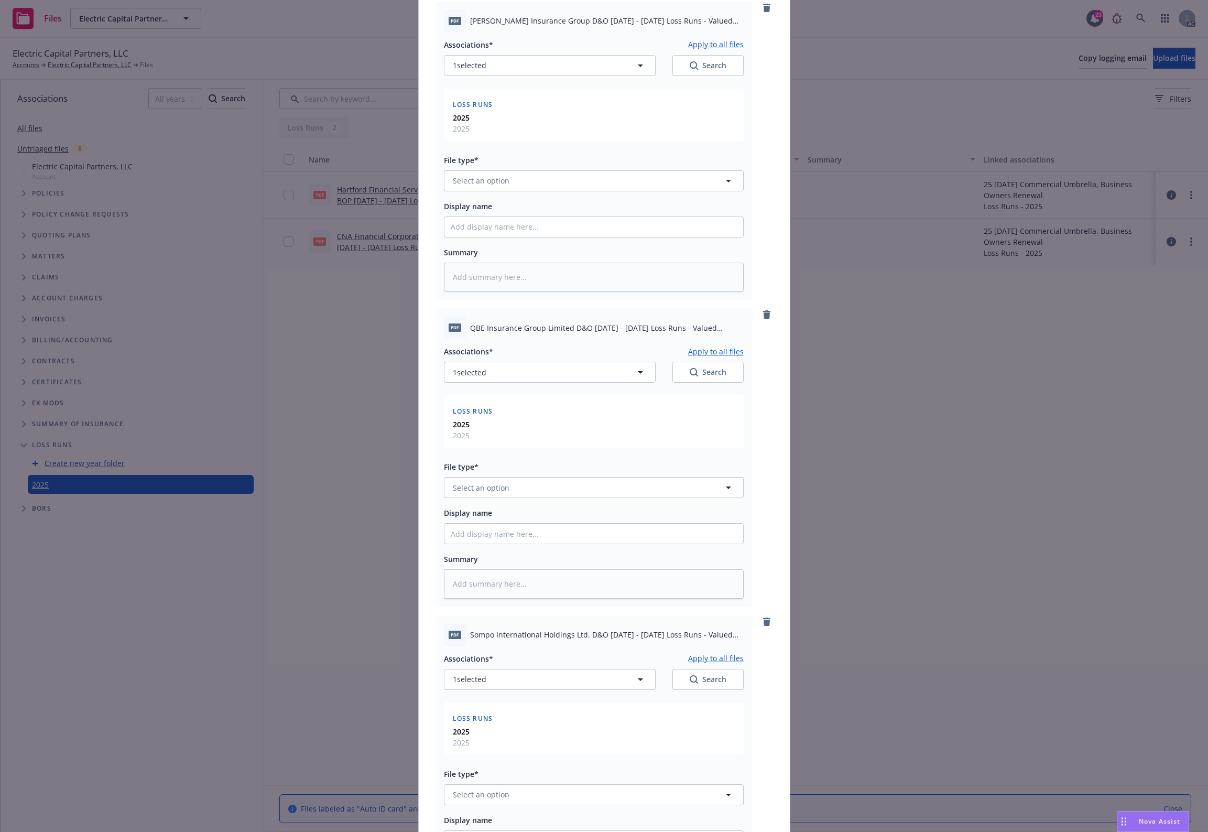
scroll to position [2271, 0]
click at [470, 161] on span "File type*" at bounding box center [461, 159] width 35 height 10
click at [459, 179] on span "Select an option" at bounding box center [481, 178] width 57 height 11
paste input "Loss Runs"
type input "Loss Runs"
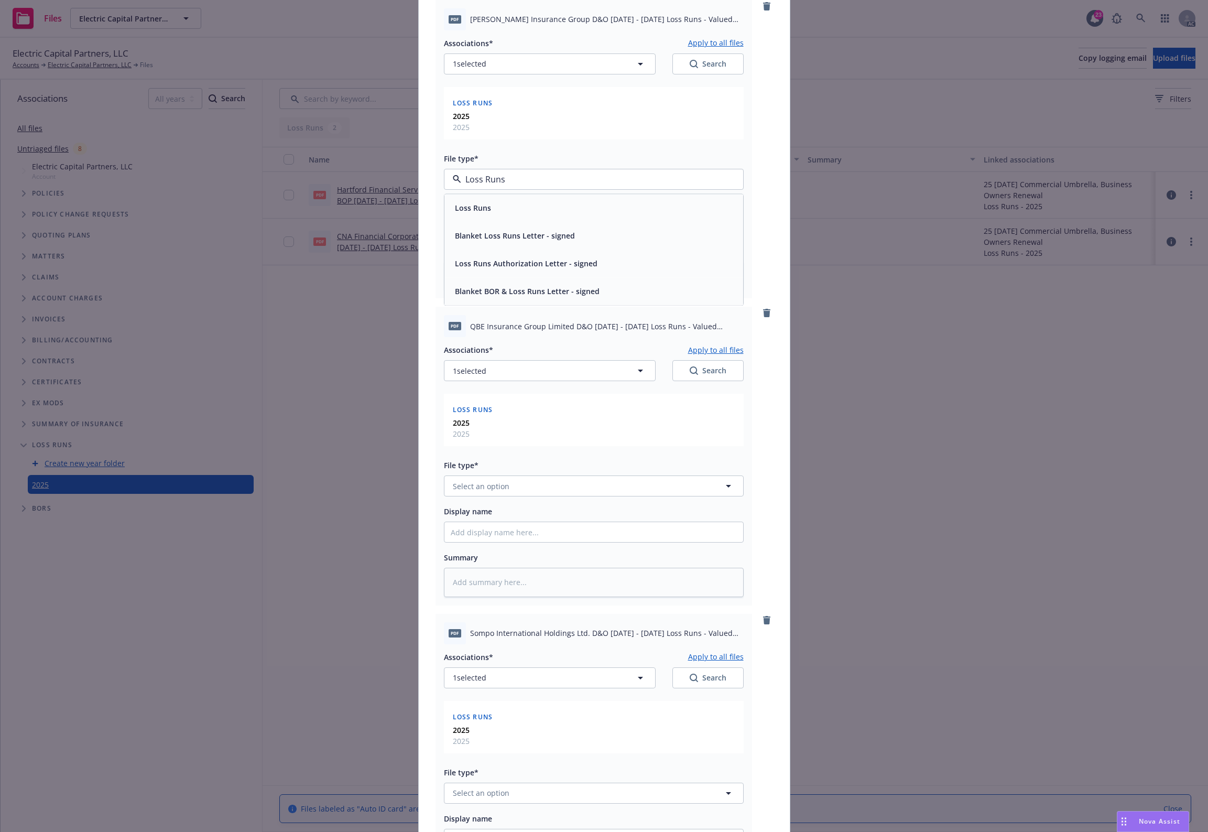
click at [462, 211] on span "Loss Runs" at bounding box center [473, 207] width 36 height 11
type textarea "x"
click at [475, 485] on span "Select an option" at bounding box center [481, 486] width 57 height 11
paste input "Loss Runs"
type input "Loss Runs"
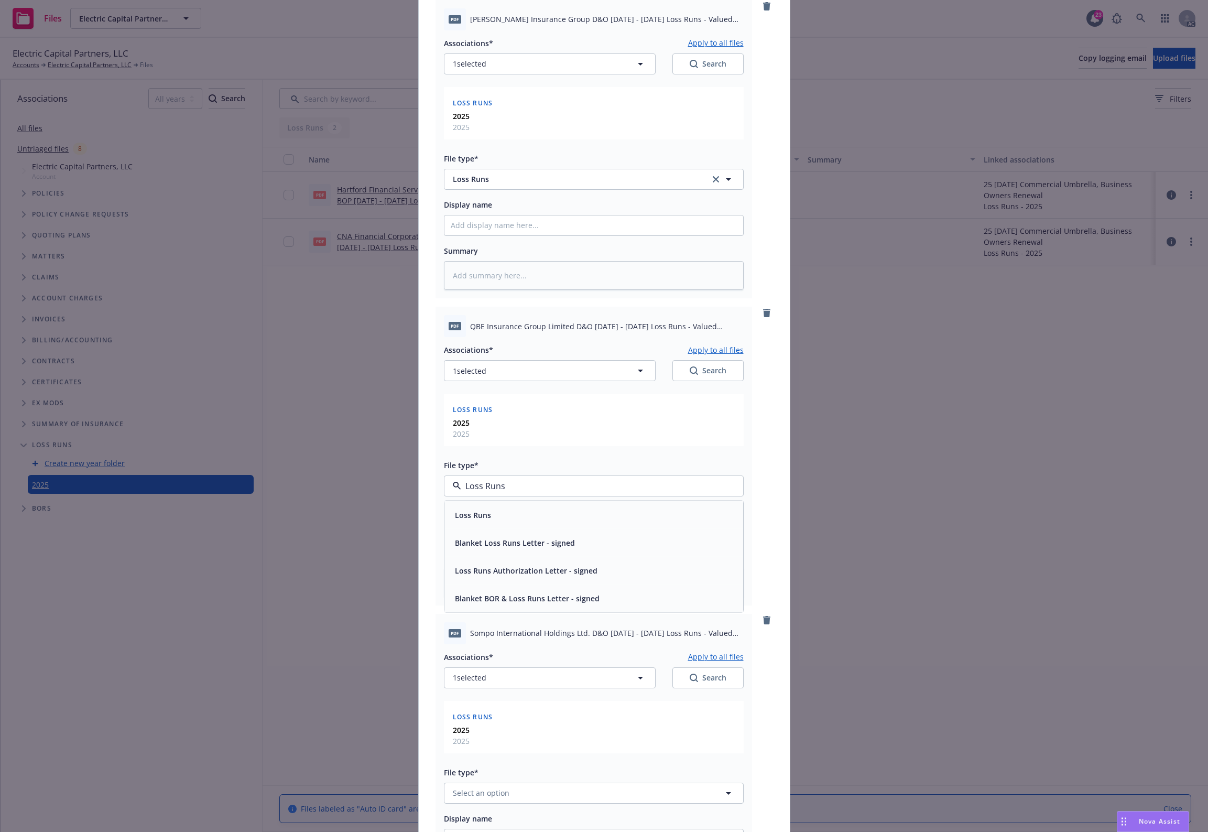
click at [477, 511] on span "Loss Runs" at bounding box center [473, 514] width 36 height 11
type textarea "x"
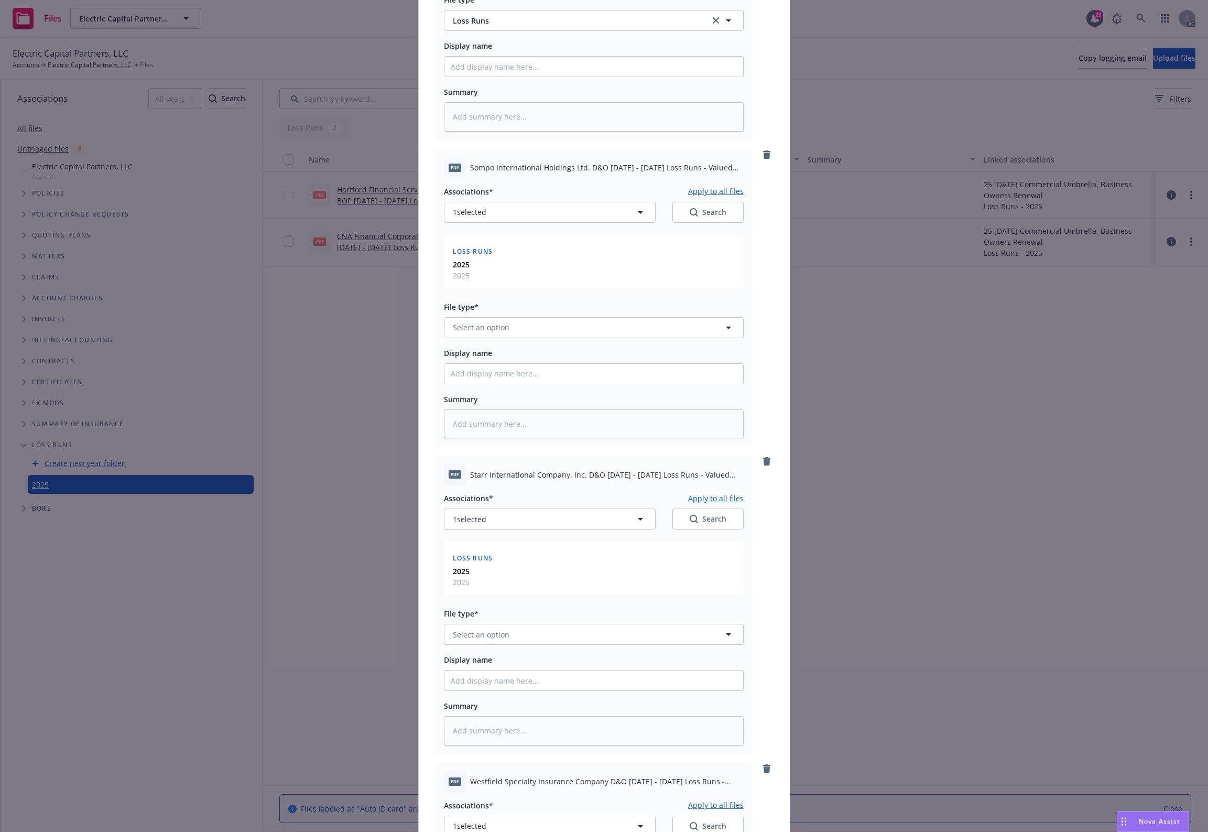
scroll to position [2795, 0]
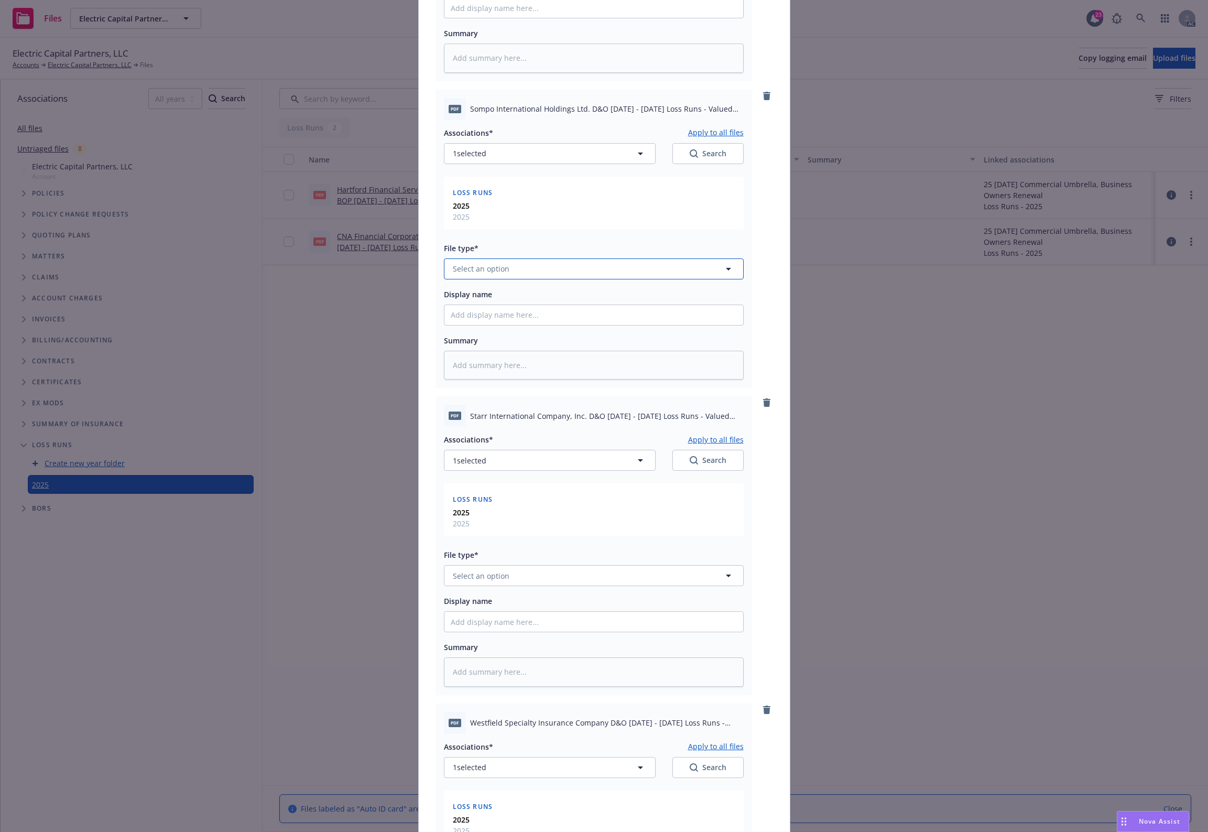
click at [461, 271] on span "Select an option" at bounding box center [481, 268] width 57 height 11
paste input "Loss Runs"
type input "Loss Runs"
click at [457, 296] on span "Loss Runs" at bounding box center [473, 297] width 36 height 11
type textarea "x"
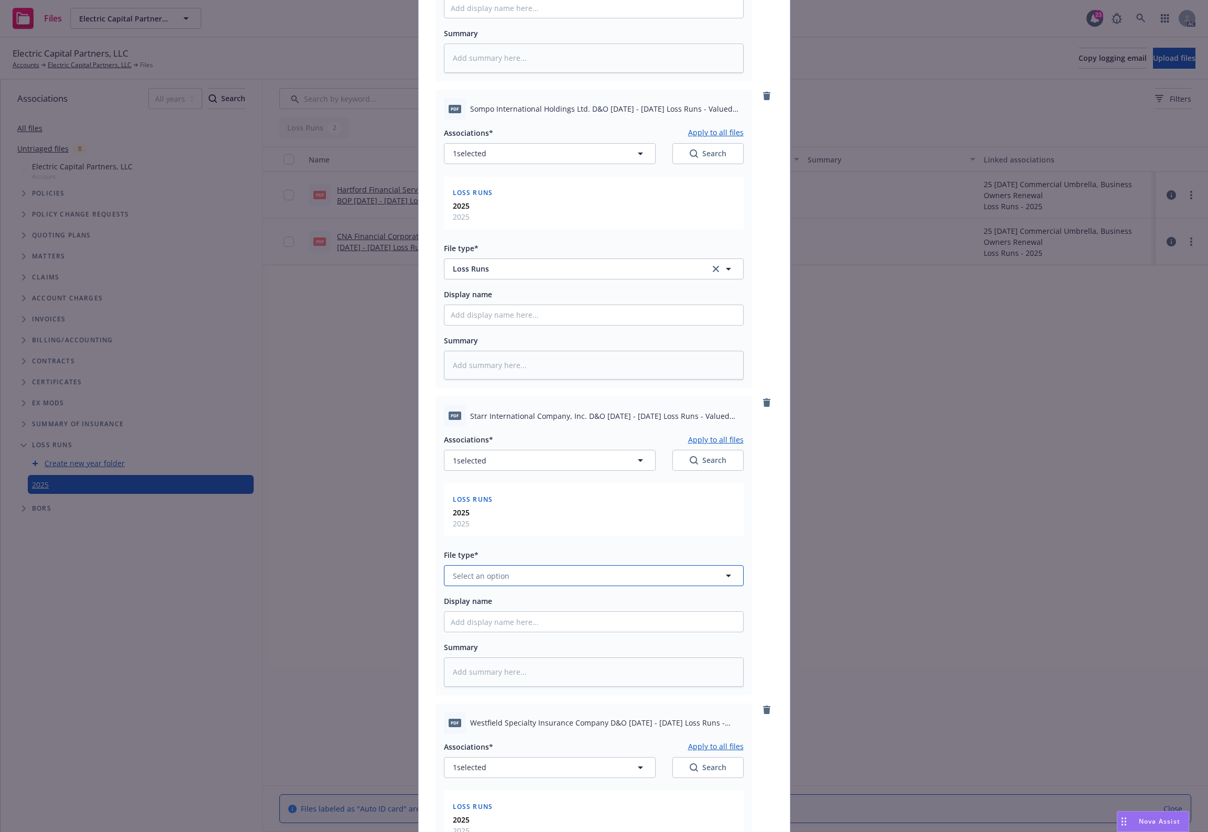
click at [480, 575] on span "Select an option" at bounding box center [481, 575] width 57 height 11
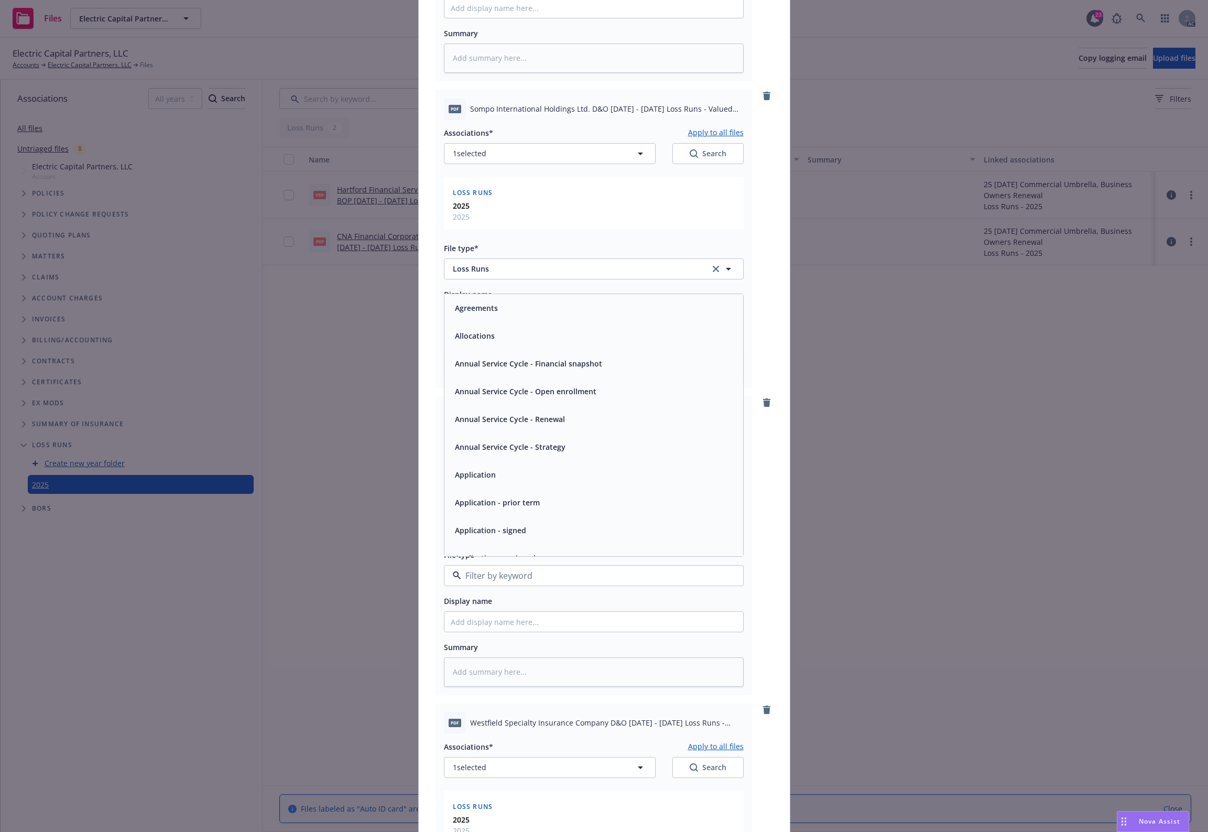
paste input "Loss Runs"
type input "Loss Runs"
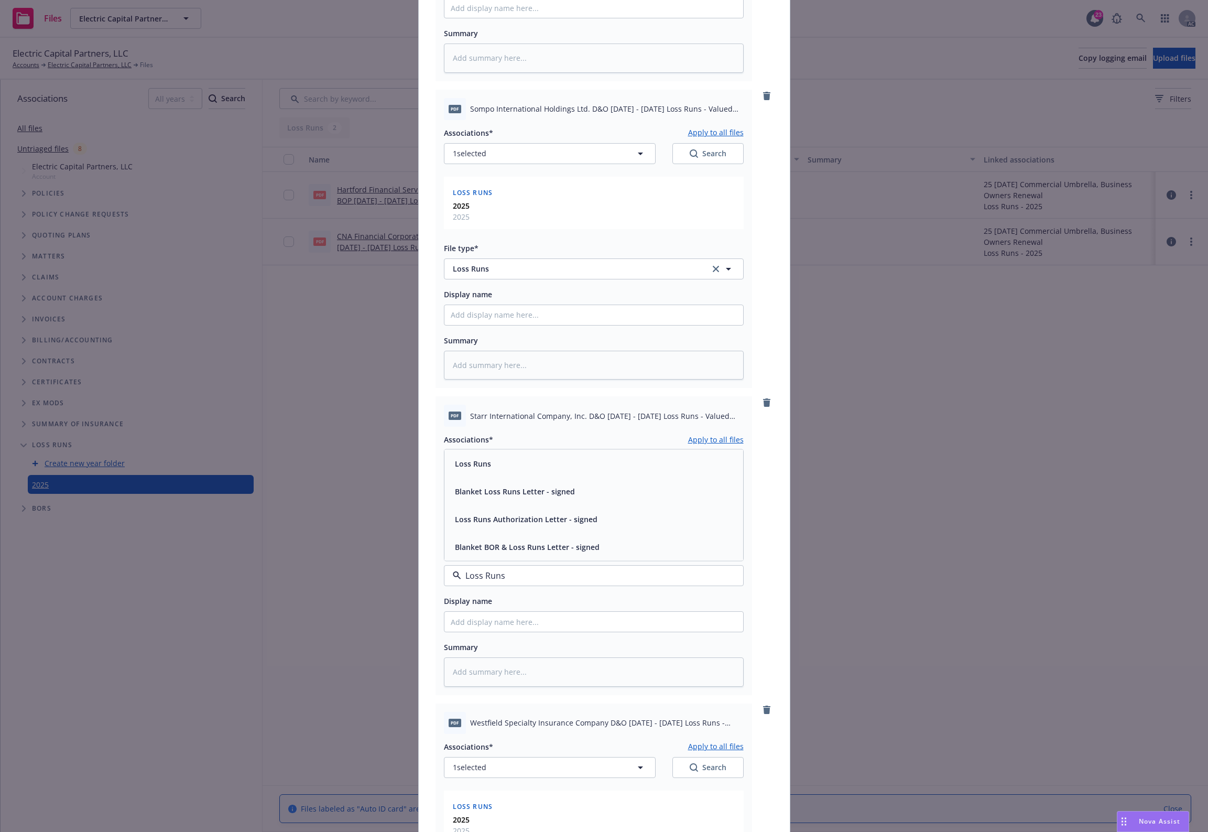
click at [488, 459] on div "Loss Runs" at bounding box center [594, 463] width 286 height 15
type textarea "x"
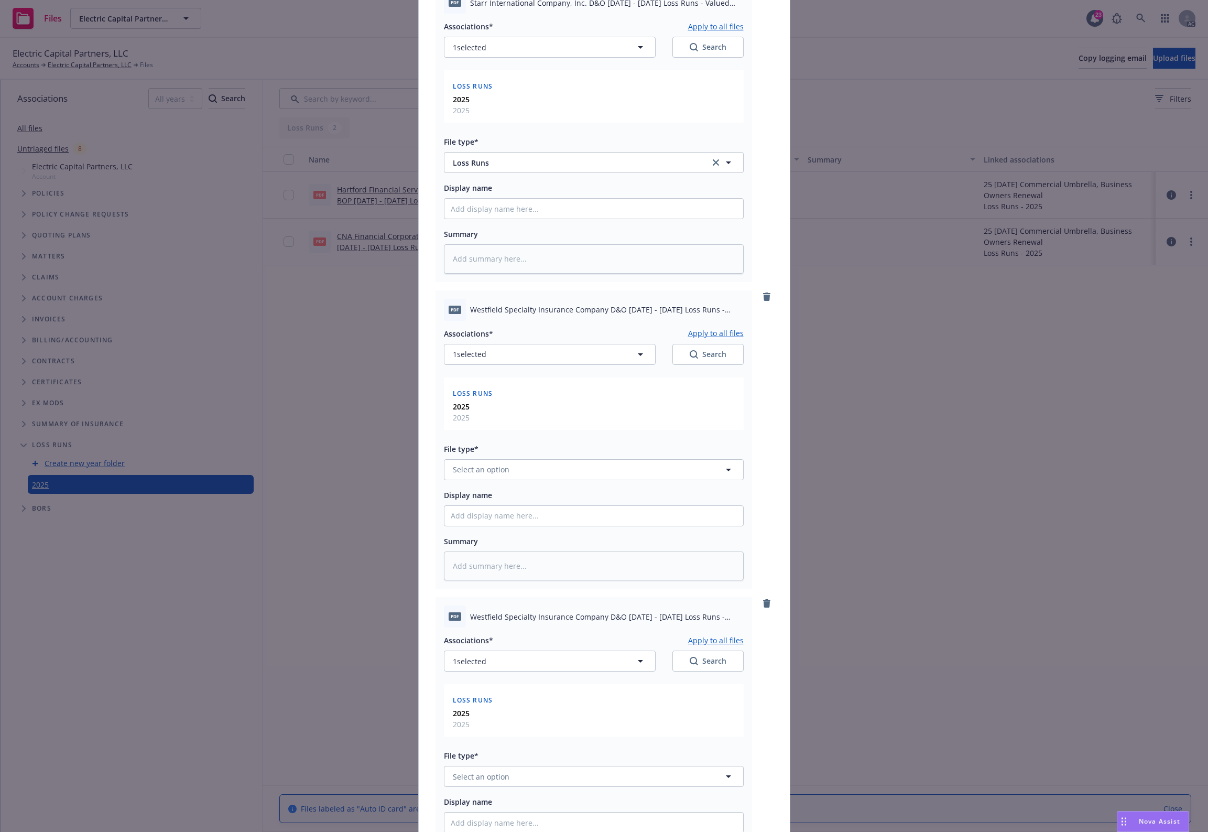
scroll to position [3319, 0]
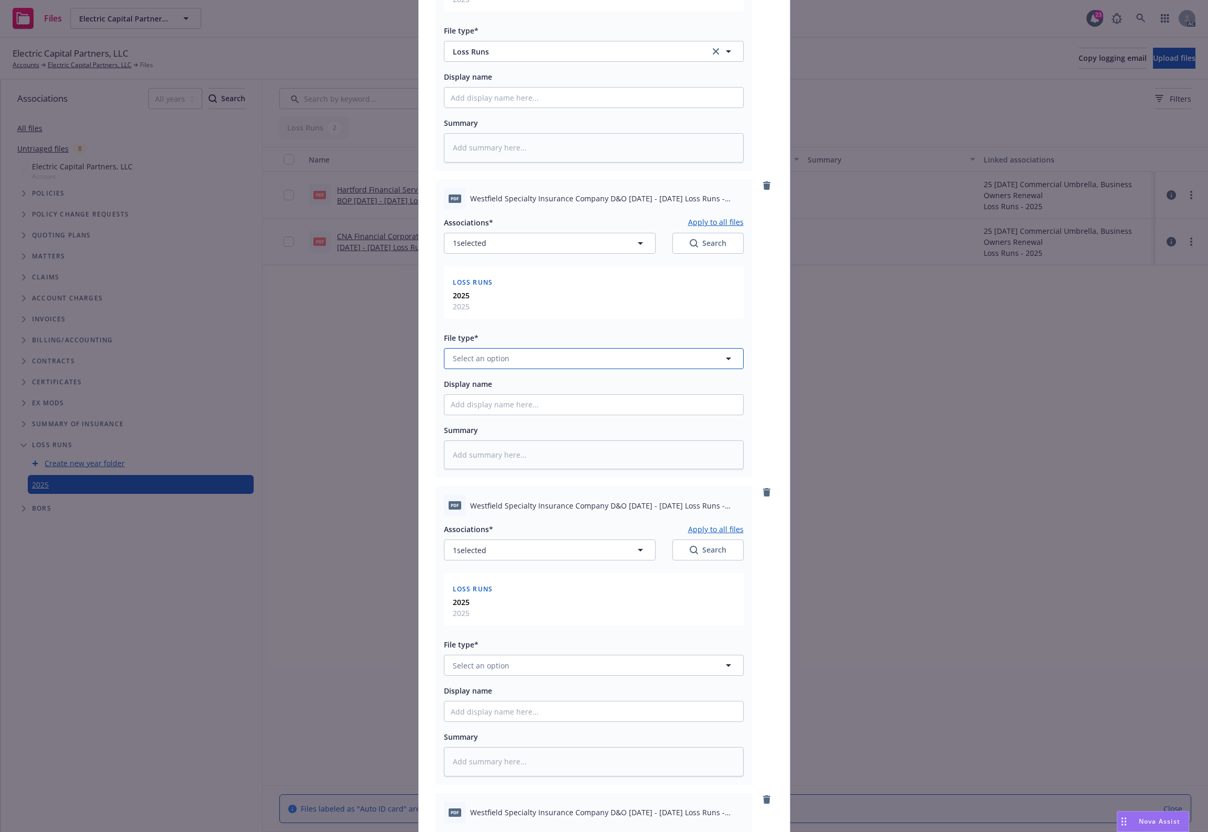
click at [462, 367] on button "Select an option" at bounding box center [594, 358] width 300 height 21
paste input "Loss Runs"
type input "Loss Runs"
click at [467, 390] on span "Loss Runs" at bounding box center [473, 387] width 36 height 11
type textarea "x"
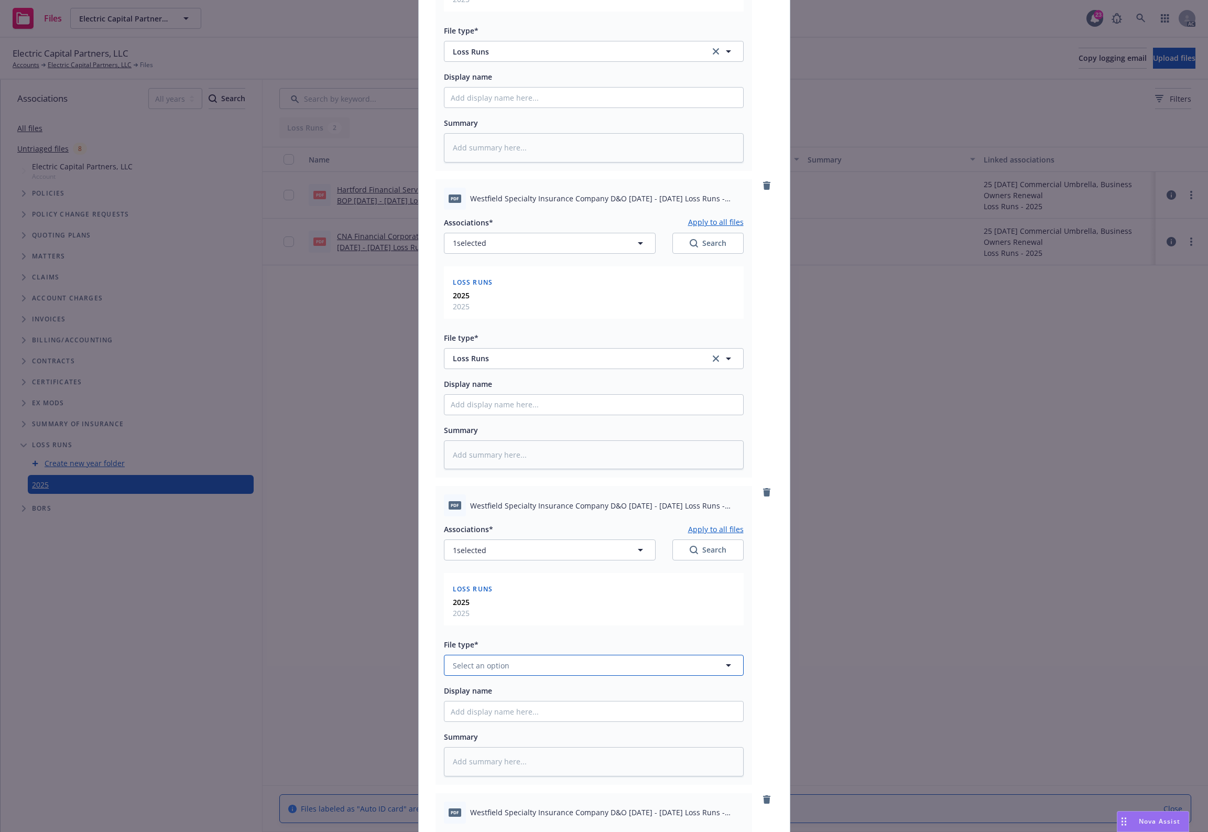
click at [461, 669] on span "Select an option" at bounding box center [481, 665] width 57 height 11
paste input "Loss Runs"
type input "Loss Runs"
click at [477, 553] on span "Loss Runs" at bounding box center [473, 553] width 36 height 11
type textarea "x"
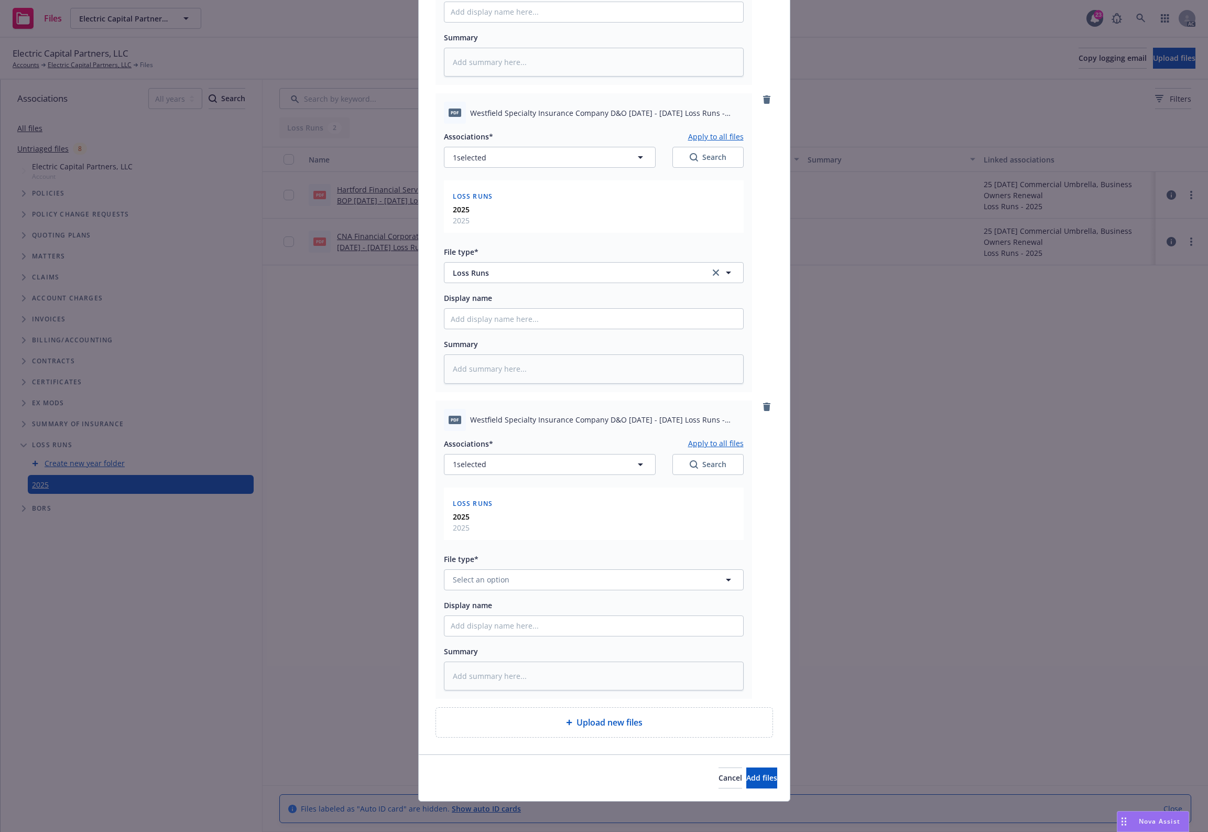
scroll to position [3716, 0]
click at [484, 574] on span "Select an option" at bounding box center [481, 576] width 57 height 11
paste input "Loss Runs"
type input "Loss Runs"
click at [499, 460] on div "Loss Runs" at bounding box center [594, 463] width 286 height 15
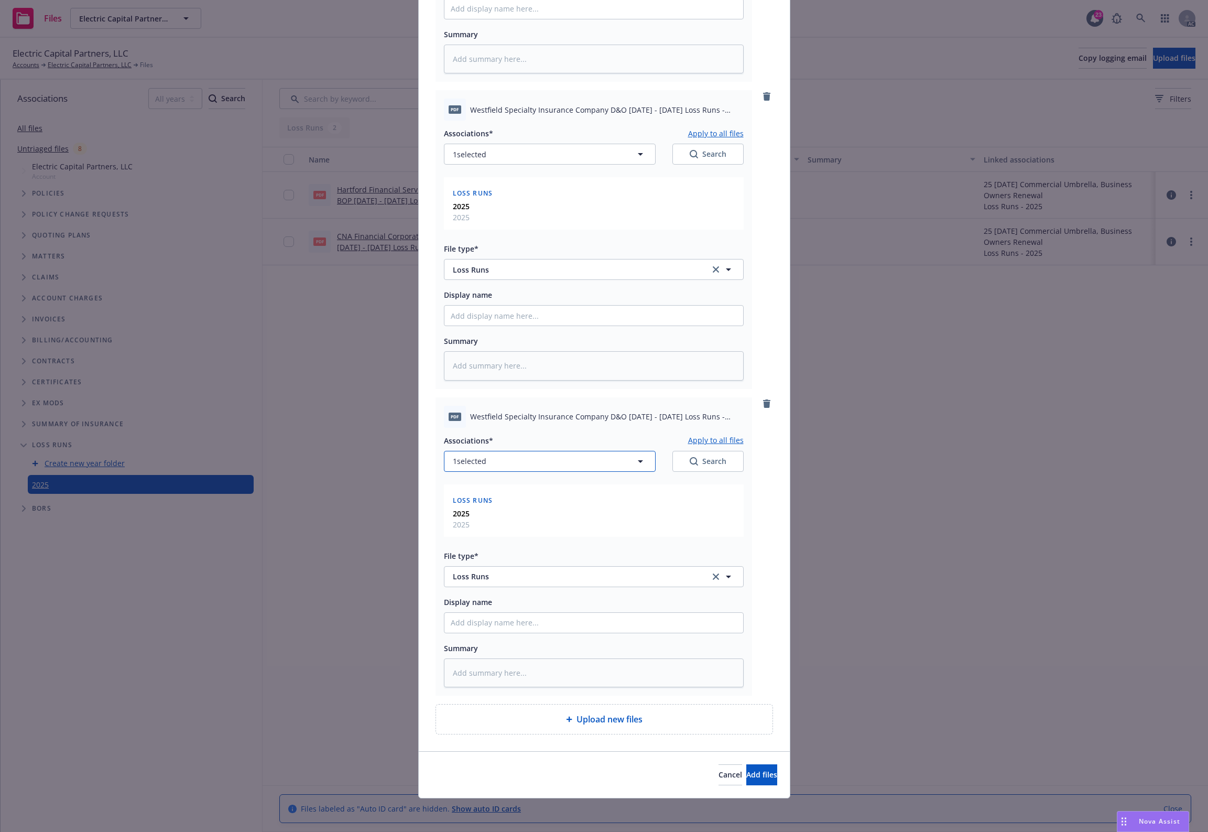
click at [588, 454] on button "1 selected" at bounding box center [550, 461] width 212 height 21
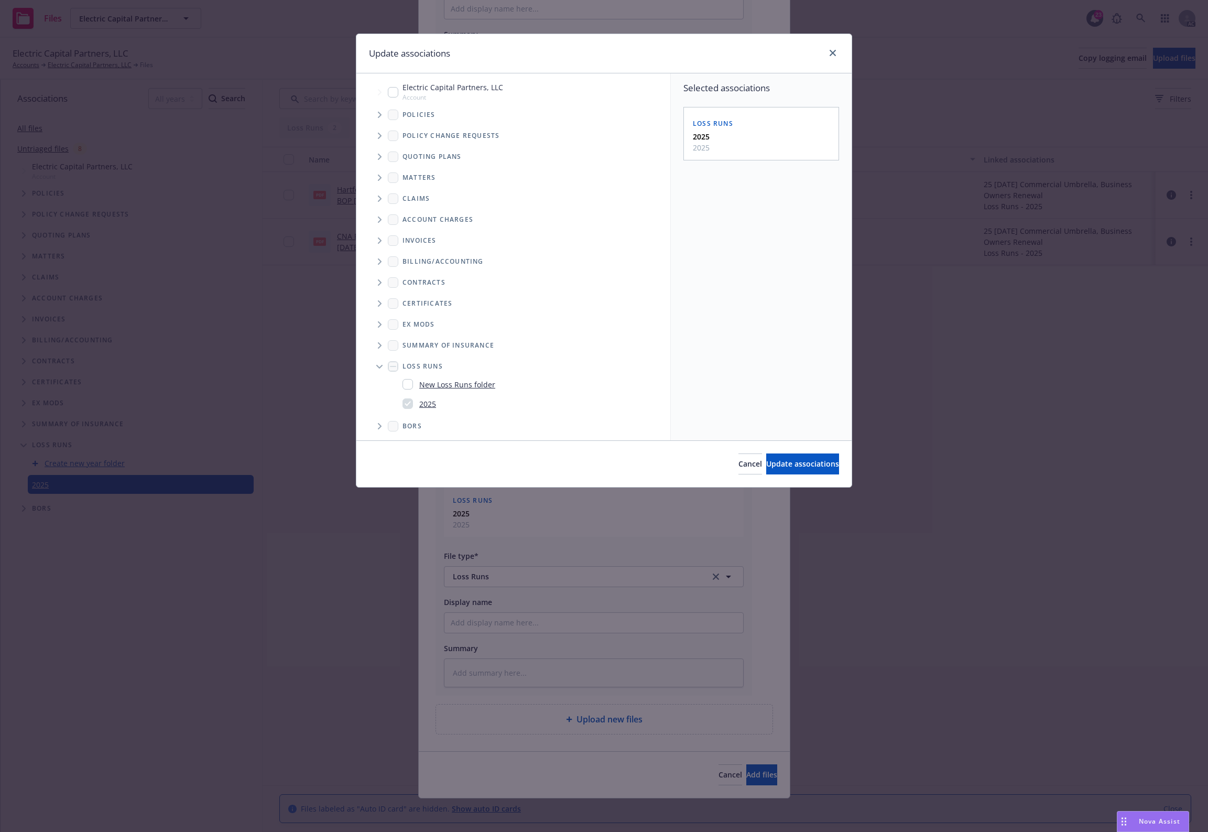
scroll to position [1, 0]
click at [418, 405] on div "2025" at bounding box center [530, 402] width 272 height 19
click at [705, 771] on div "Update associations Accessibility guide for tree Tree Example. Navigate the tre…" at bounding box center [604, 416] width 1208 height 832
drag, startPoint x: 783, startPoint y: 464, endPoint x: 688, endPoint y: 734, distance: 285.9
click at [782, 466] on span "Update associations" at bounding box center [802, 464] width 73 height 10
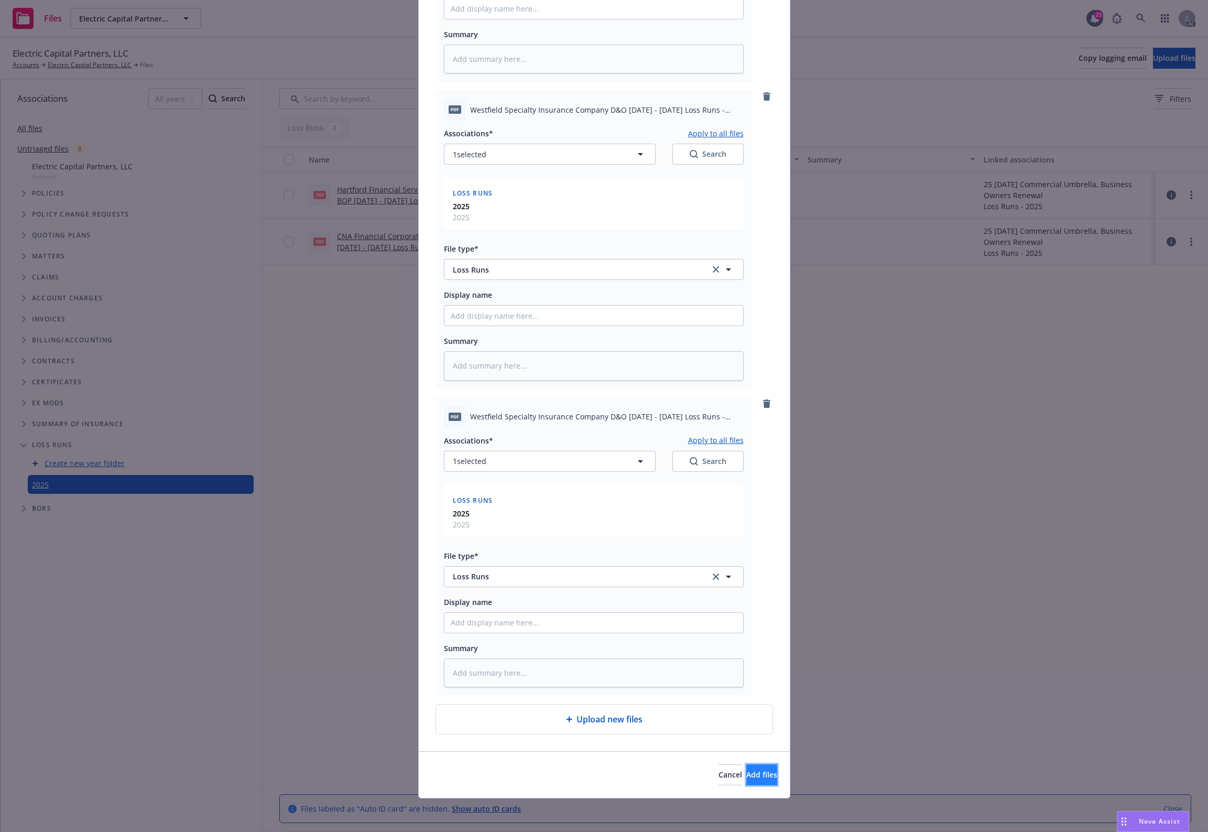
click at [746, 780] on button "Add files" at bounding box center [761, 774] width 31 height 21
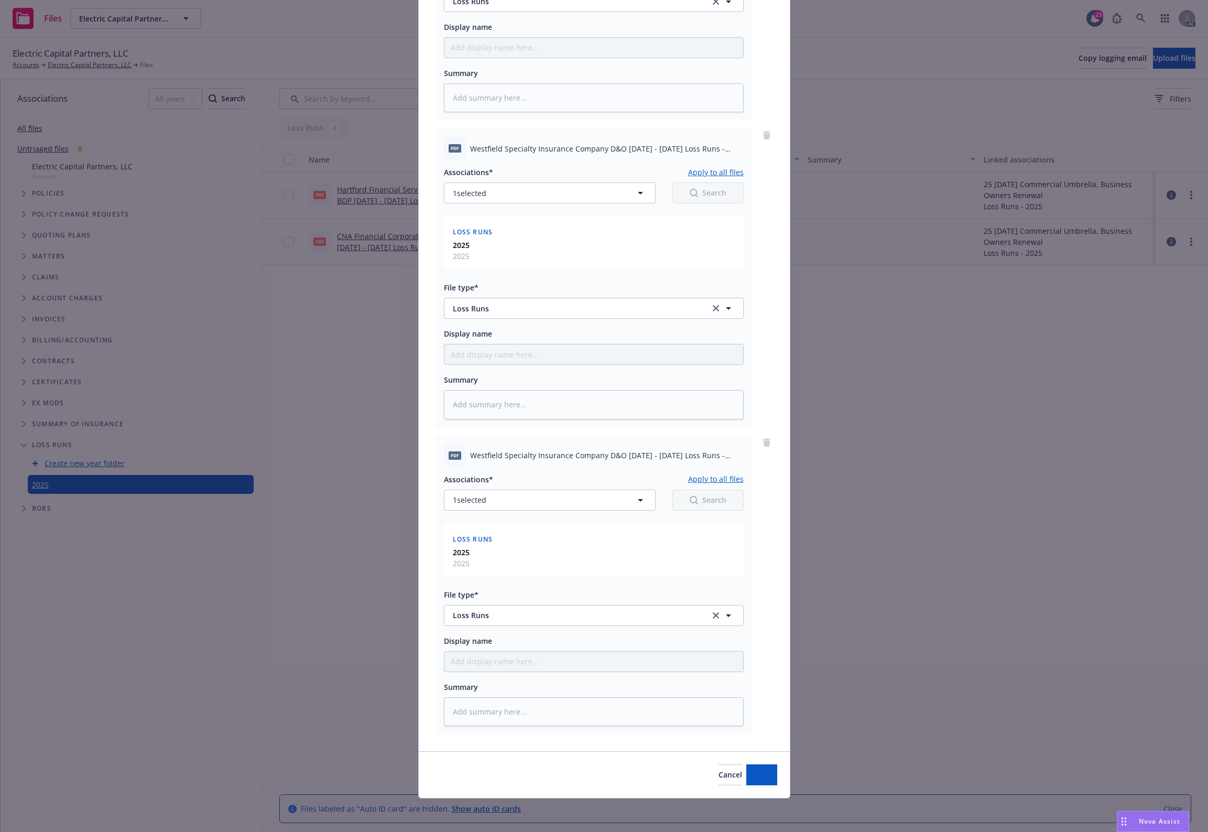
scroll to position [3678, 0]
type textarea "x"
